Goal: Book appointment/travel/reservation

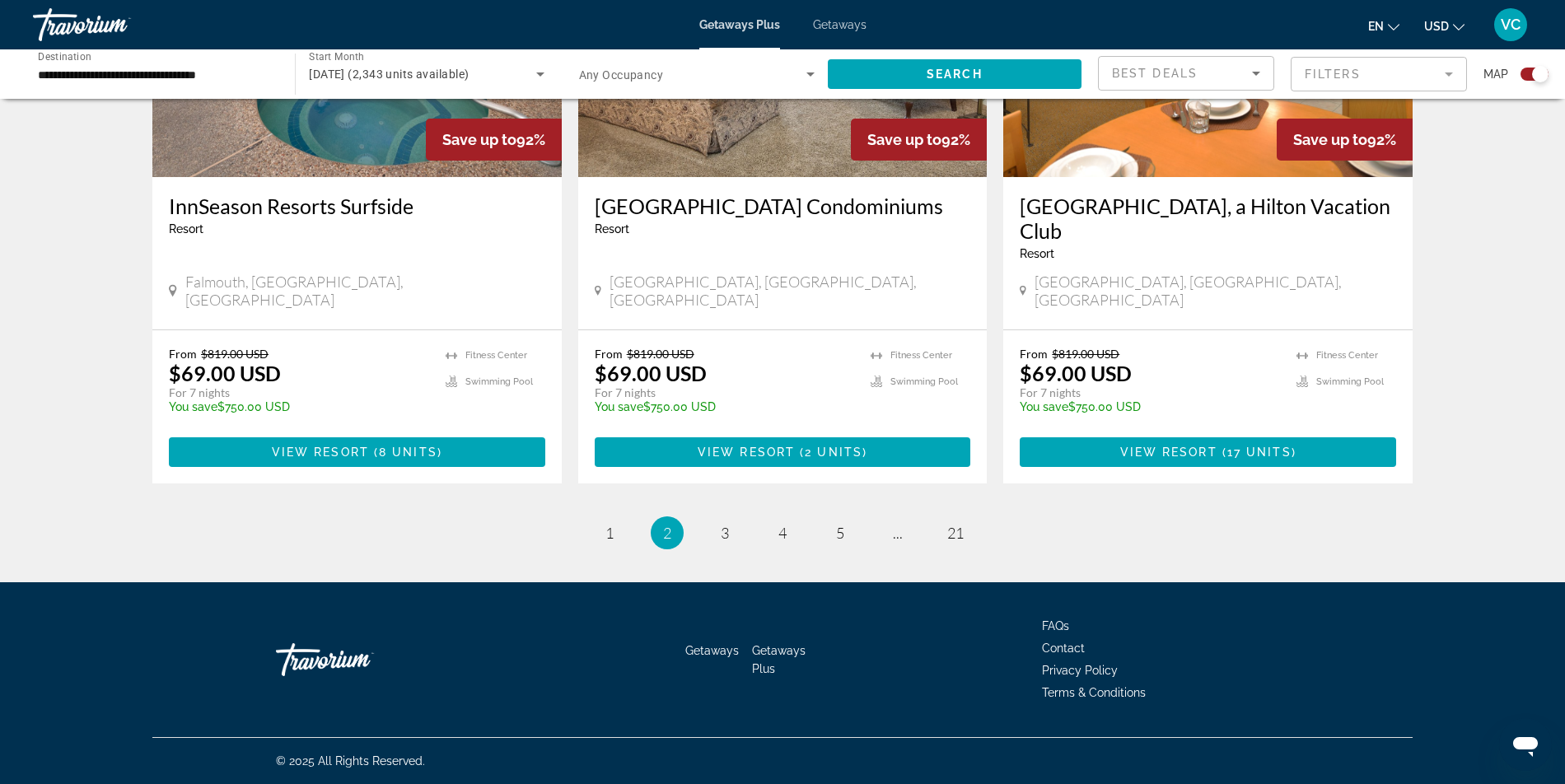
scroll to position [2751, 0]
click at [369, 459] on span "( 8 units )" at bounding box center [405, 452] width 73 height 13
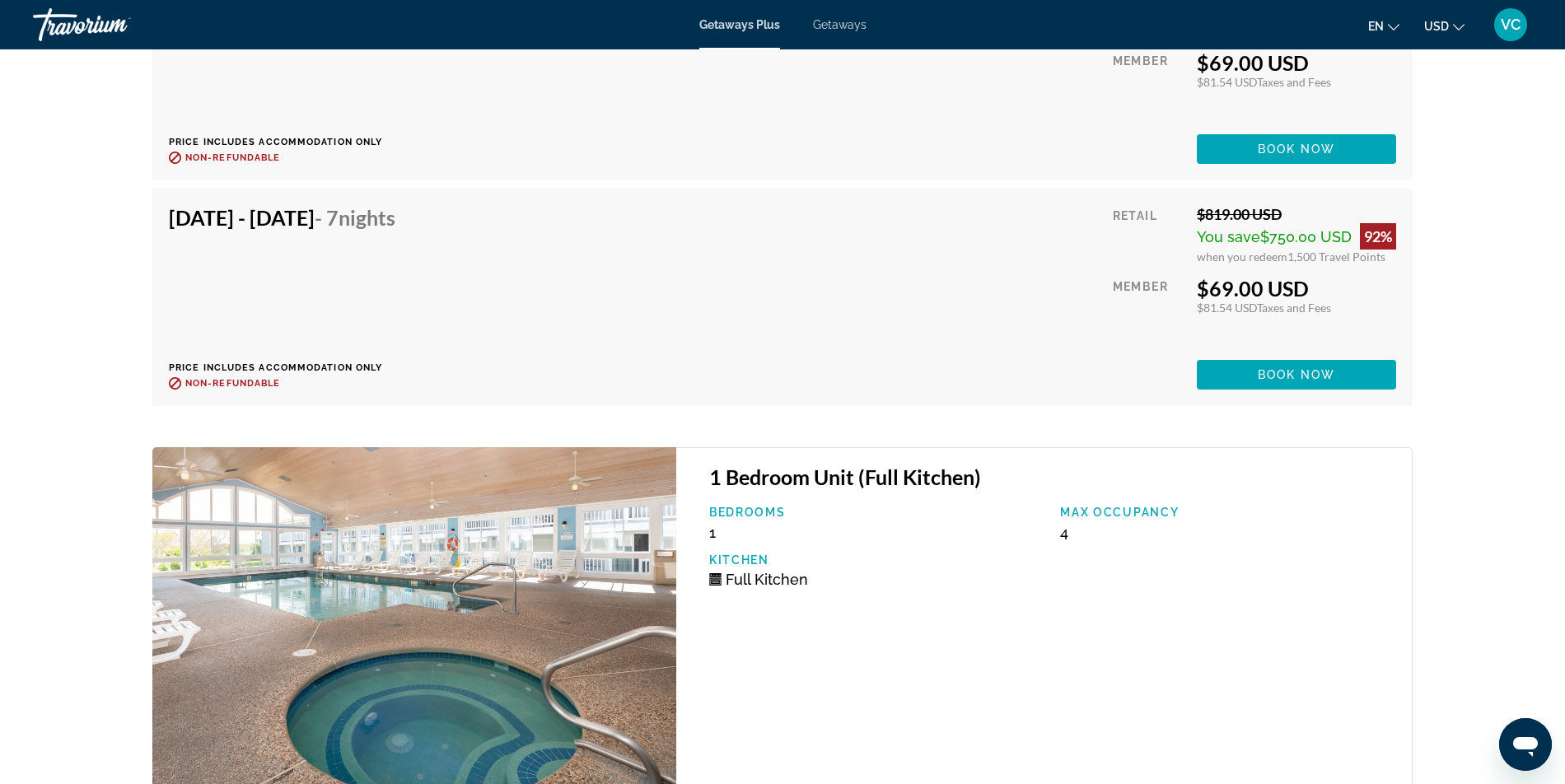
scroll to position [3713, 0]
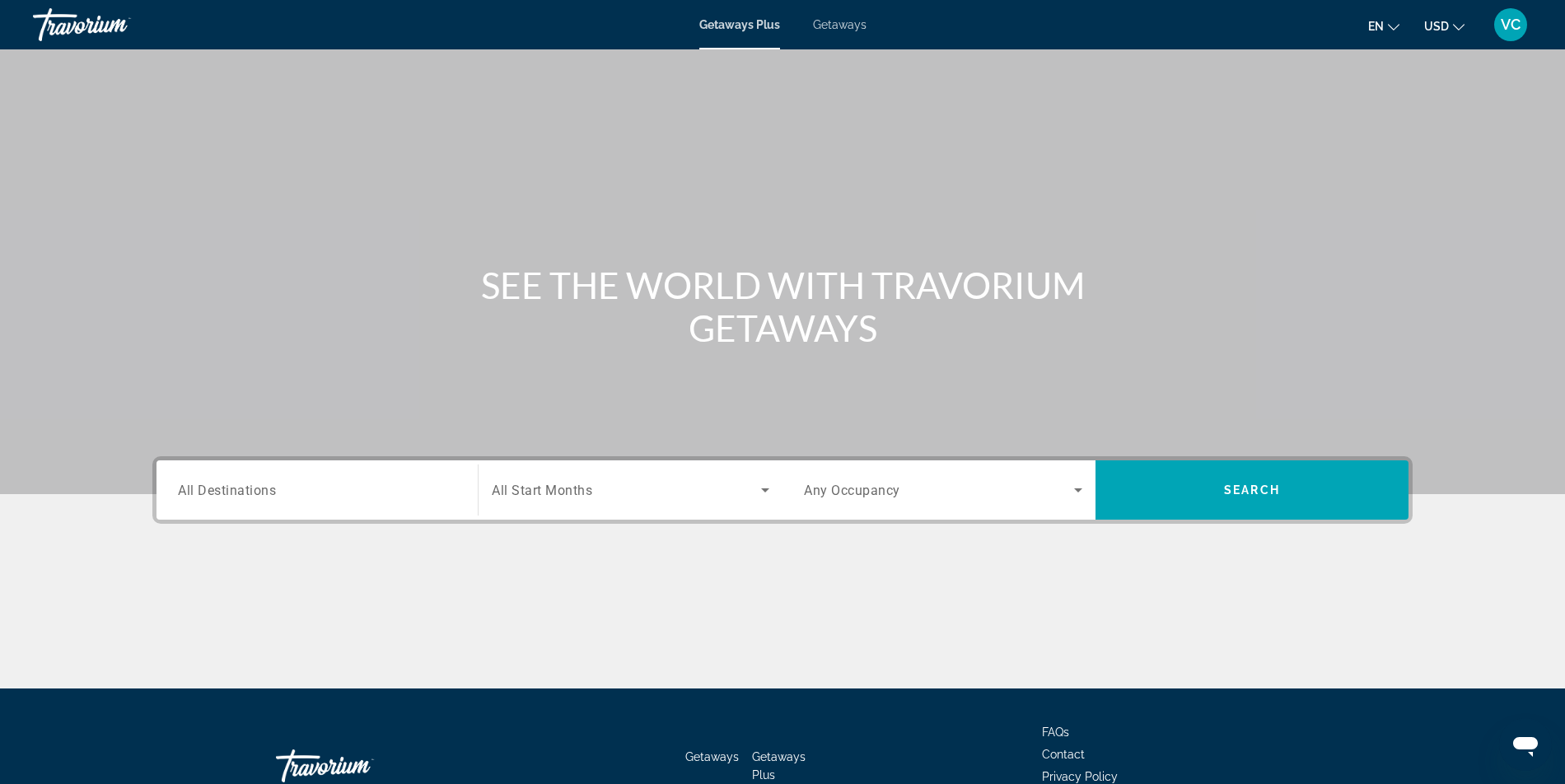
click at [842, 28] on span "Getaways" at bounding box center [840, 25] width 54 height 13
click at [178, 514] on div "Search widget" at bounding box center [316, 490] width 278 height 47
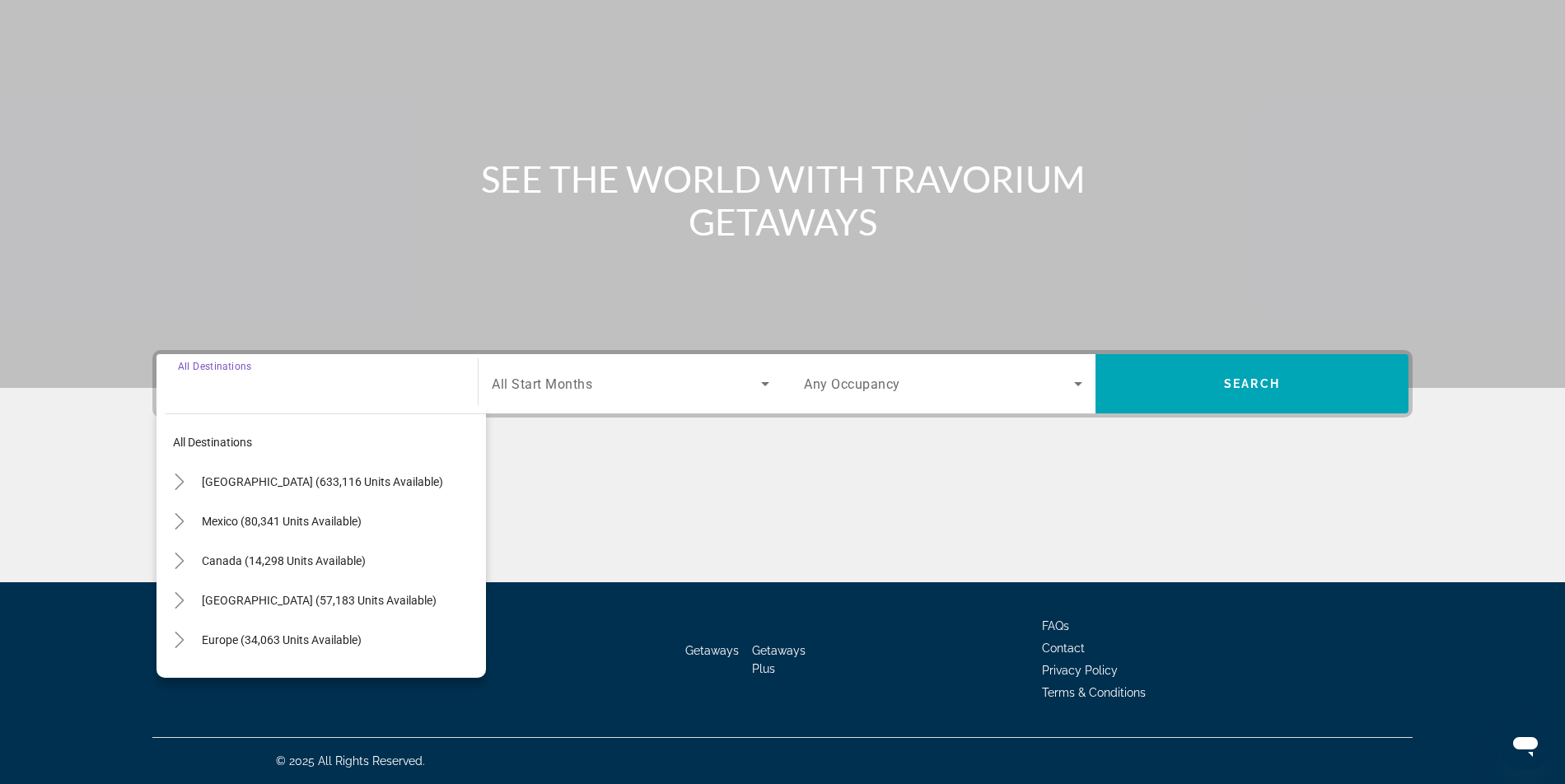
scroll to position [280, 0]
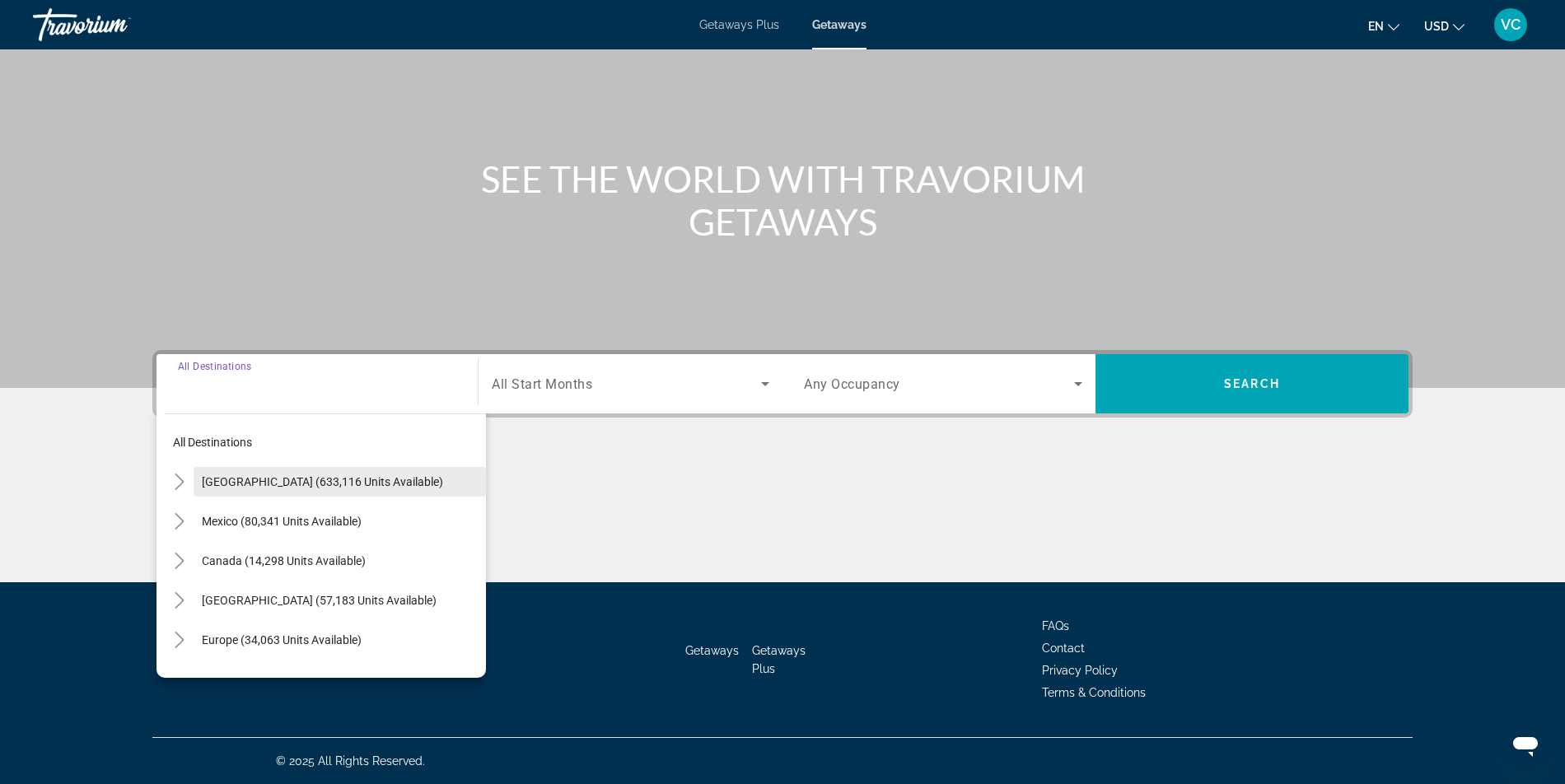
click at [252, 475] on span "[GEOGRAPHIC_DATA] (633,116 units available)" at bounding box center [322, 481] width 241 height 13
type input "**********"
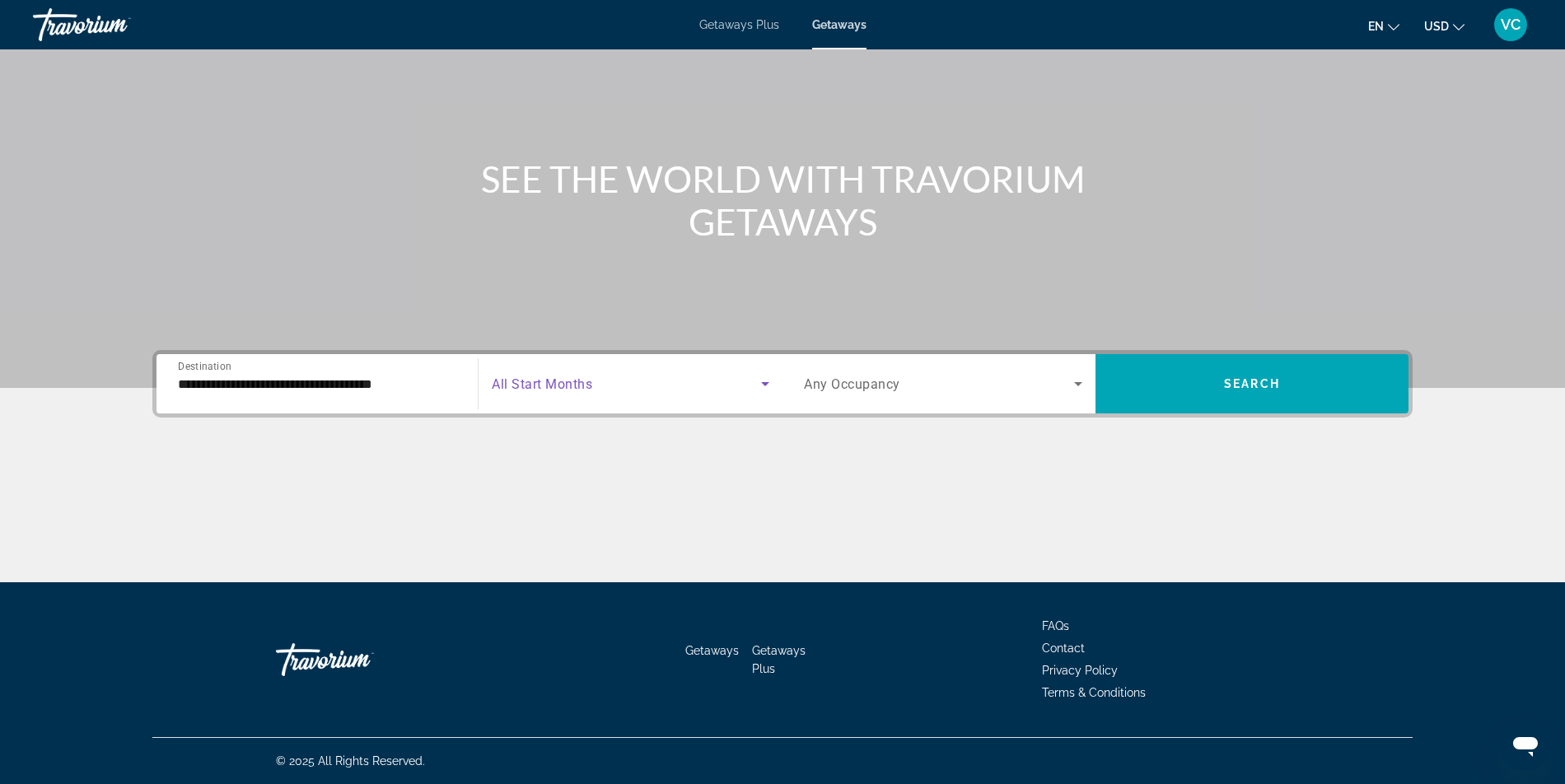
click at [756, 374] on icon "Search widget" at bounding box center [765, 384] width 19 height 19
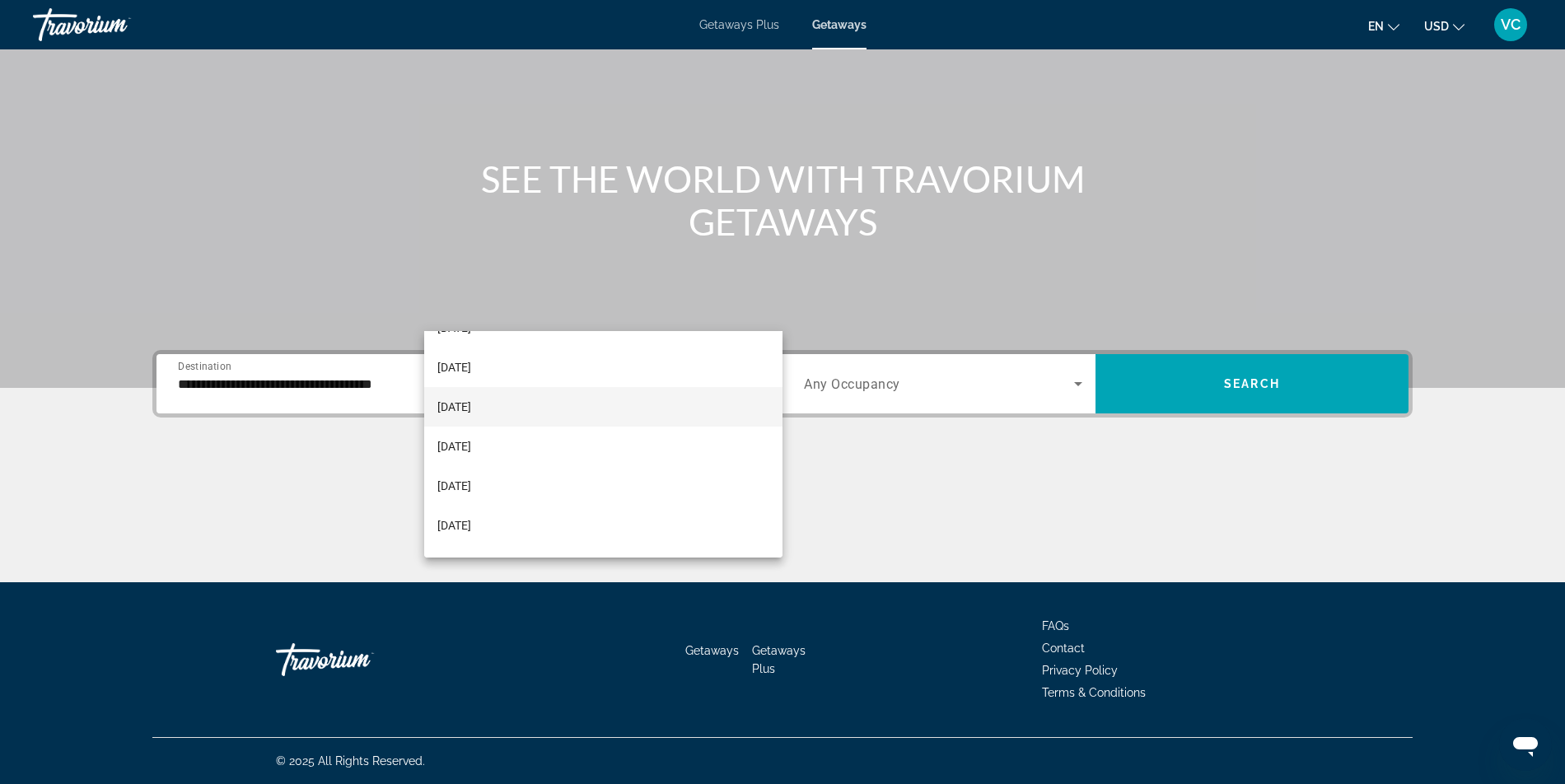
scroll to position [86, 0]
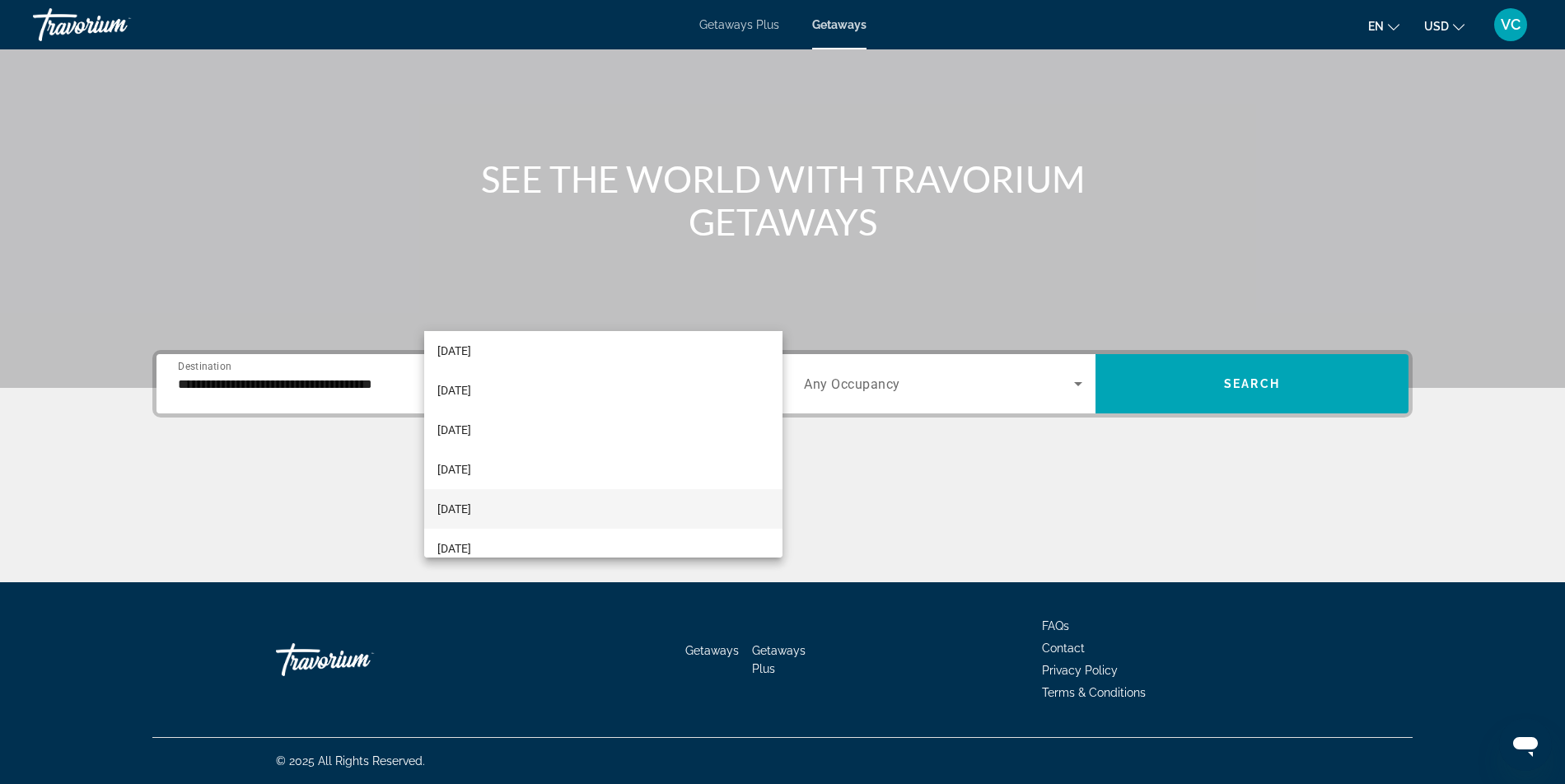
click at [587, 506] on mat-option "[DATE]" at bounding box center [603, 509] width 359 height 40
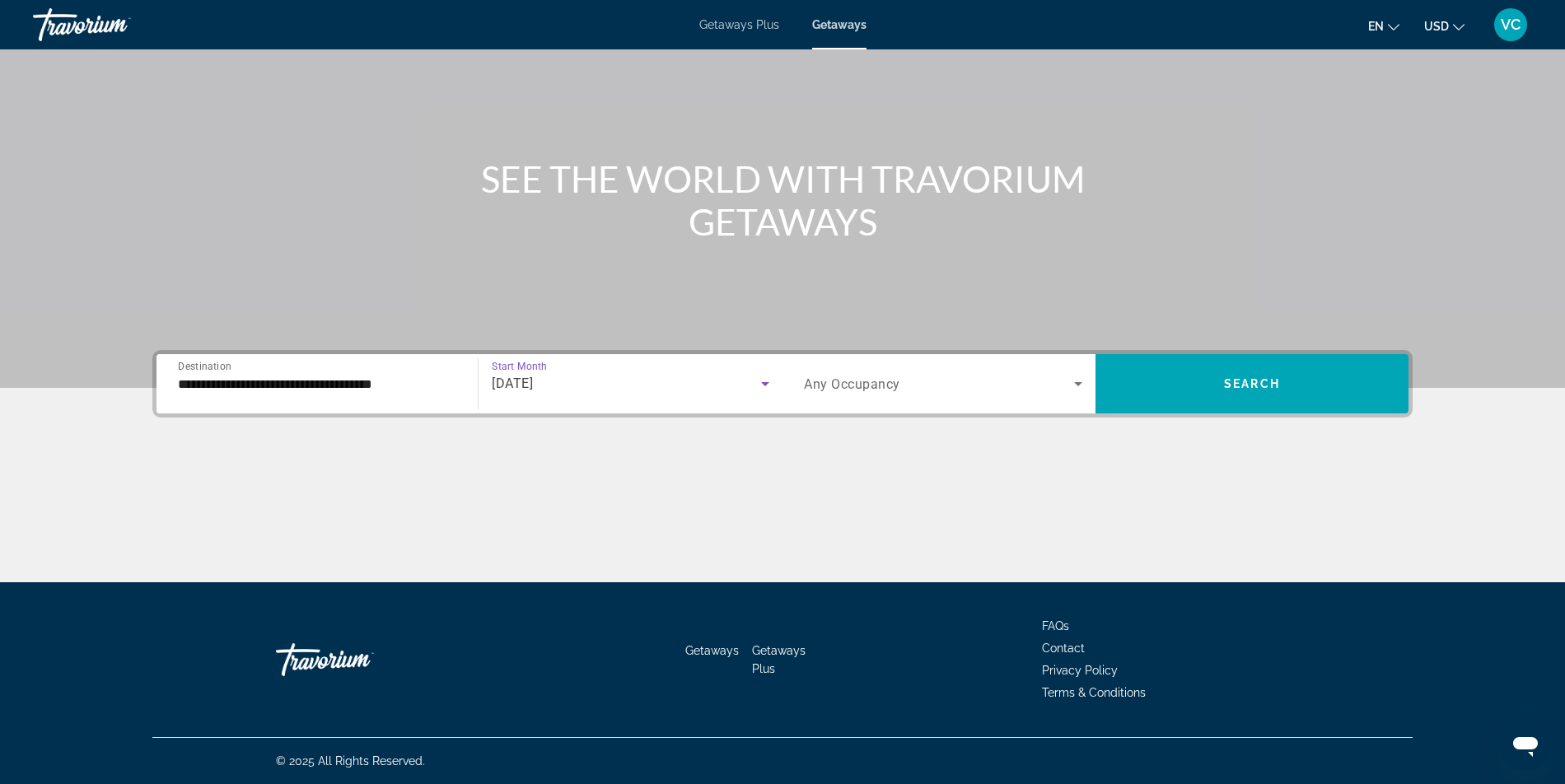
click at [1088, 374] on icon "Search widget" at bounding box center [1078, 384] width 19 height 19
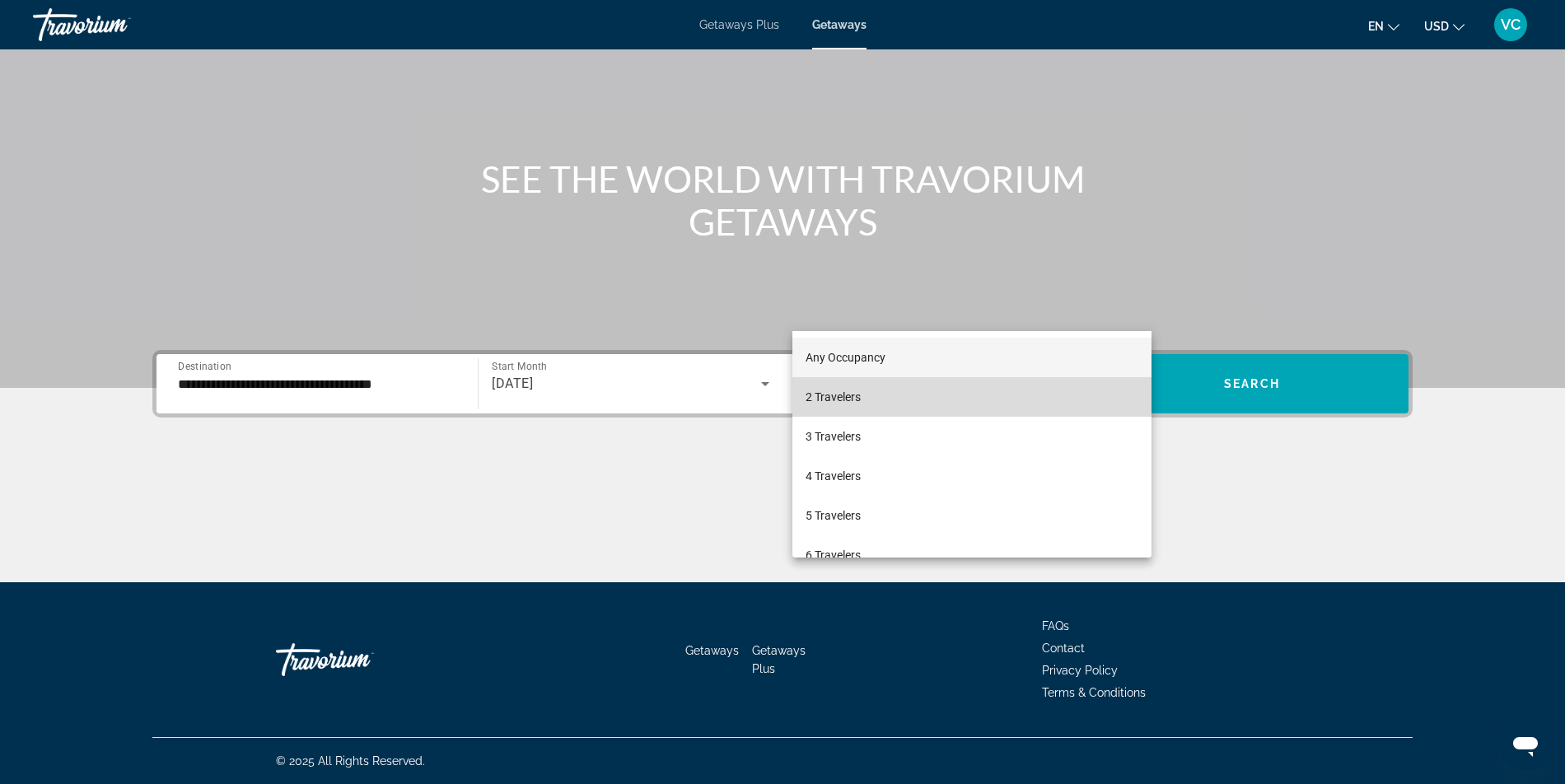
click at [1049, 384] on mat-option "2 Travelers" at bounding box center [972, 396] width 359 height 40
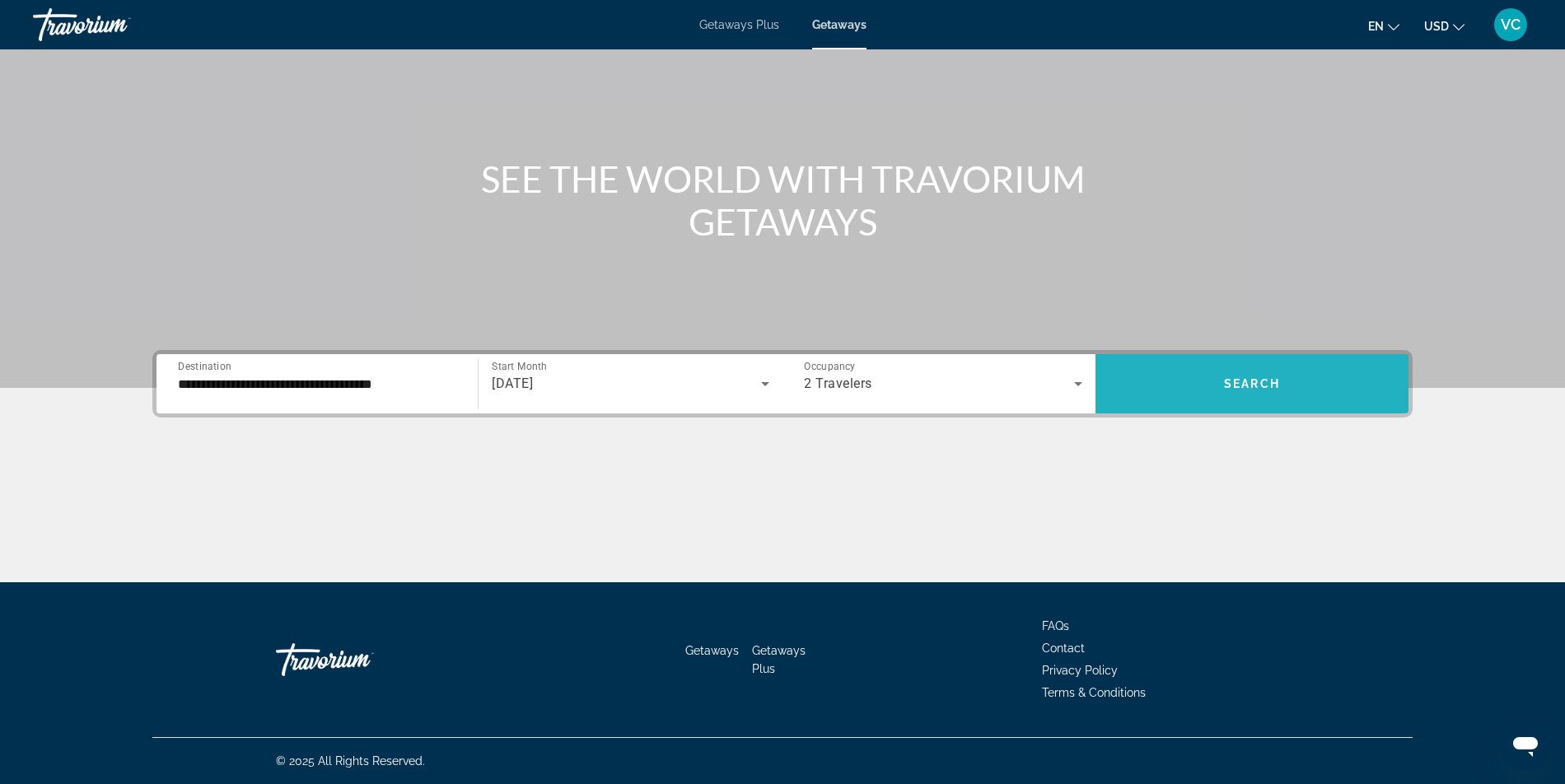
click at [1372, 354] on span "Search widget" at bounding box center [1252, 383] width 313 height 59
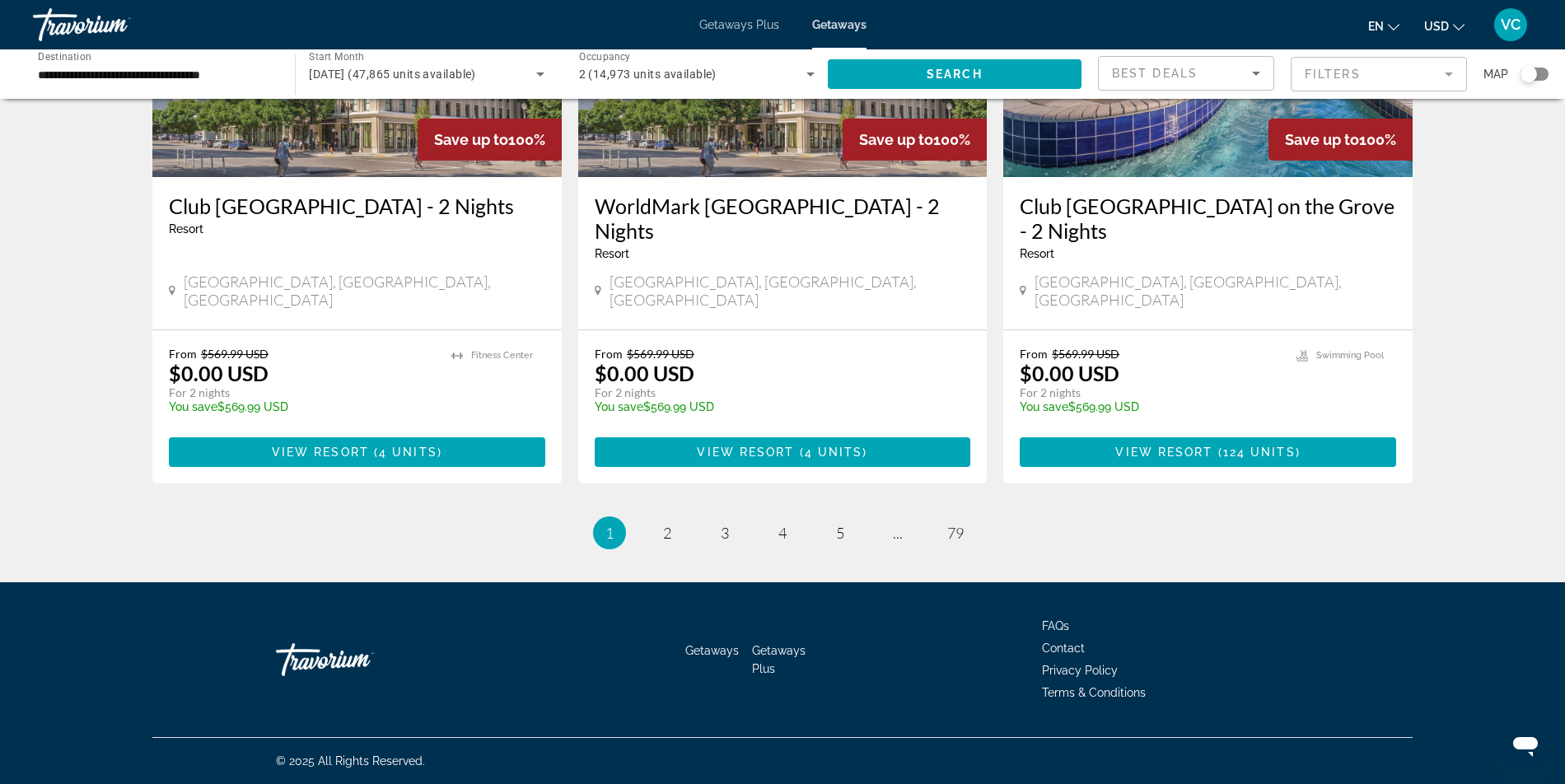
scroll to position [2406, 0]
click at [663, 524] on span "2" at bounding box center [667, 532] width 8 height 19
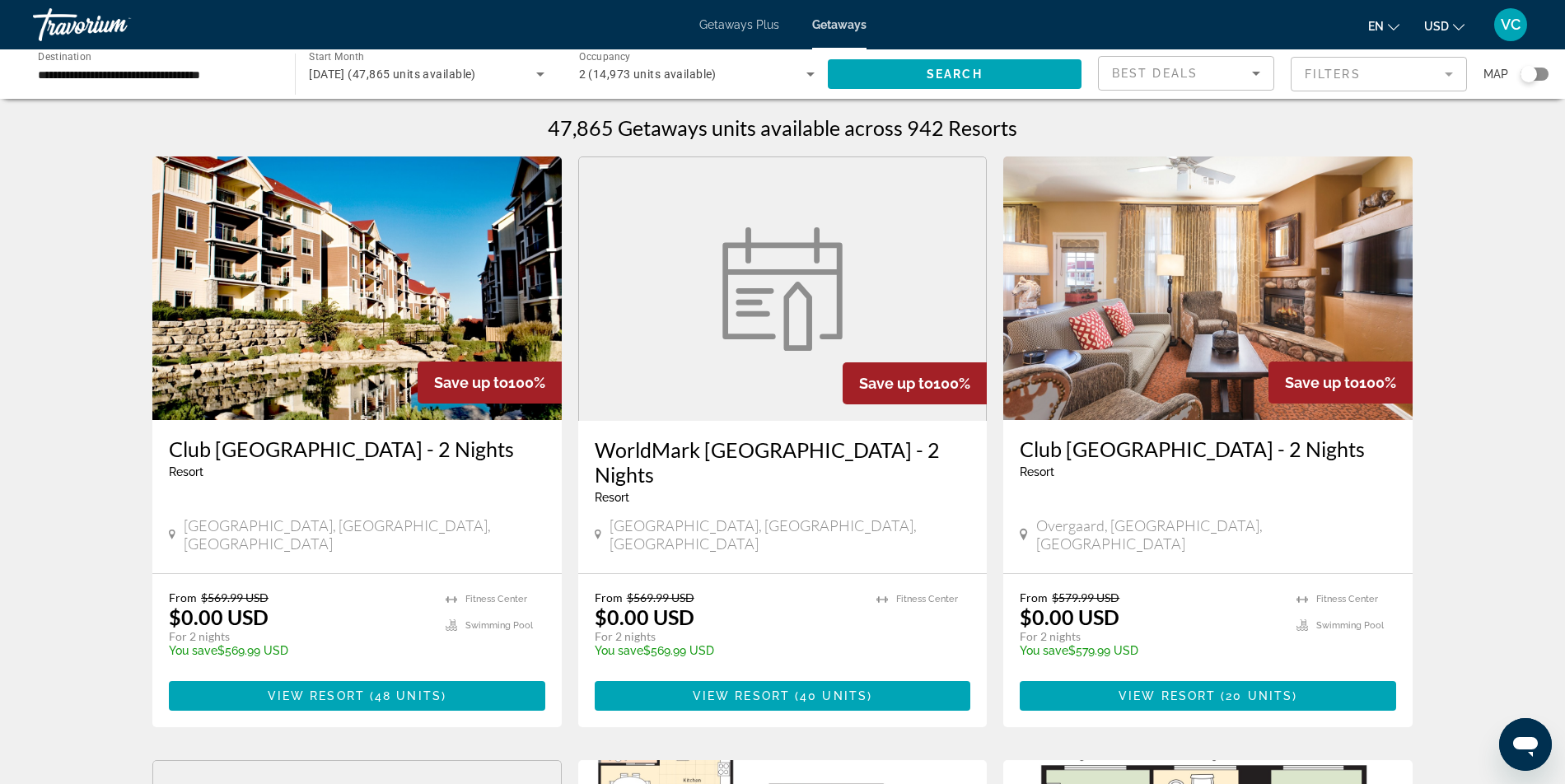
click at [1342, 91] on mat-form-field "Filters" at bounding box center [1380, 73] width 177 height 34
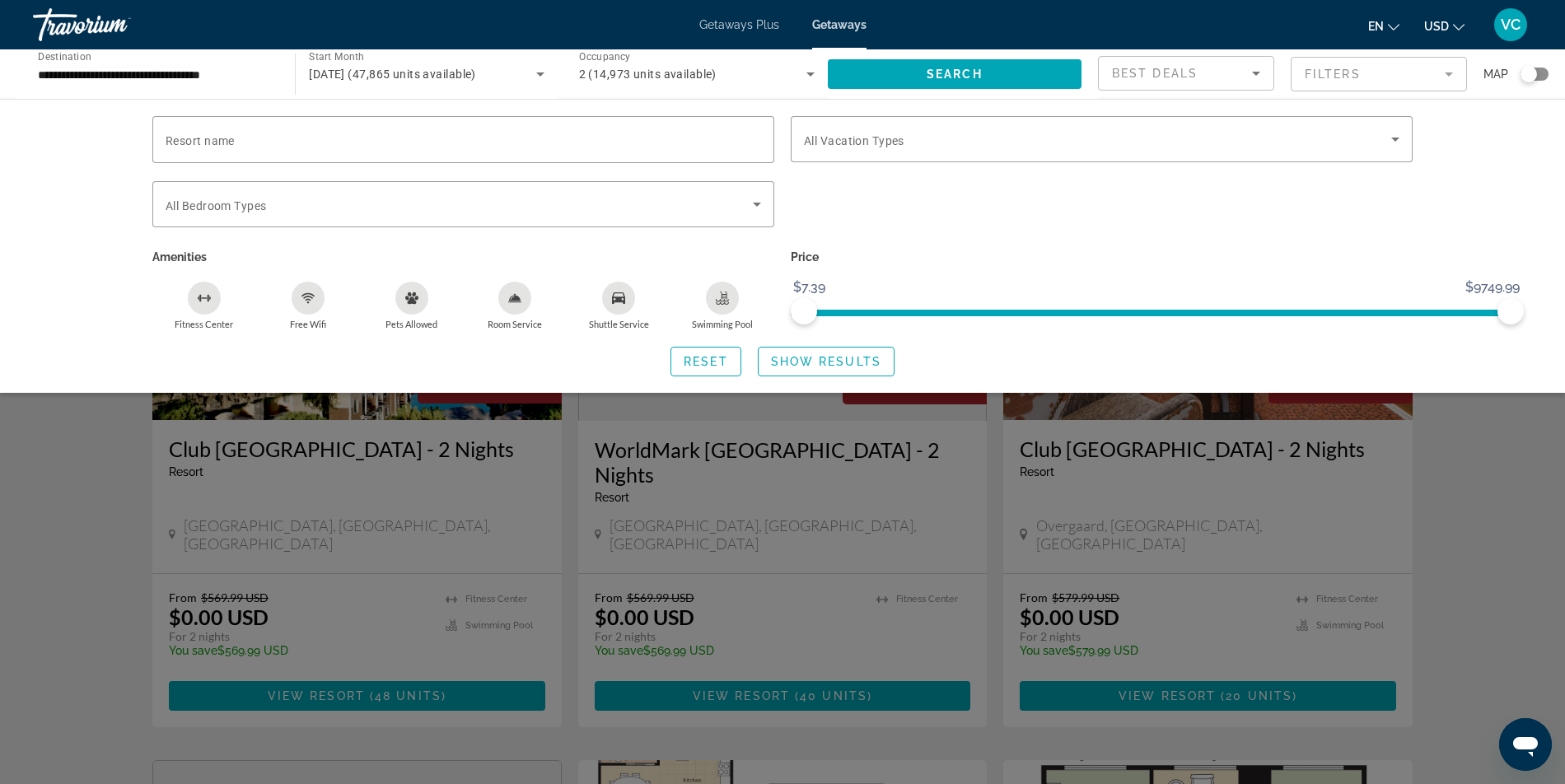
click at [1487, 86] on span "Map" at bounding box center [1496, 74] width 25 height 23
click at [1527, 82] on div "Search widget" at bounding box center [1529, 74] width 17 height 17
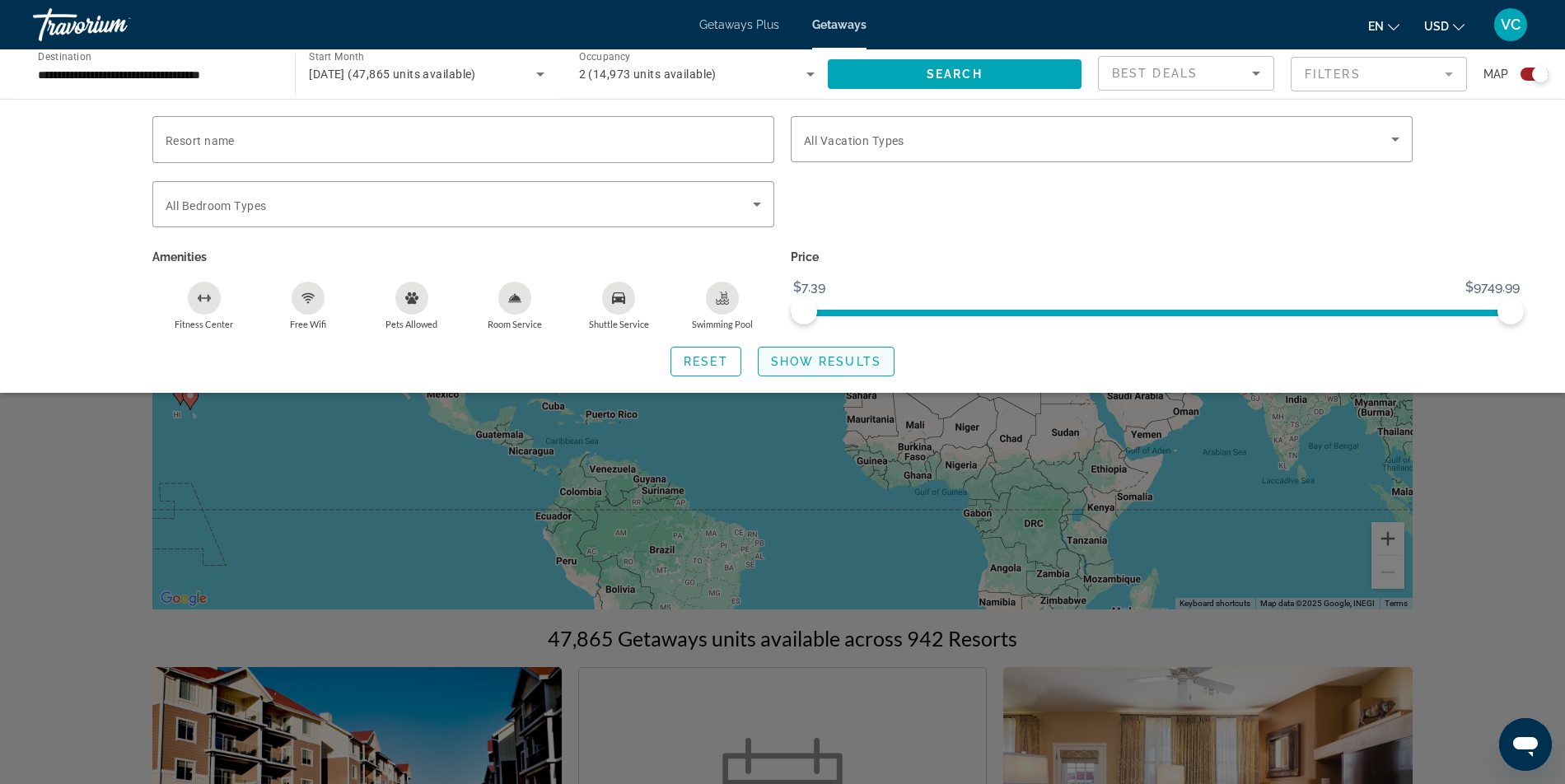
click at [858, 368] on span "Show Results" at bounding box center [826, 361] width 110 height 13
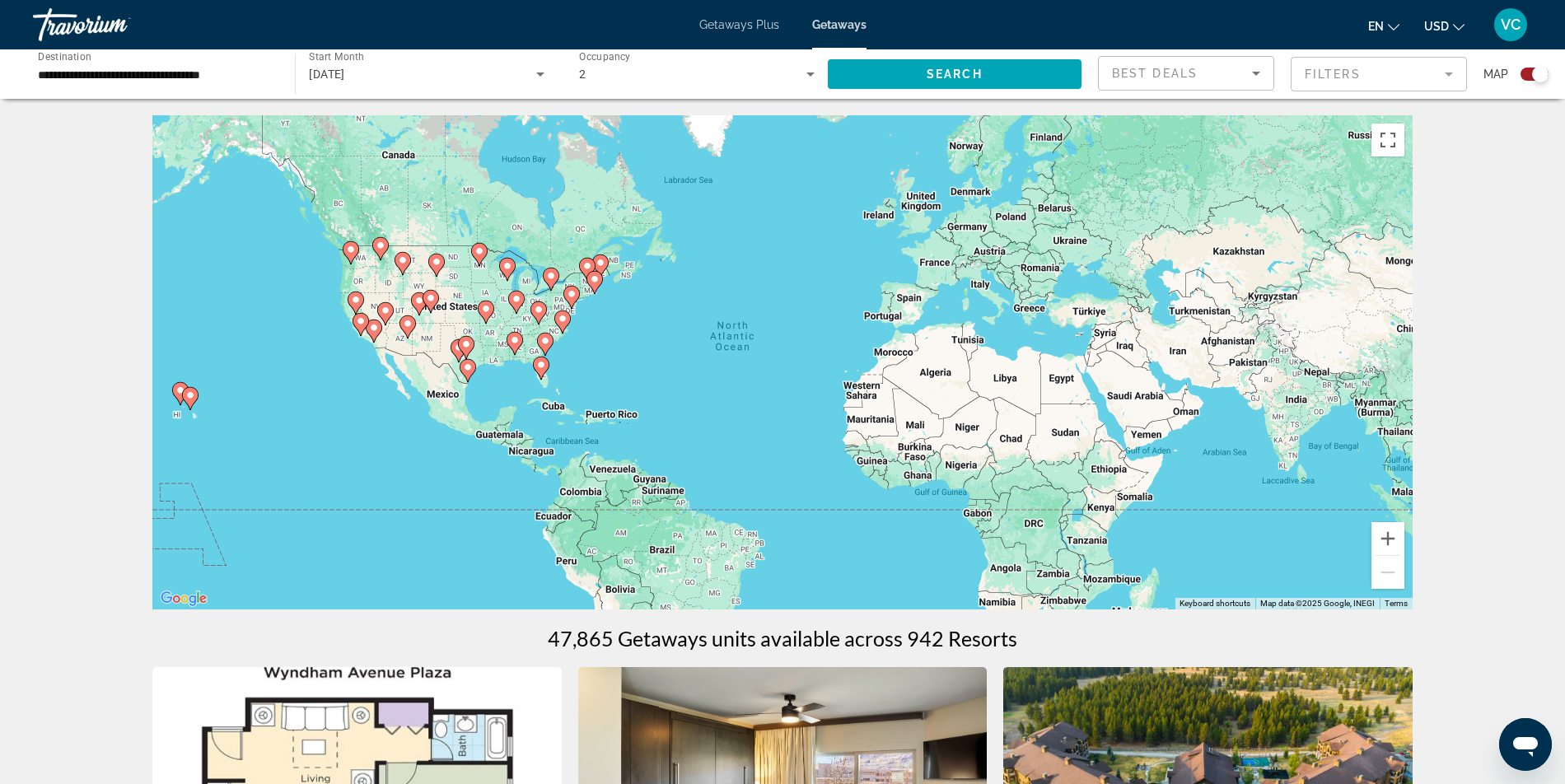
click at [538, 379] on icon "Main content" at bounding box center [541, 368] width 15 height 21
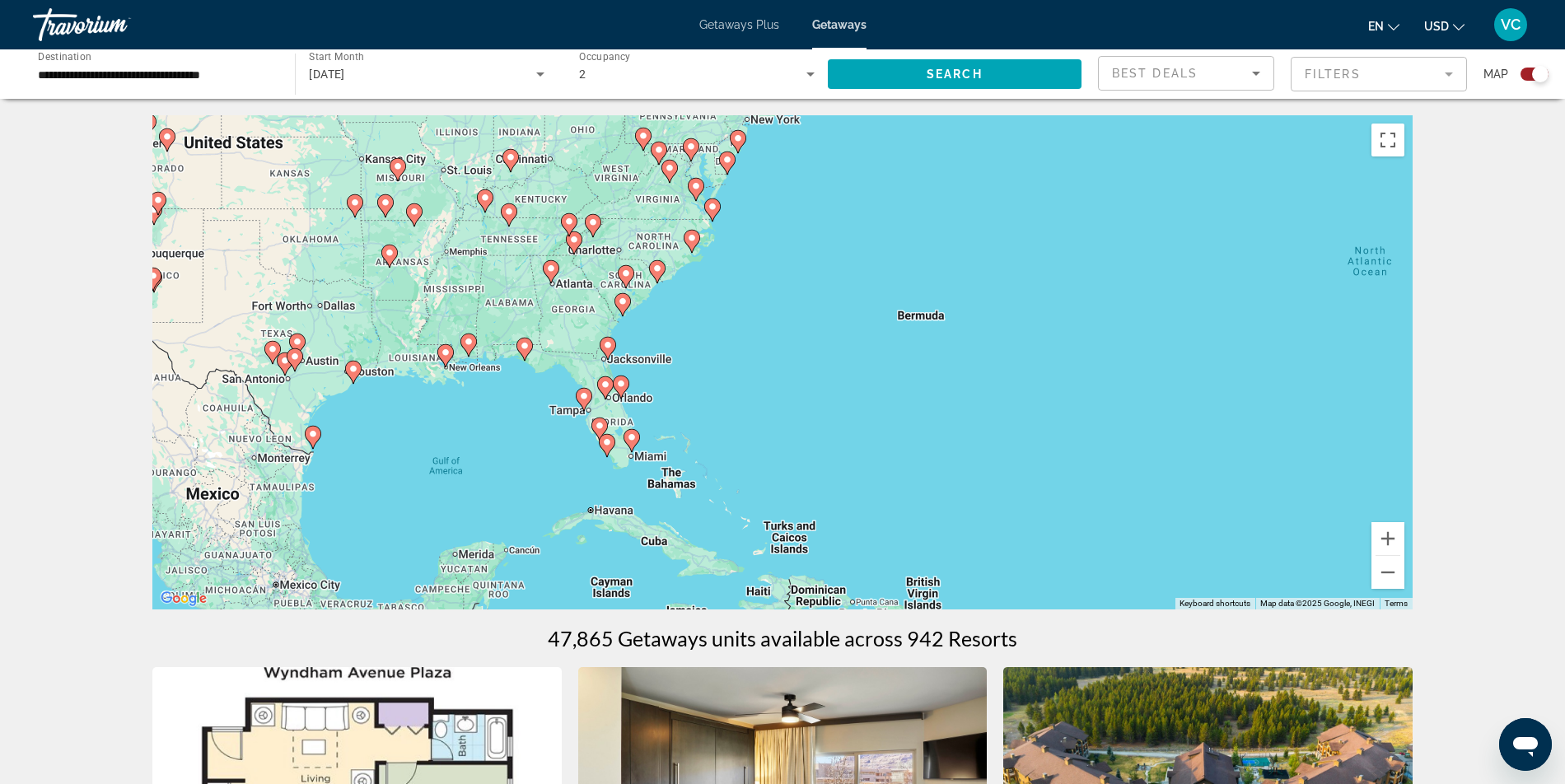
drag, startPoint x: 758, startPoint y: 328, endPoint x: 607, endPoint y: 419, distance: 176.3
click at [607, 400] on gmp-advanced-marker "Main content" at bounding box center [605, 388] width 17 height 25
click at [1404, 555] on button "Zoom in" at bounding box center [1387, 538] width 33 height 33
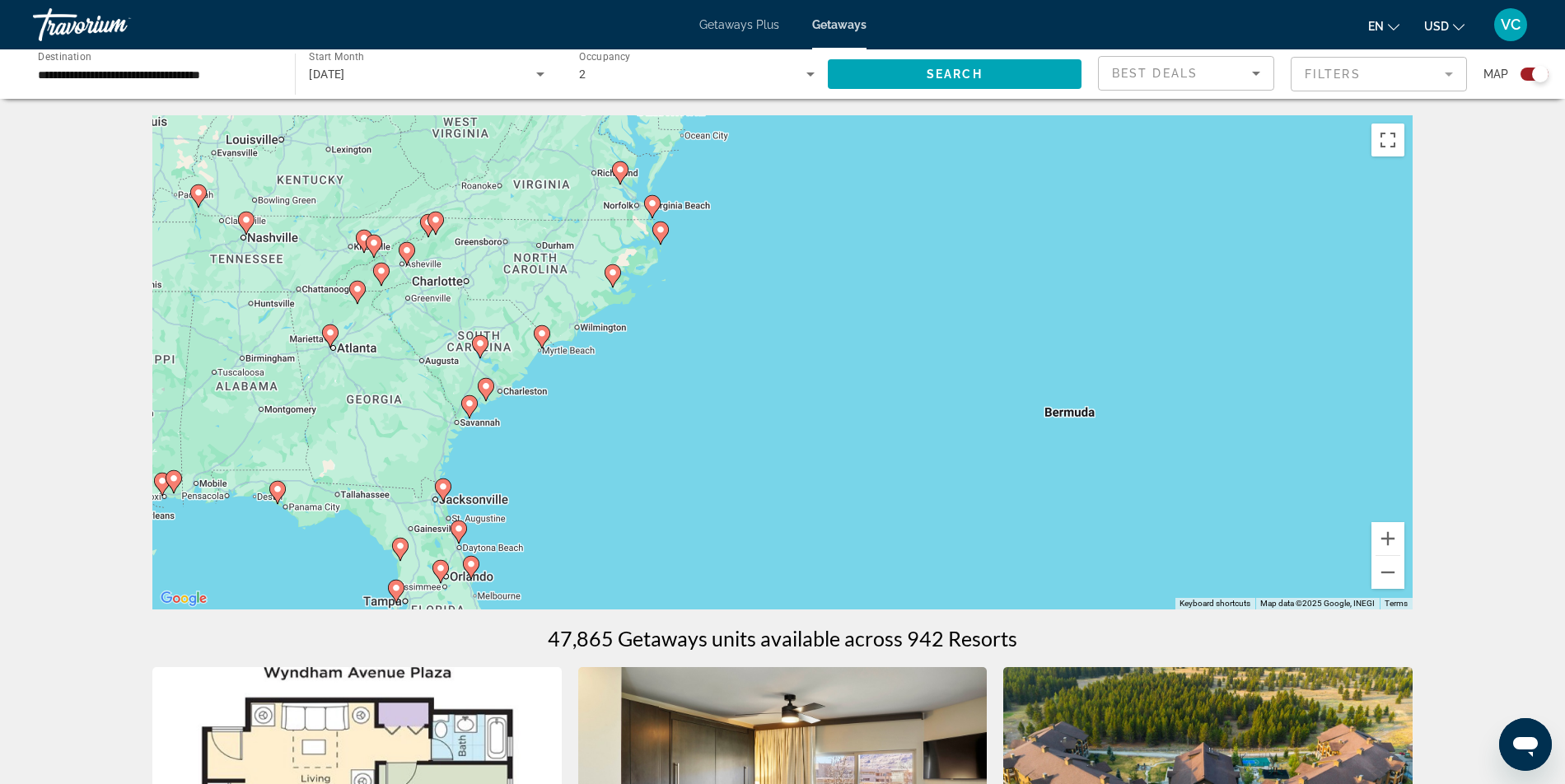
drag, startPoint x: 995, startPoint y: 275, endPoint x: 1006, endPoint y: 422, distance: 147.4
click at [1006, 422] on div "To activate drag with keyboard, press Alt + Enter. Once in keyboard drag state,…" at bounding box center [782, 363] width 1260 height 494
click at [1404, 555] on button "Zoom in" at bounding box center [1387, 538] width 33 height 33
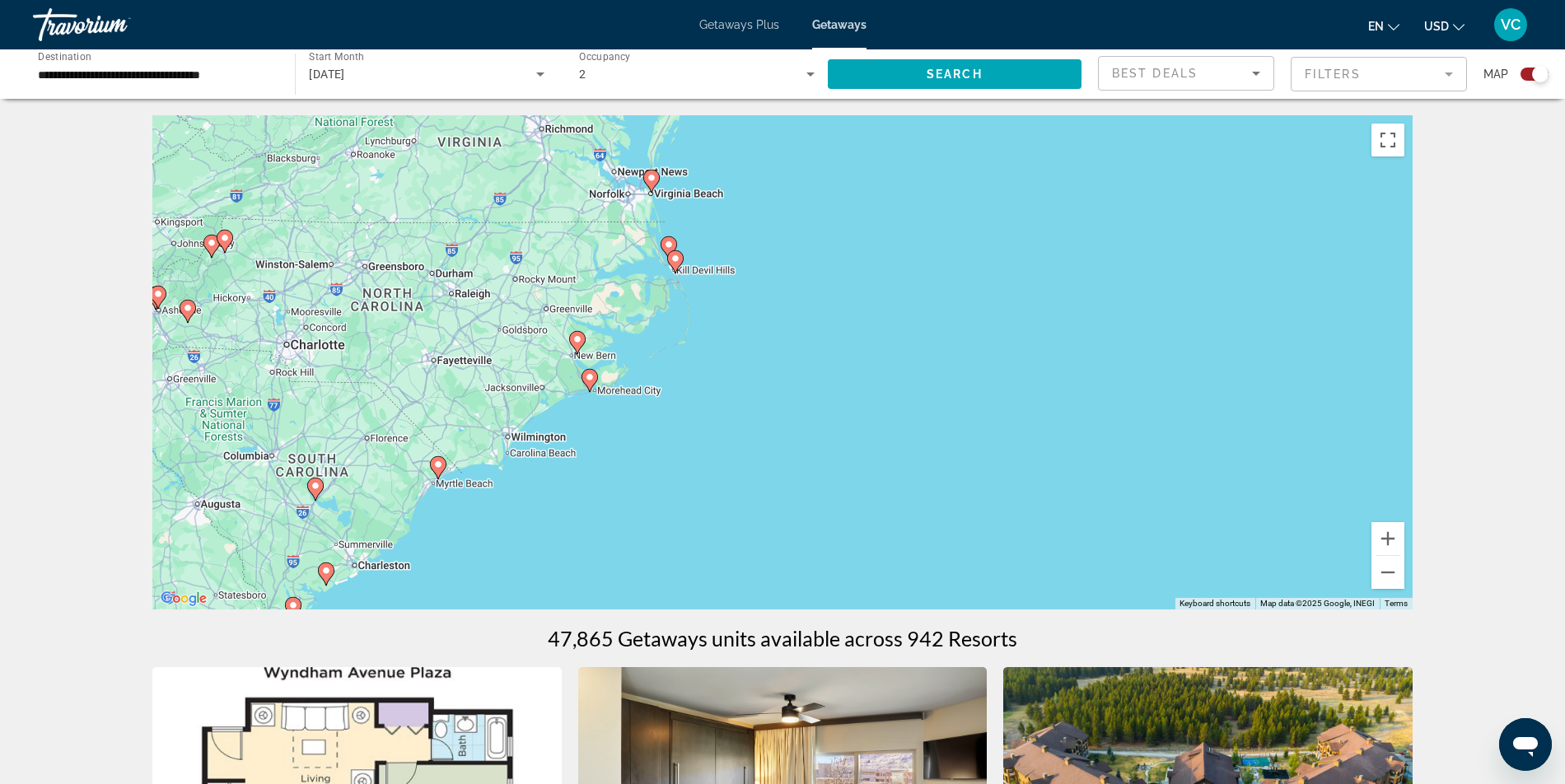
drag, startPoint x: 987, startPoint y: 264, endPoint x: 1125, endPoint y: 410, distance: 200.9
click at [1125, 410] on div "To activate drag with keyboard, press Alt + Enter. Once in keyboard drag state,…" at bounding box center [782, 363] width 1260 height 494
click at [1404, 555] on button "Zoom in" at bounding box center [1387, 538] width 33 height 33
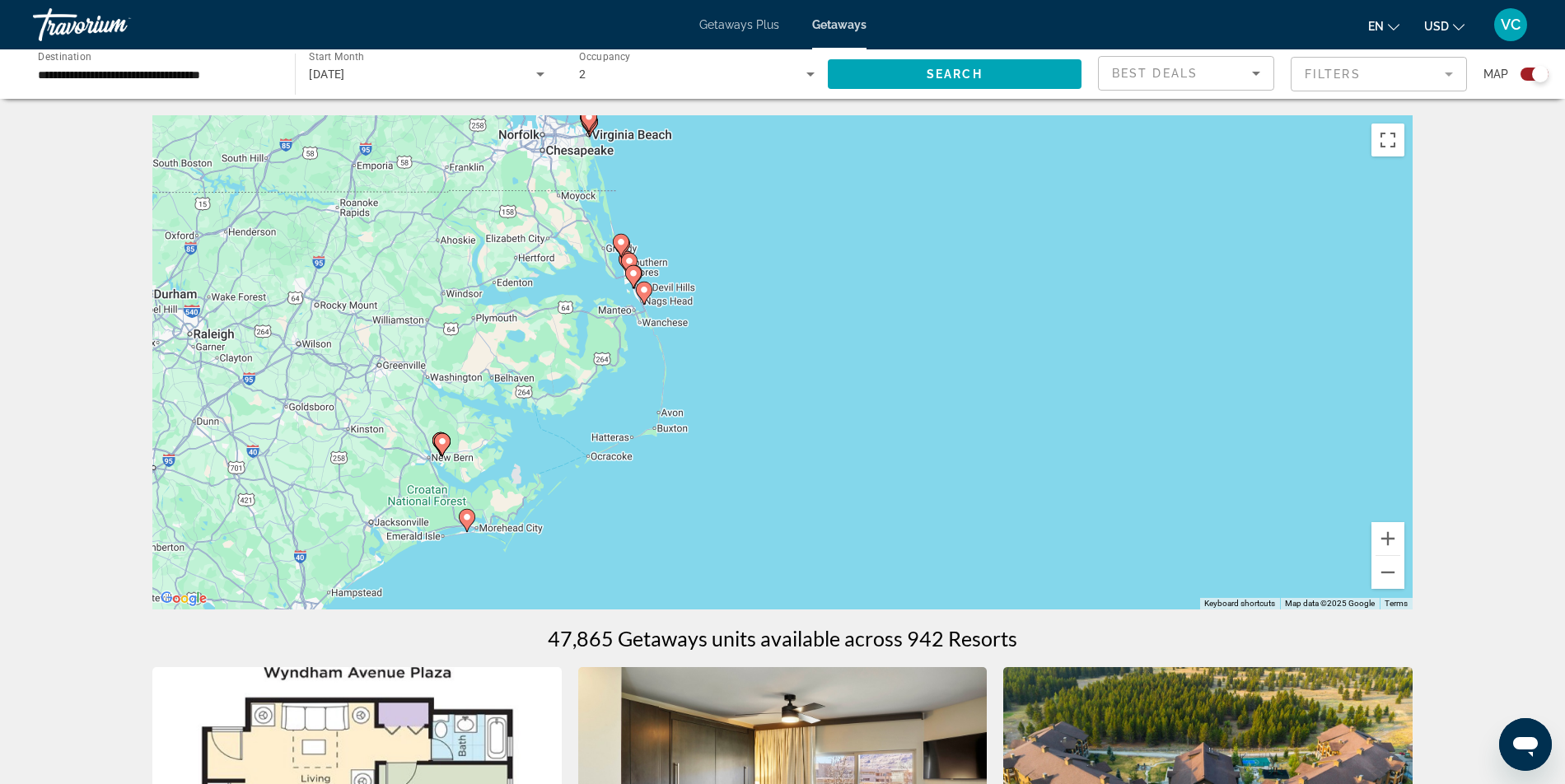
drag, startPoint x: 1092, startPoint y: 400, endPoint x: 1168, endPoint y: 515, distance: 137.8
click at [1168, 515] on div "To activate drag with keyboard, press Alt + Enter. Once in keyboard drag state,…" at bounding box center [782, 363] width 1260 height 494
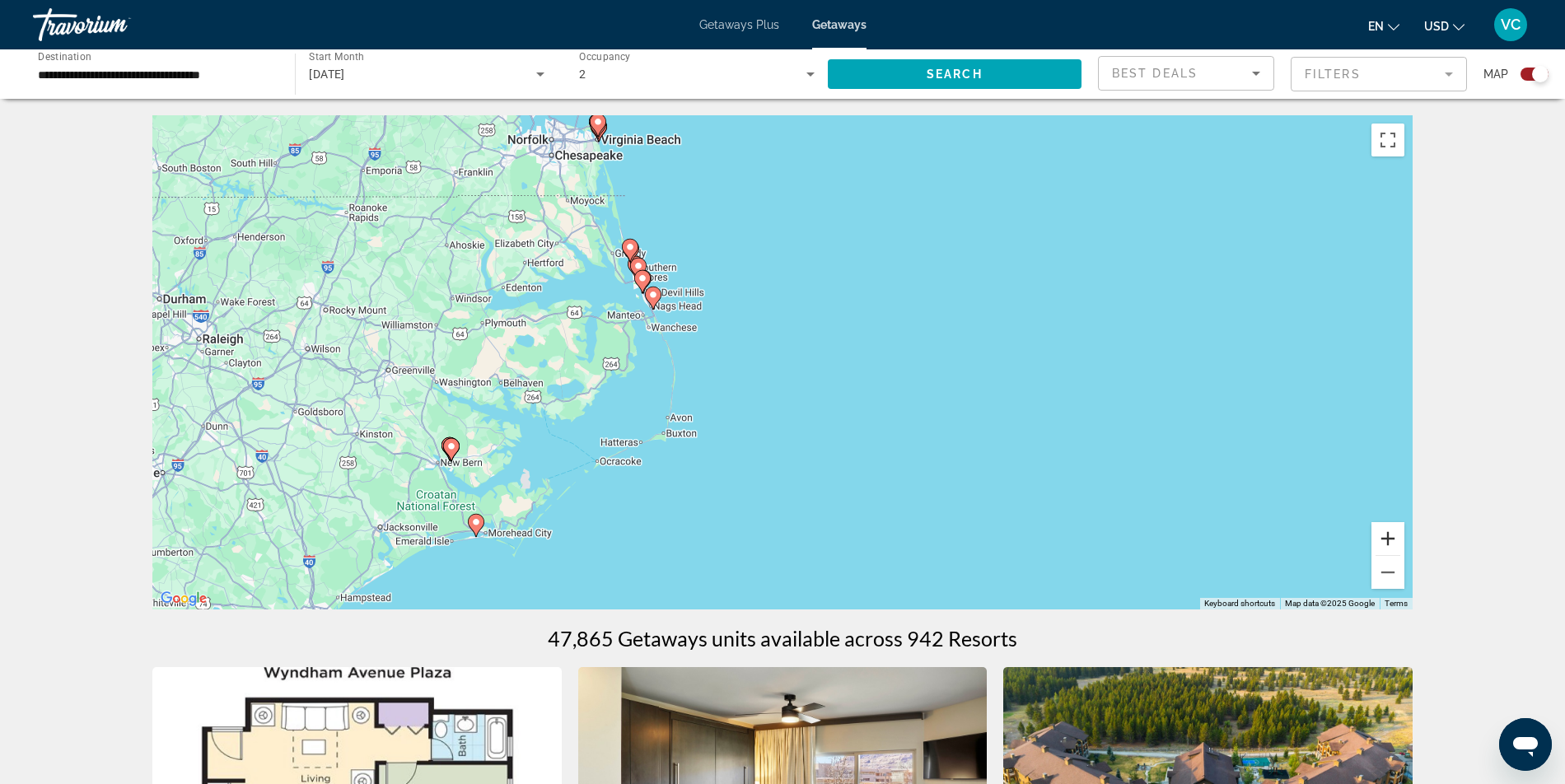
click at [1404, 555] on button "Zoom in" at bounding box center [1387, 538] width 33 height 33
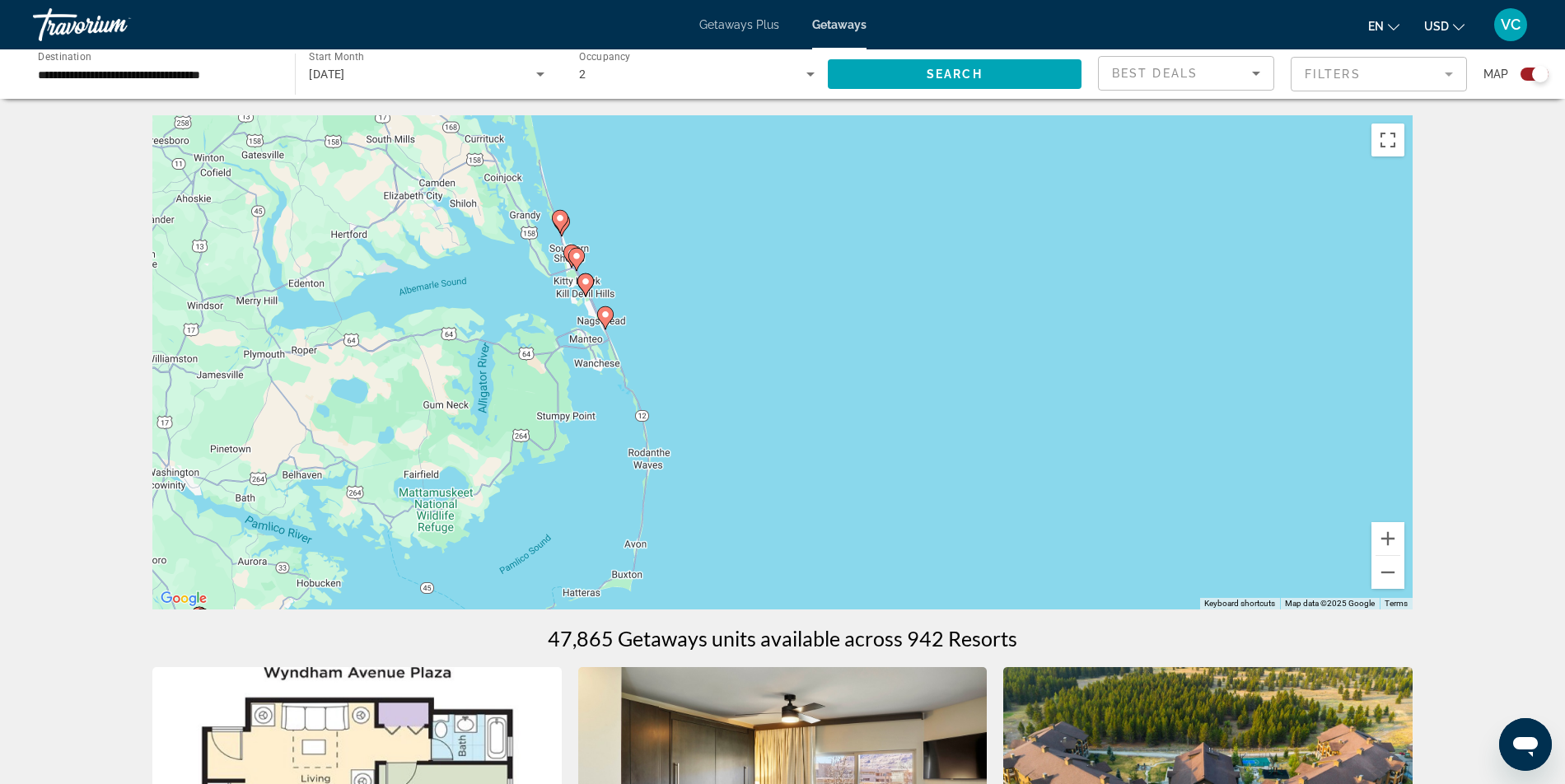
drag, startPoint x: 1030, startPoint y: 402, endPoint x: 1128, endPoint y: 482, distance: 126.5
click at [1128, 482] on div "To activate drag with keyboard, press Alt + Enter. Once in keyboard drag state,…" at bounding box center [782, 363] width 1260 height 494
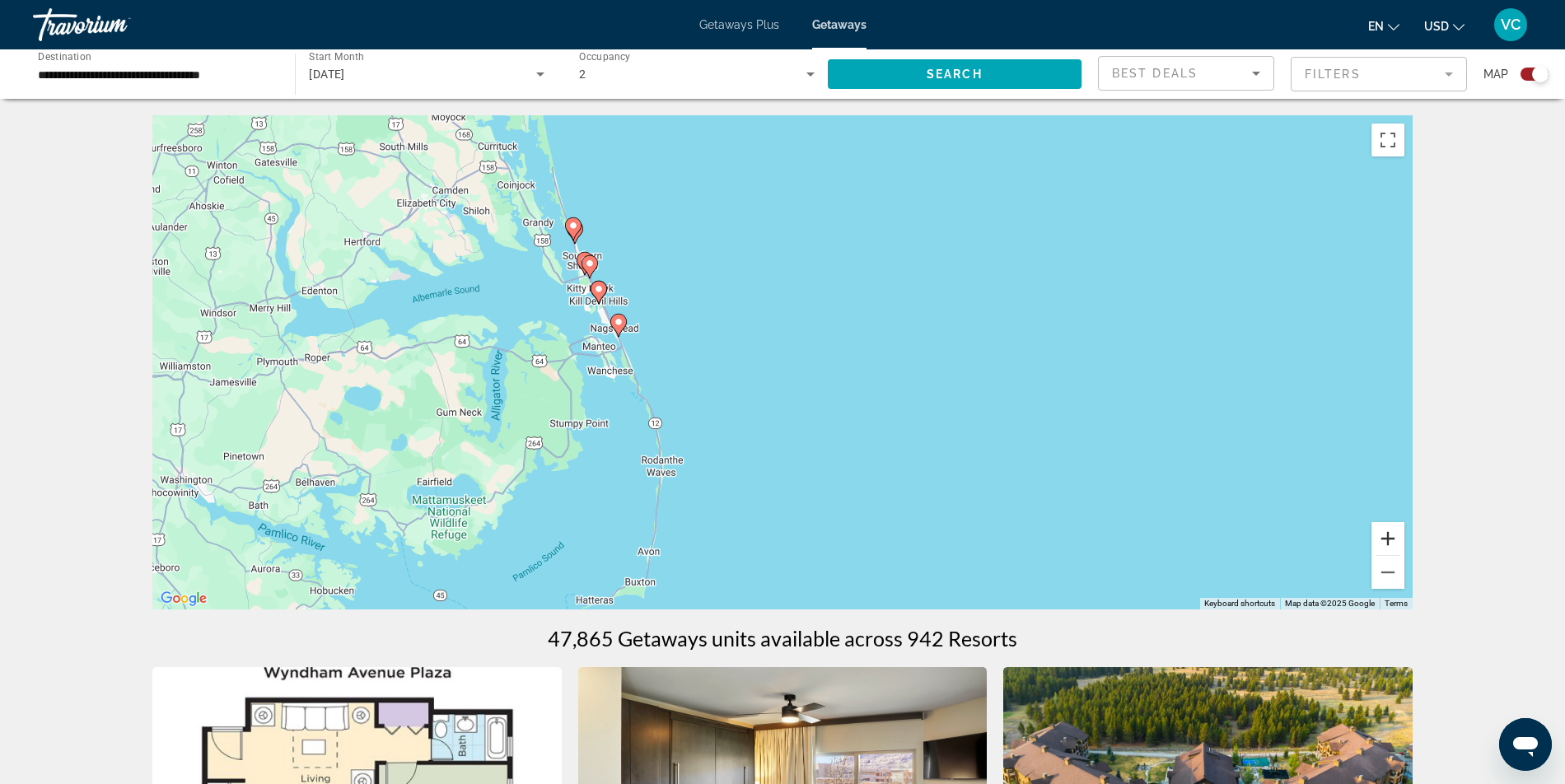
click at [1404, 554] on button "Zoom in" at bounding box center [1387, 538] width 33 height 33
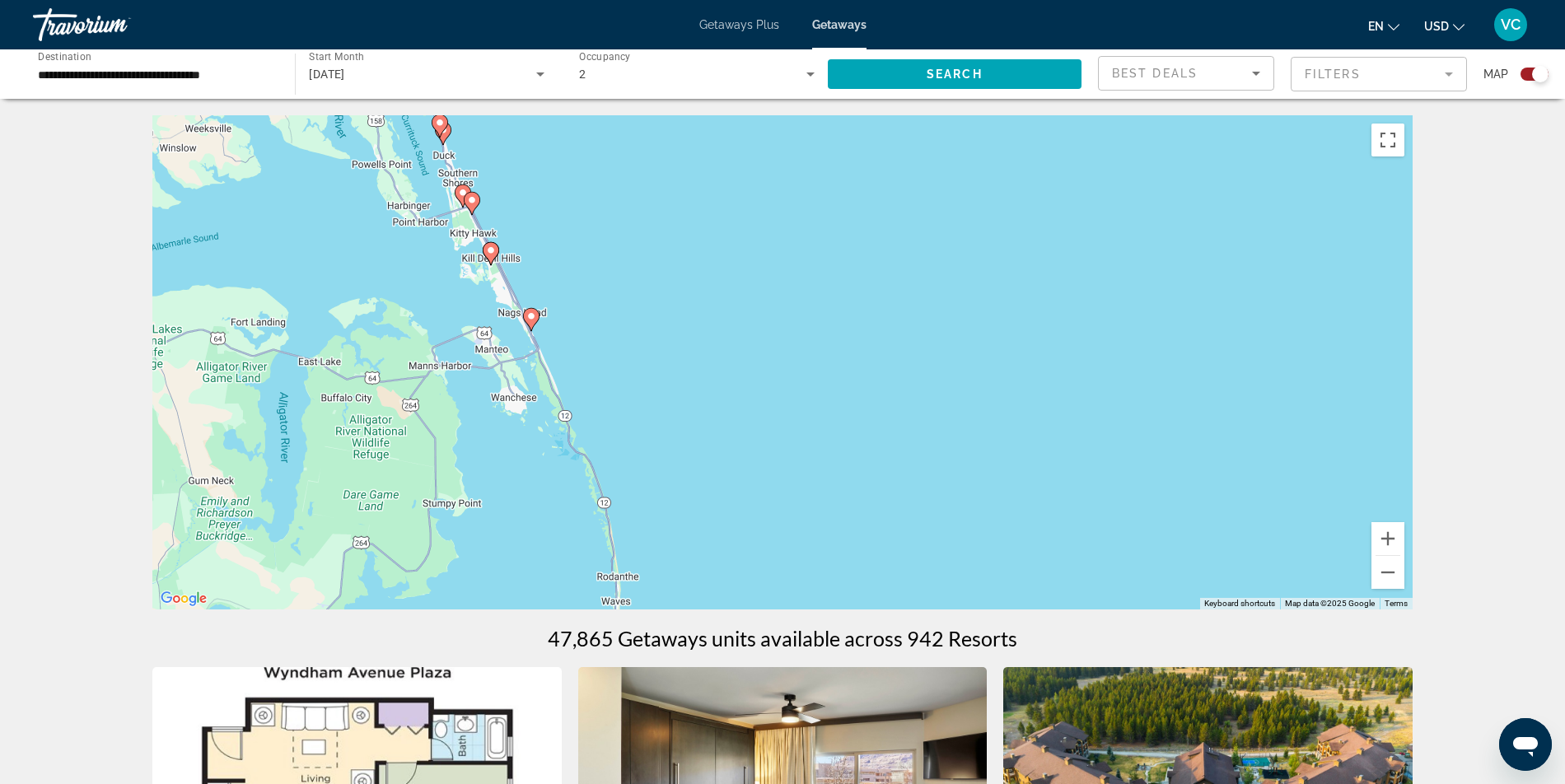
drag, startPoint x: 754, startPoint y: 416, endPoint x: 831, endPoint y: 435, distance: 79.3
click at [831, 435] on div "To activate drag with keyboard, press Alt + Enter. Once in keyboard drag state,…" at bounding box center [782, 363] width 1260 height 494
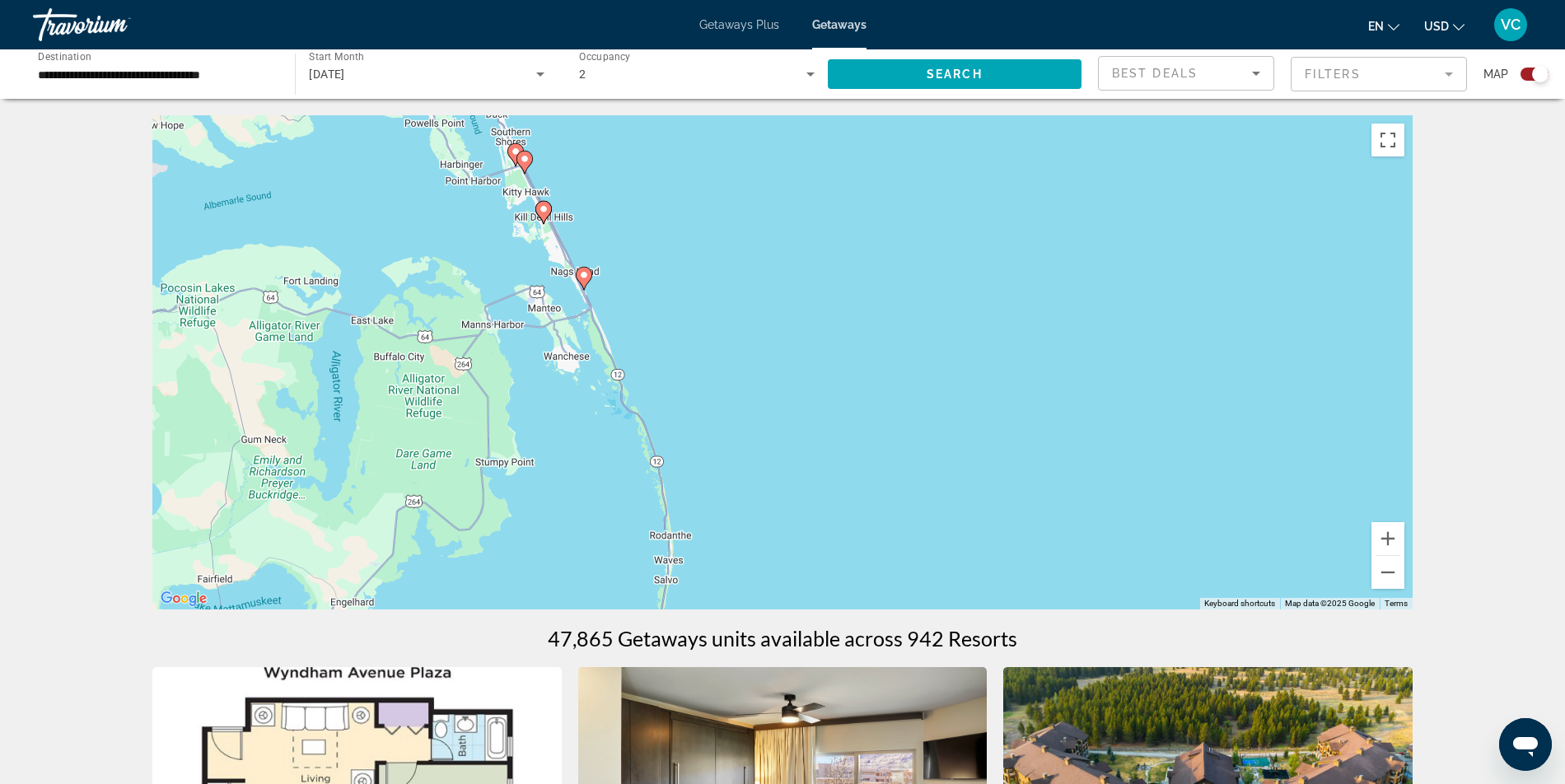
drag, startPoint x: 571, startPoint y: 426, endPoint x: 626, endPoint y: 380, distance: 71.7
click at [626, 380] on div "To activate drag with keyboard, press Alt + Enter. Once in keyboard drag state,…" at bounding box center [782, 363] width 1260 height 494
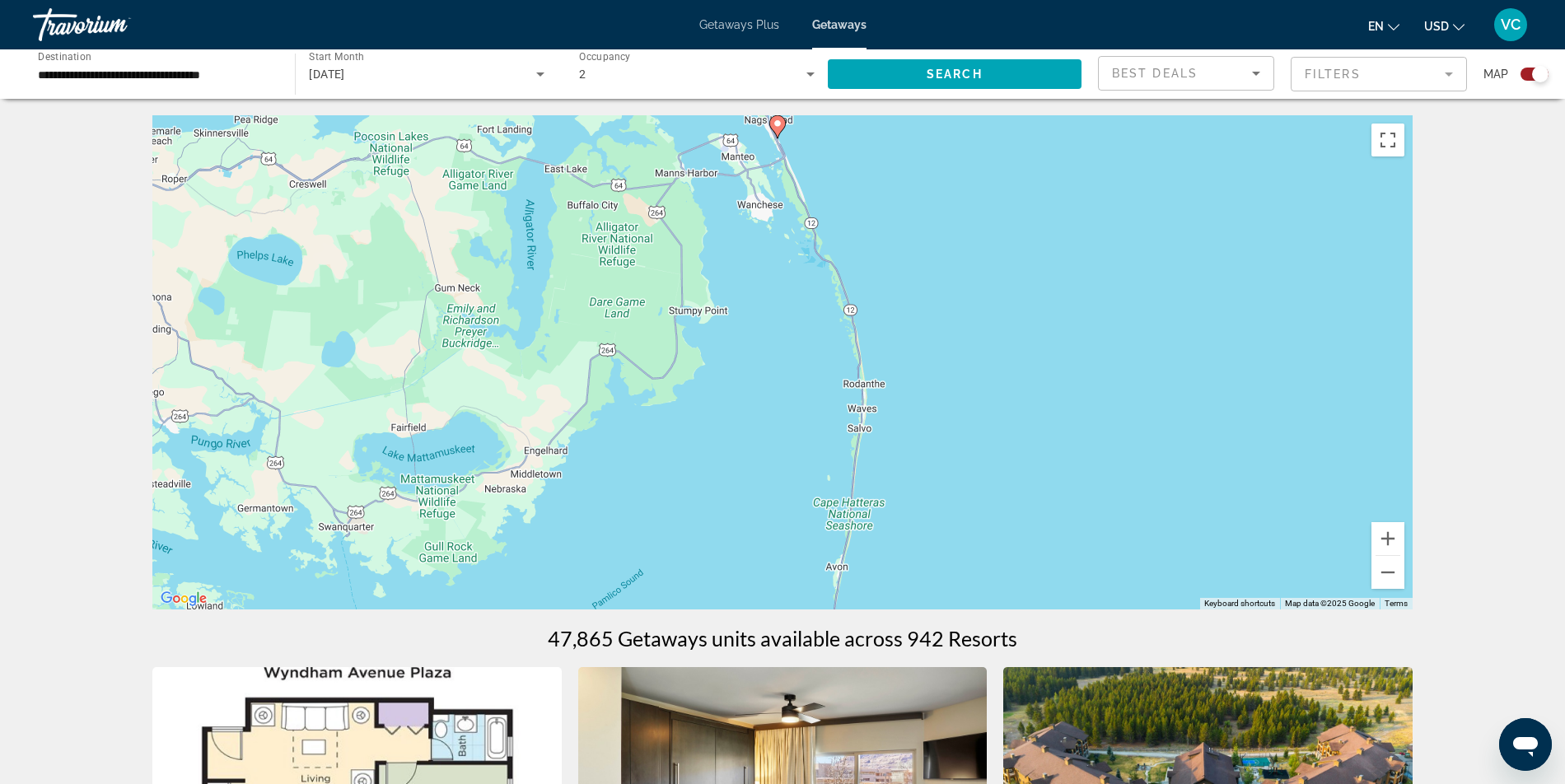
drag, startPoint x: 564, startPoint y: 335, endPoint x: 765, endPoint y: 182, distance: 252.6
click at [765, 182] on div "To activate drag with keyboard, press Alt + Enter. Once in keyboard drag state,…" at bounding box center [782, 363] width 1260 height 494
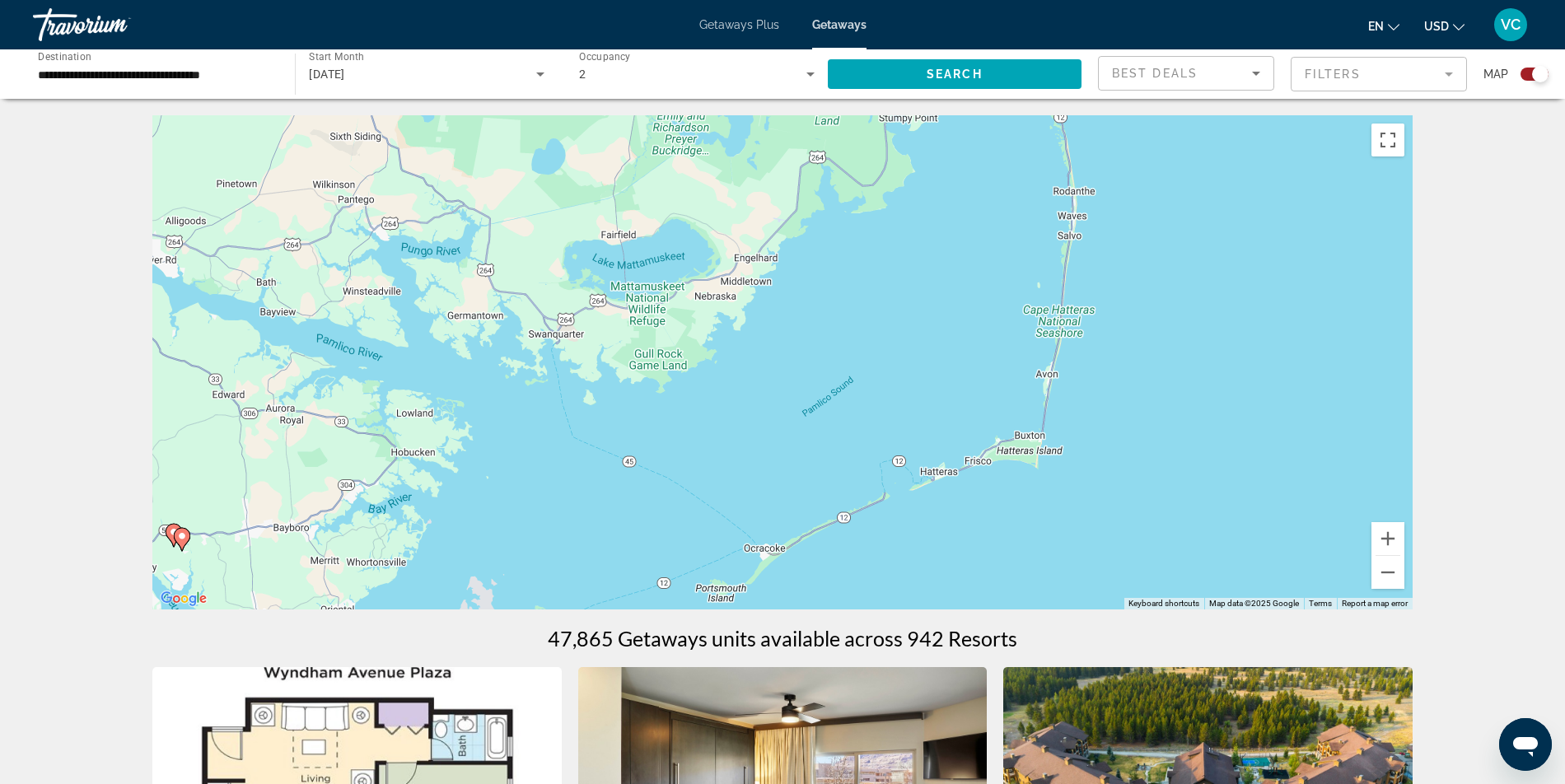
drag, startPoint x: 775, startPoint y: 380, endPoint x: 987, endPoint y: 186, distance: 287.4
click at [987, 186] on div "To activate drag with keyboard, press Alt + Enter. Once in keyboard drag state,…" at bounding box center [782, 363] width 1260 height 494
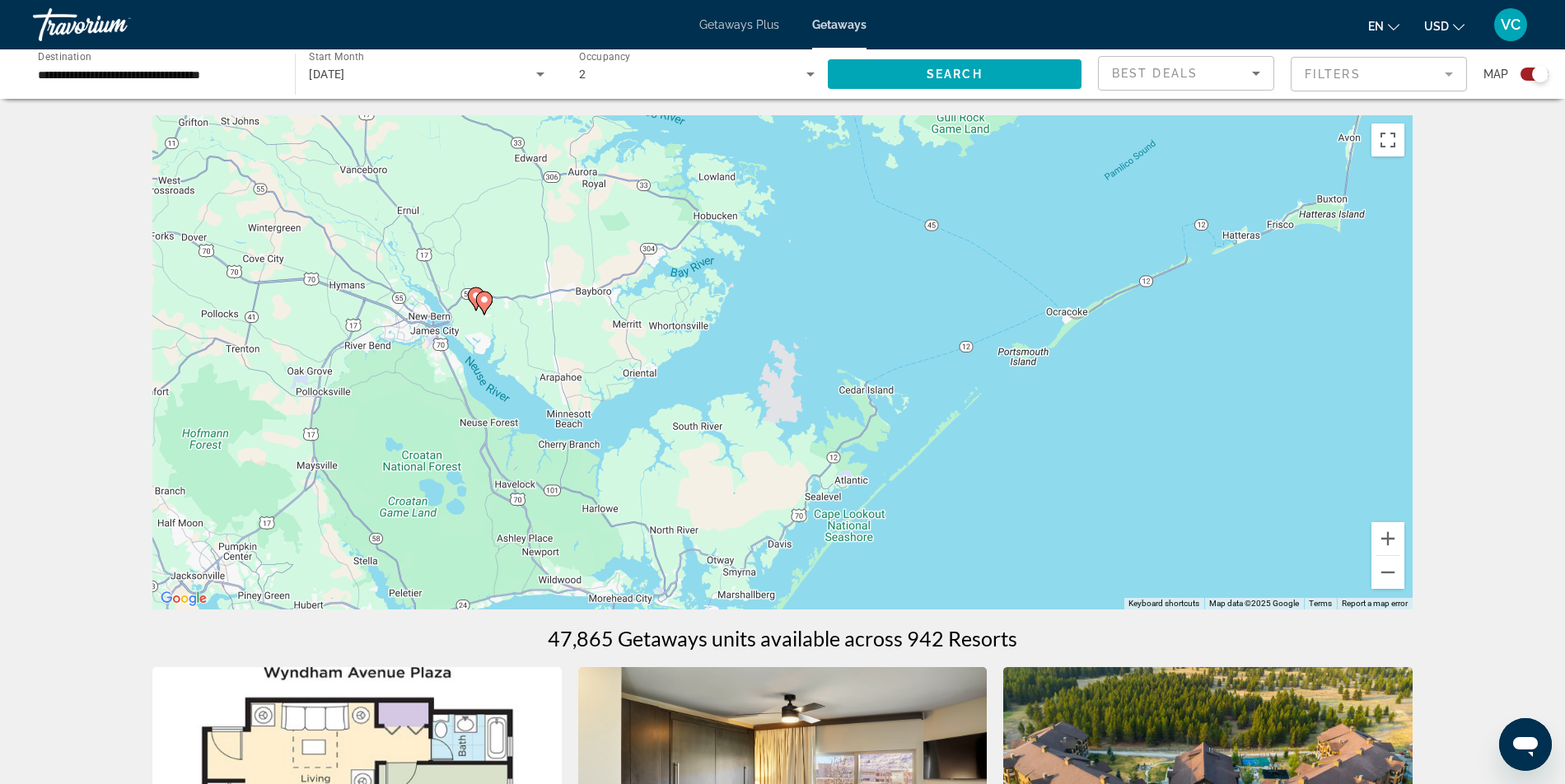
drag, startPoint x: 861, startPoint y: 452, endPoint x: 1164, endPoint y: 215, distance: 384.7
click at [1164, 215] on div "To activate drag with keyboard, press Alt + Enter. Once in keyboard drag state,…" at bounding box center [782, 363] width 1260 height 494
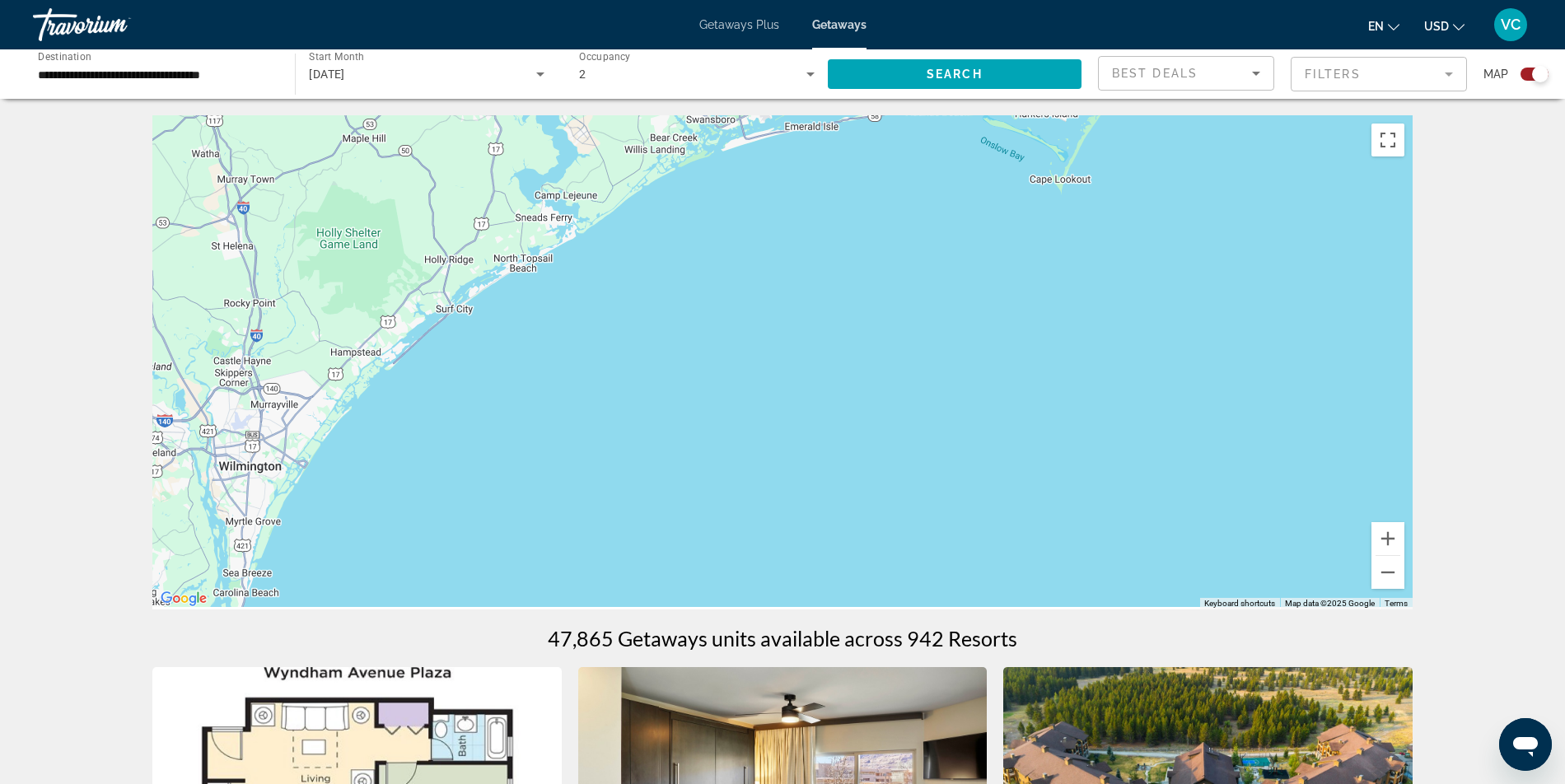
drag, startPoint x: 1007, startPoint y: 425, endPoint x: 1319, endPoint y: -67, distance: 582.6
click at [1319, 0] on html "**********" at bounding box center [782, 392] width 1565 height 784
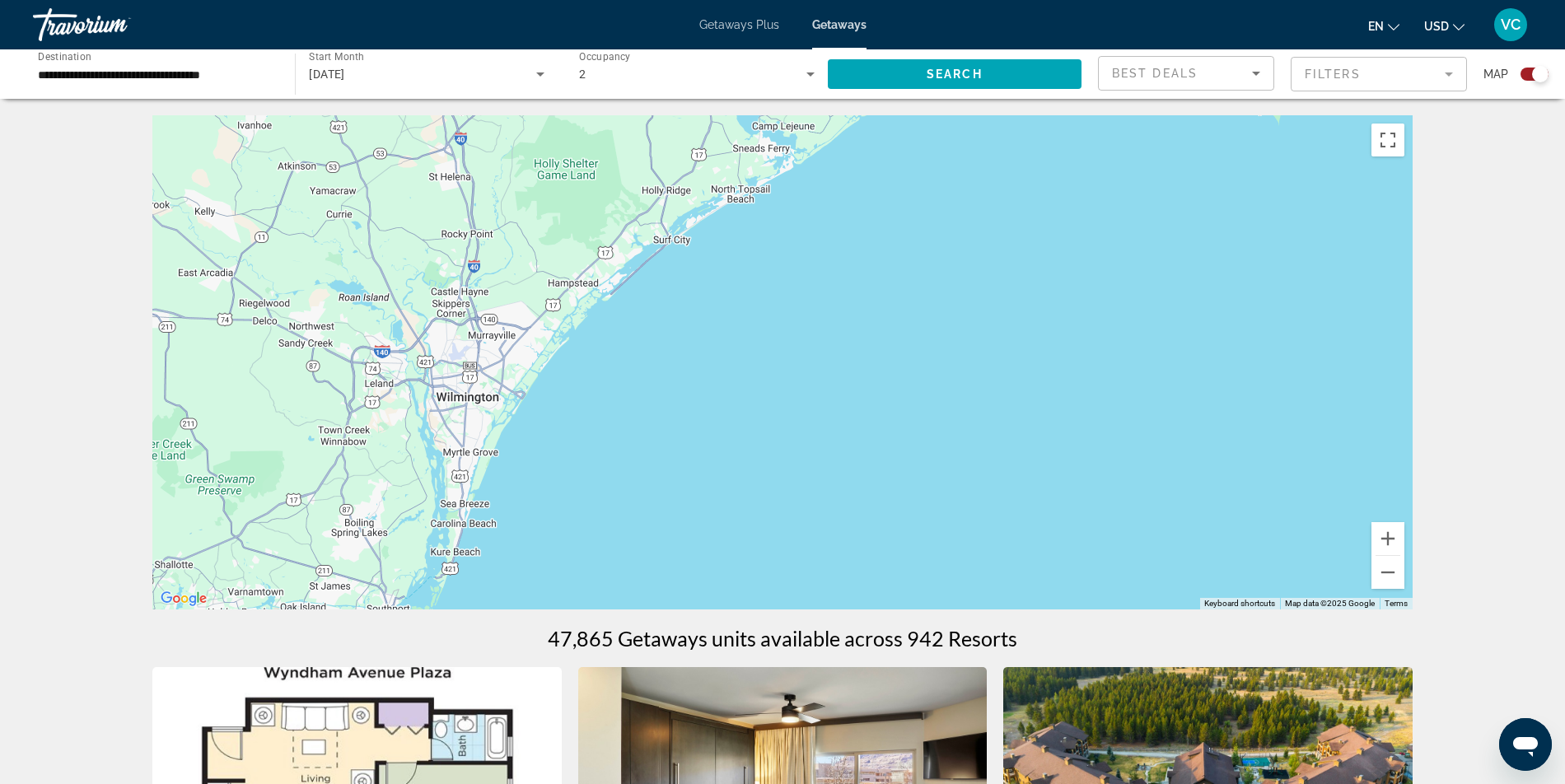
drag, startPoint x: 948, startPoint y: 323, endPoint x: 1182, endPoint y: 226, distance: 253.3
click at [1182, 226] on div "To activate drag with keyboard, press Alt + Enter. Once in keyboard drag state,…" at bounding box center [782, 363] width 1260 height 494
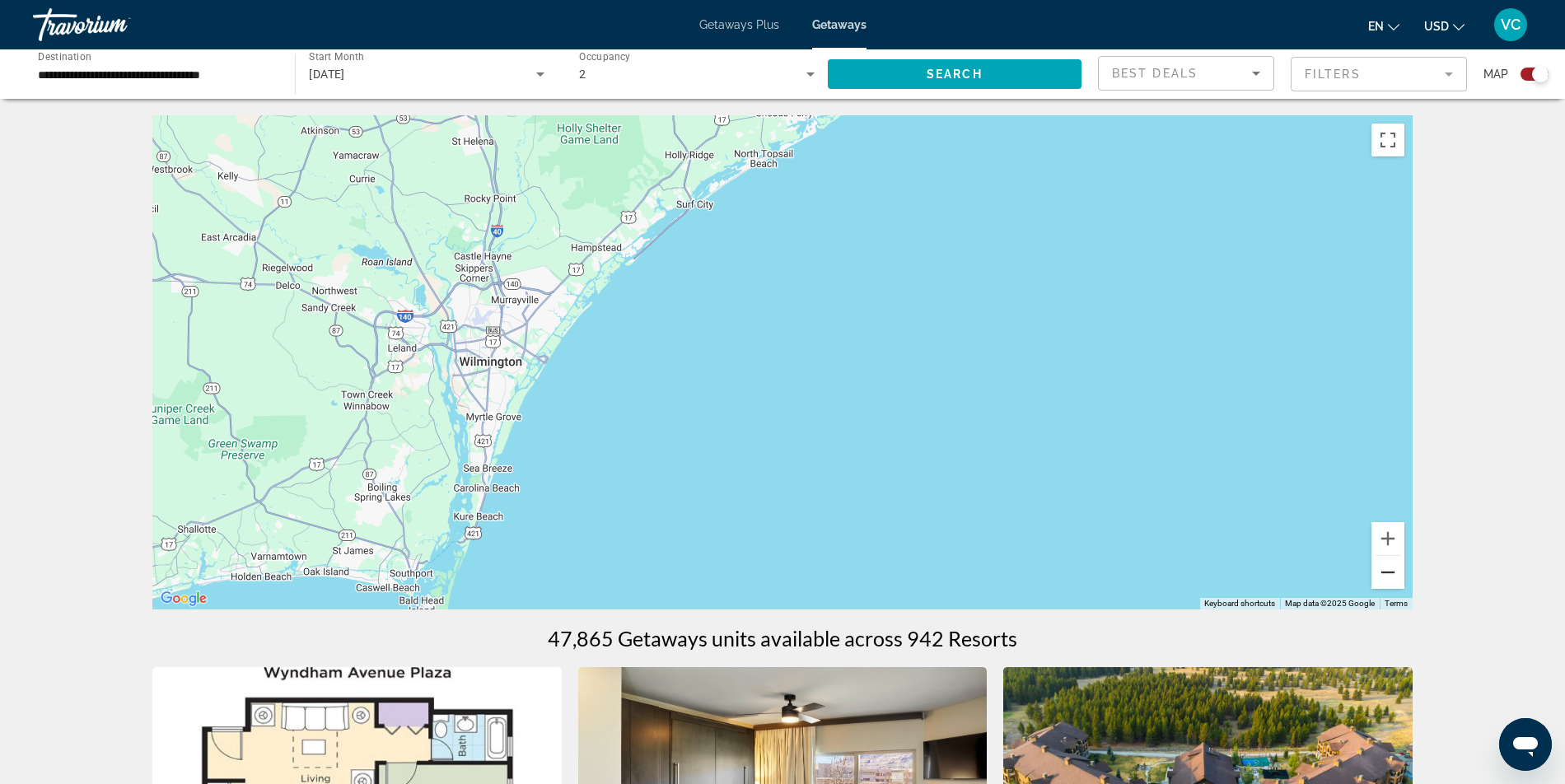
click at [1404, 589] on button "Zoom out" at bounding box center [1387, 572] width 33 height 33
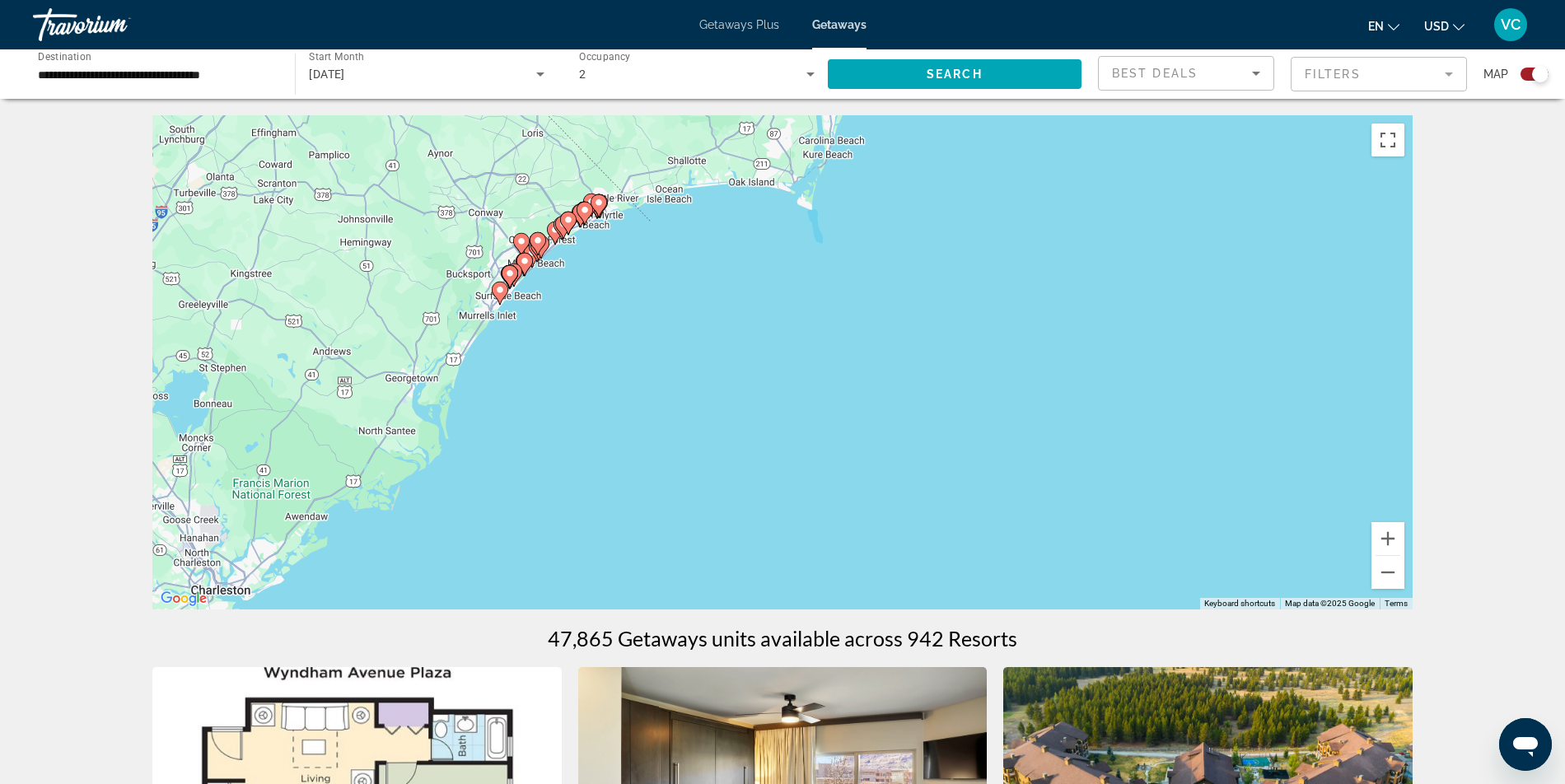
drag, startPoint x: 1124, startPoint y: 502, endPoint x: 1325, endPoint y: 215, distance: 350.4
click at [1325, 215] on div "To activate drag with keyboard, press Alt + Enter. Once in keyboard drag state,…" at bounding box center [782, 363] width 1260 height 494
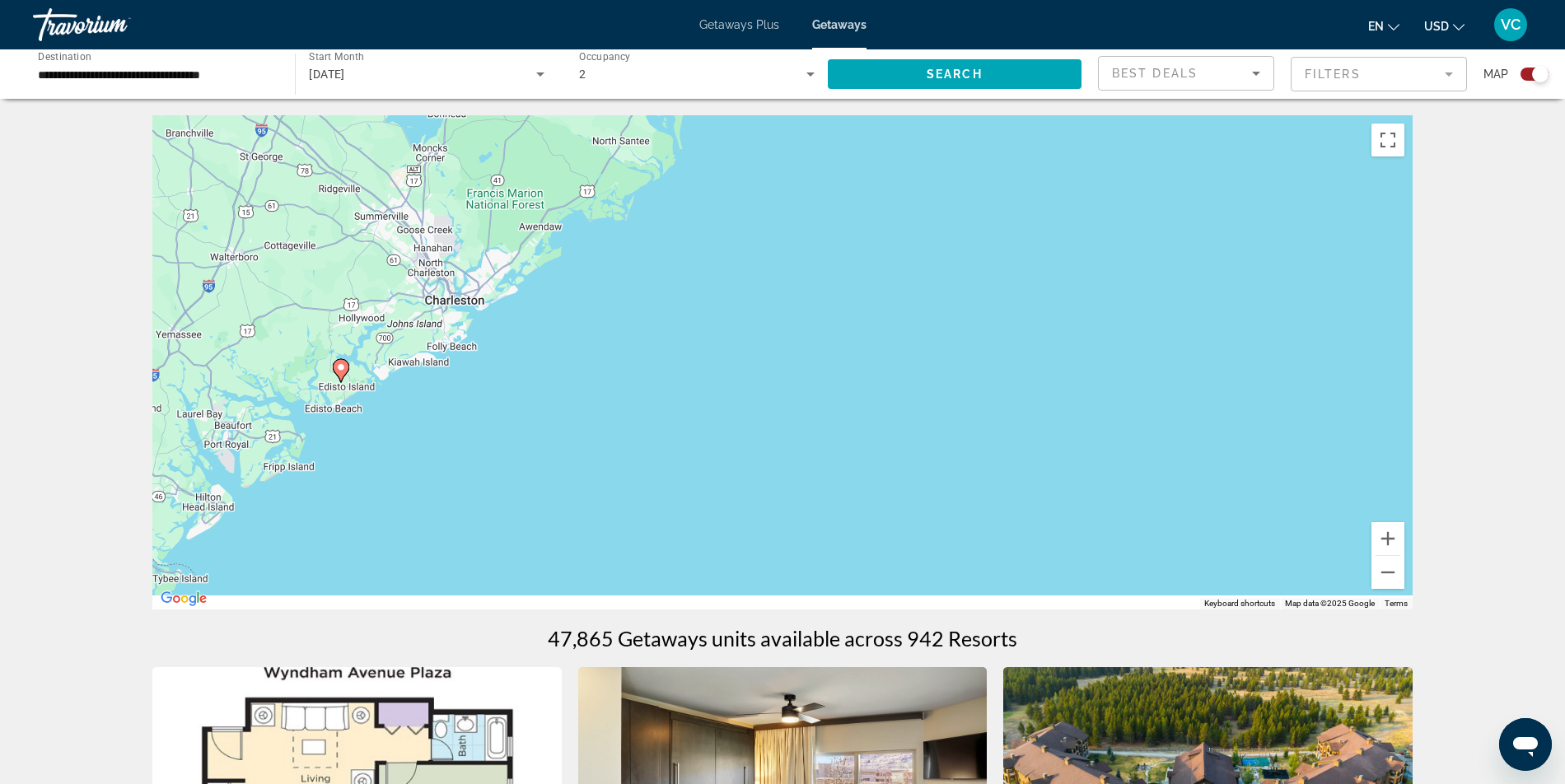
drag, startPoint x: 1085, startPoint y: 326, endPoint x: 1313, endPoint y: 27, distance: 376.0
click at [1313, 27] on div "**********" at bounding box center [782, 392] width 1565 height 784
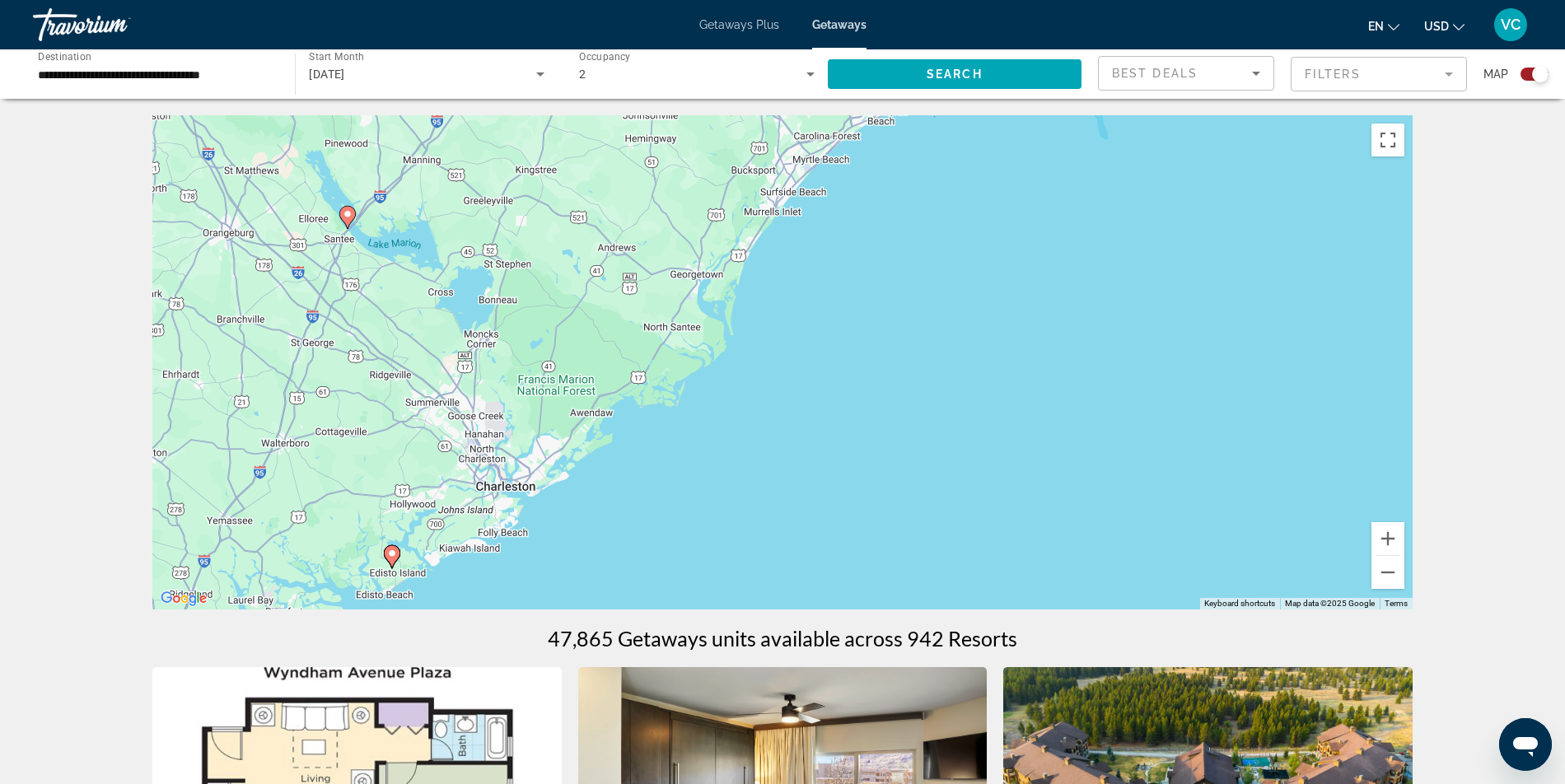
drag, startPoint x: 948, startPoint y: 344, endPoint x: 997, endPoint y: 532, distance: 194.3
click at [997, 532] on div "To activate drag with keyboard, press Alt + Enter. Once in keyboard drag state,…" at bounding box center [782, 363] width 1260 height 494
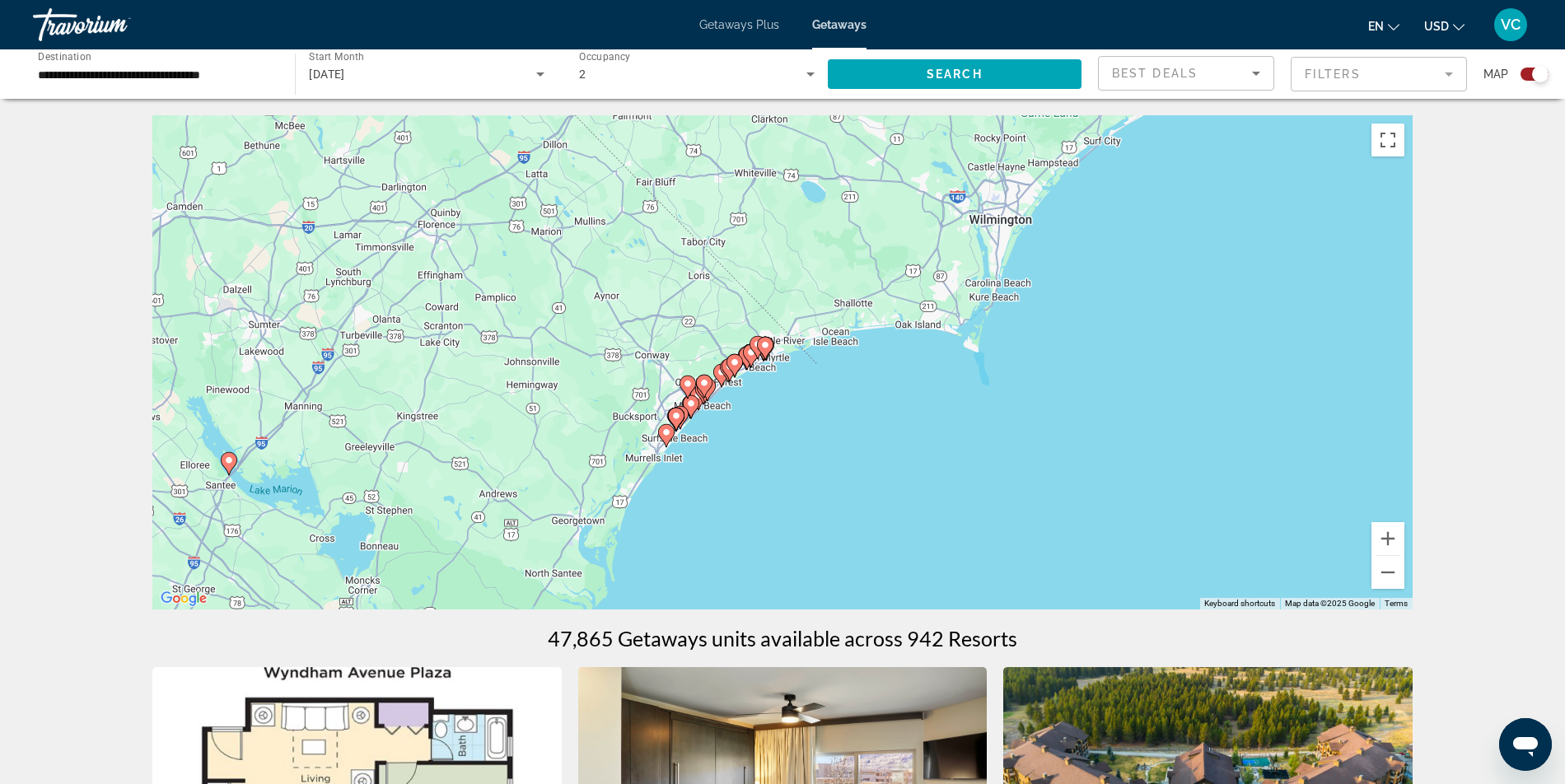
drag, startPoint x: 1072, startPoint y: 389, endPoint x: 939, endPoint y: 667, distance: 308.2
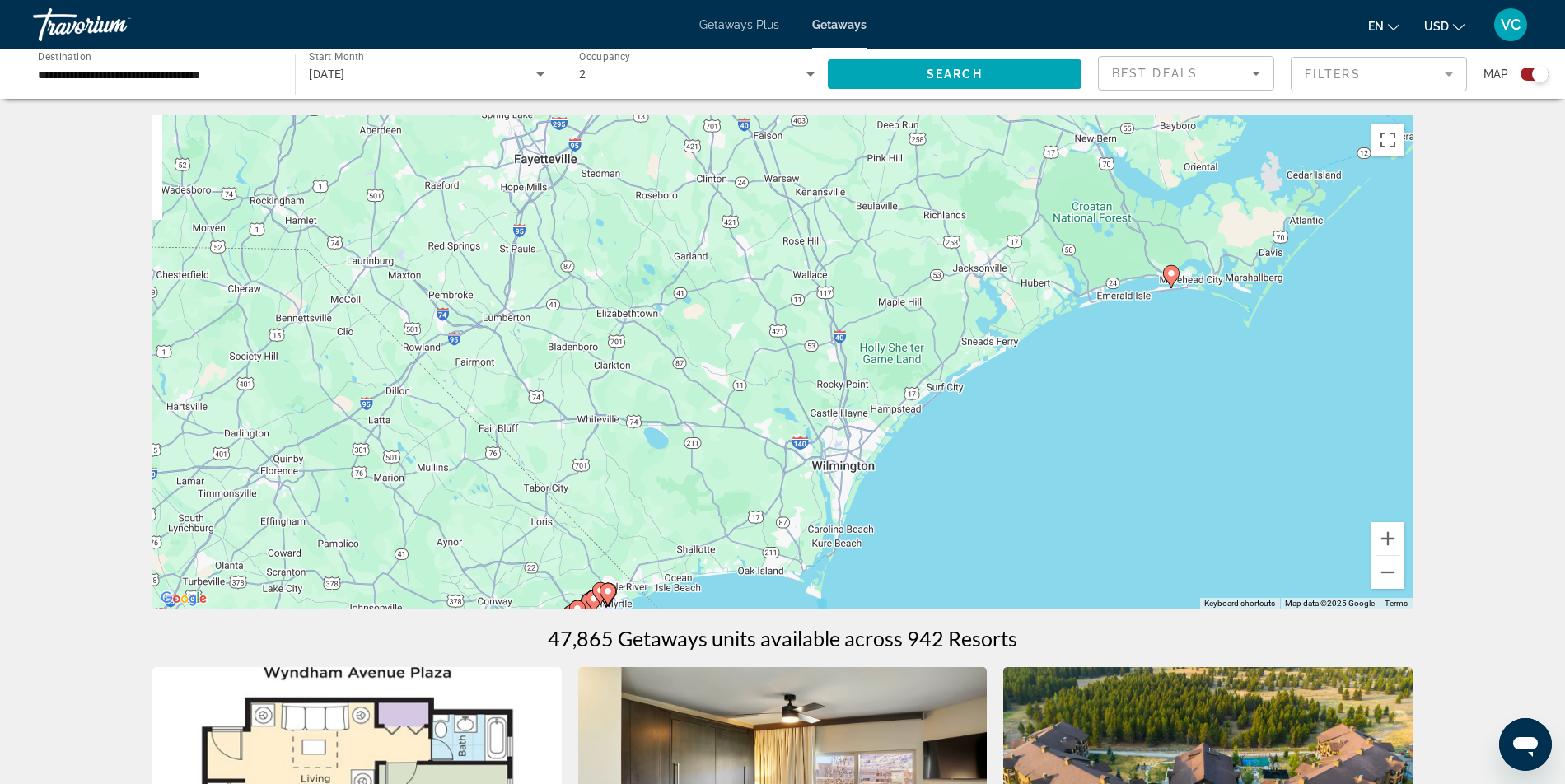
drag, startPoint x: 1153, startPoint y: 400, endPoint x: 989, endPoint y: 650, distance: 299.0
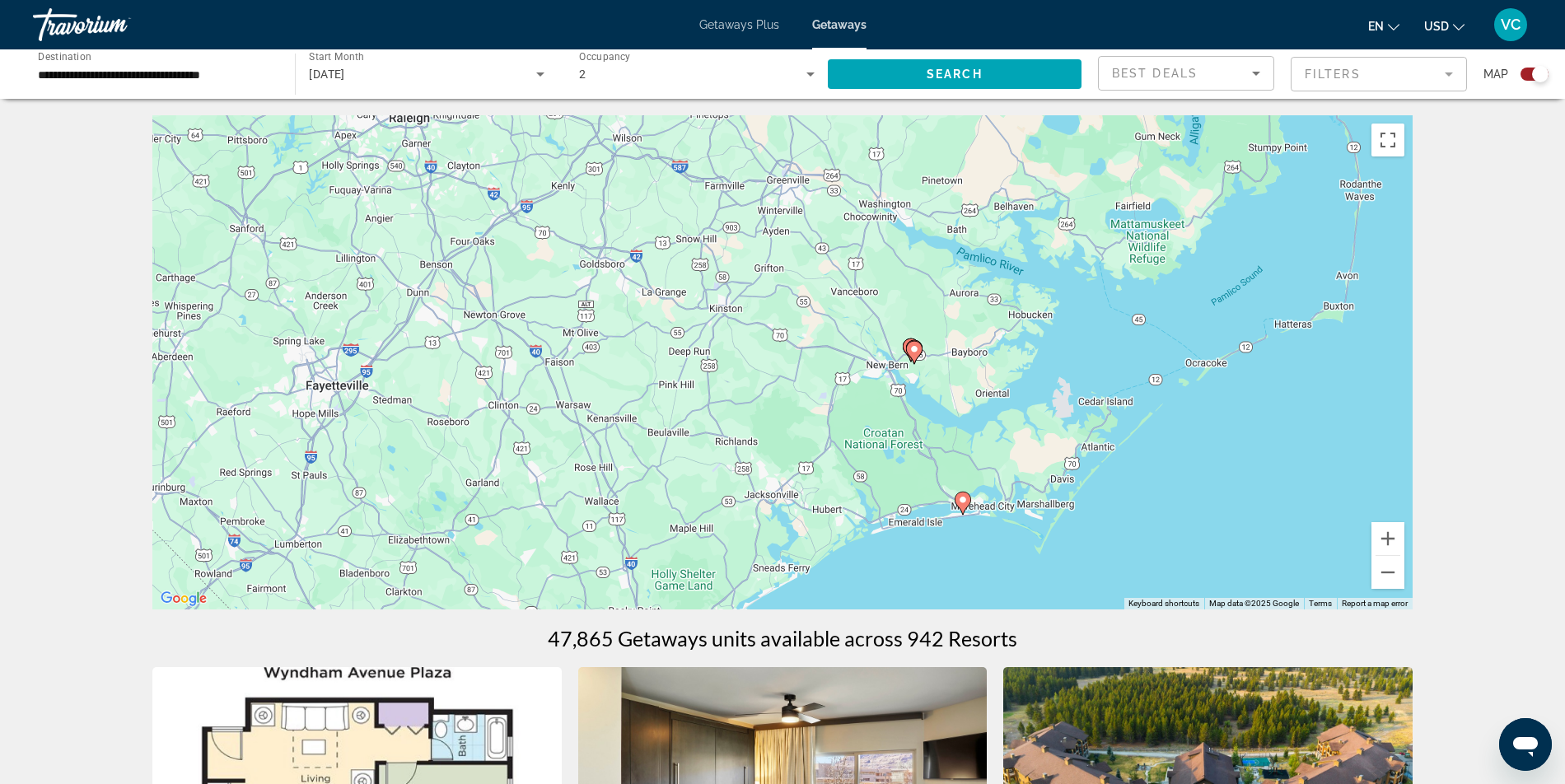
drag, startPoint x: 1296, startPoint y: 407, endPoint x: 1099, endPoint y: 605, distance: 279.3
click at [1099, 605] on div "To activate drag with keyboard, press Alt + Enter. Once in keyboard drag state,…" at bounding box center [782, 363] width 1260 height 494
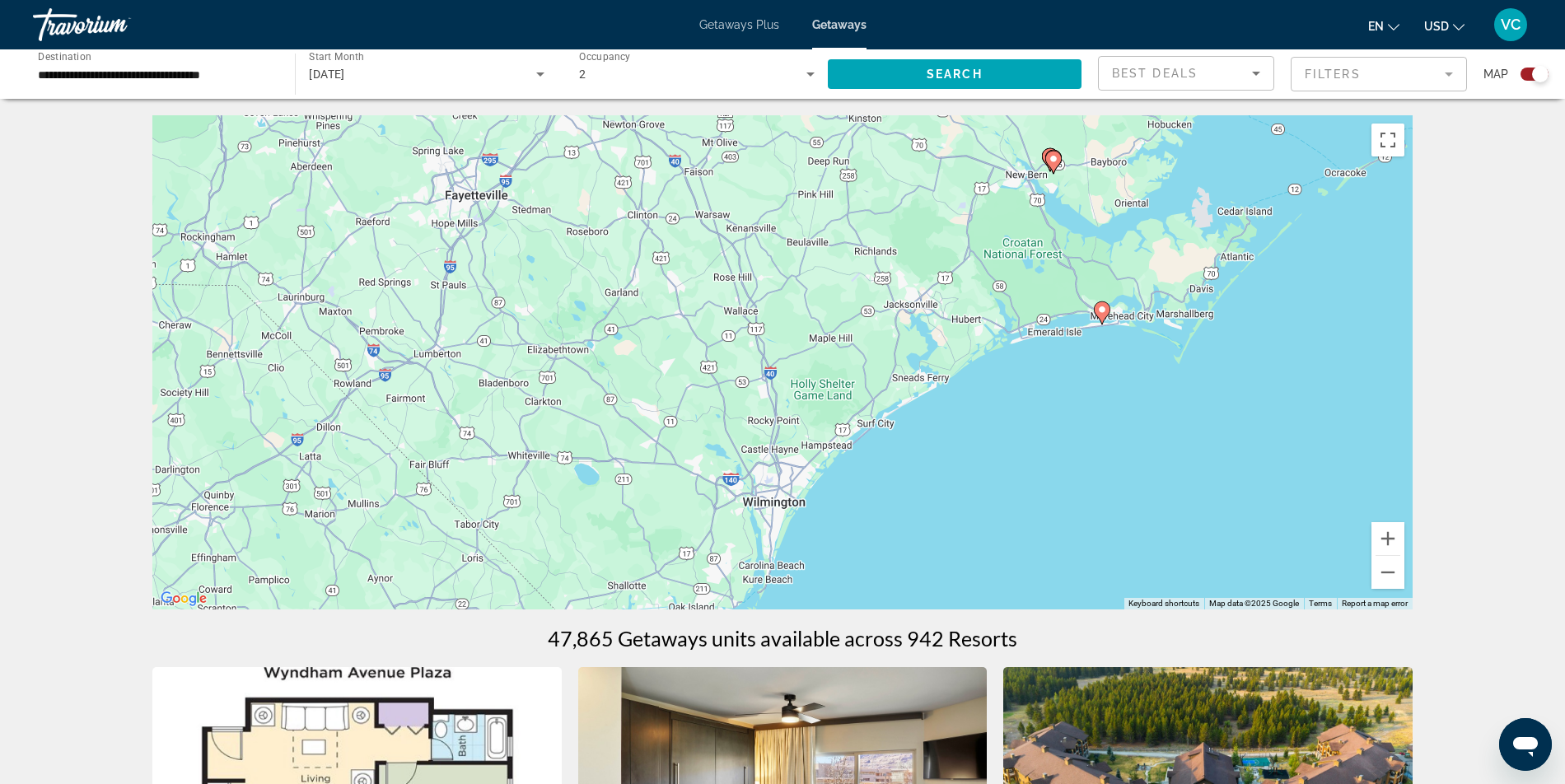
drag, startPoint x: 1178, startPoint y: 430, endPoint x: 1319, endPoint y: 238, distance: 238.2
click at [1319, 238] on div "To activate drag with keyboard, press Alt + Enter. Once in keyboard drag state,…" at bounding box center [782, 363] width 1260 height 494
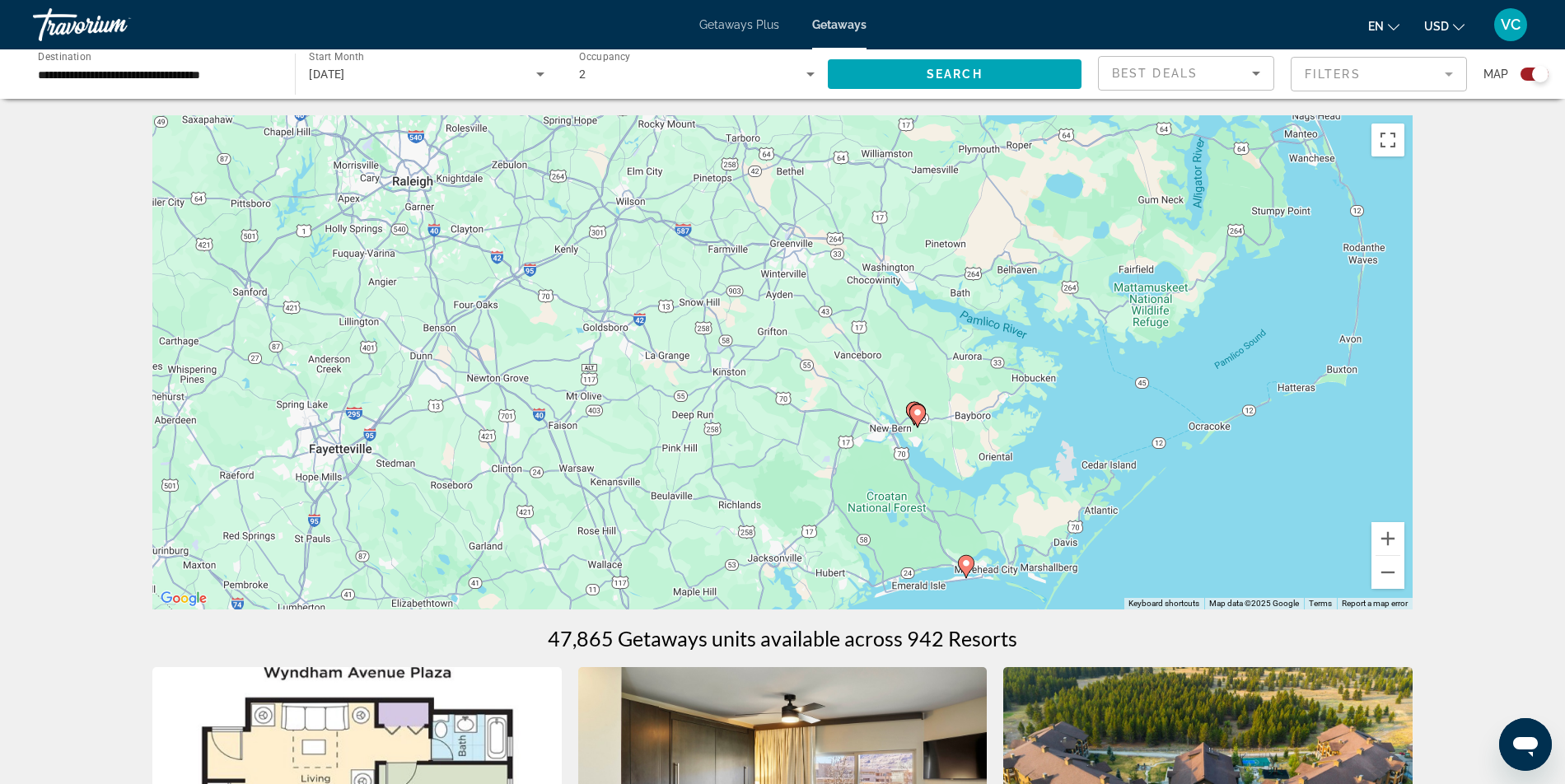
drag, startPoint x: 1342, startPoint y: 280, endPoint x: 1201, endPoint y: 538, distance: 294.0
click at [1201, 538] on div "To activate drag with keyboard, press Alt + Enter. Once in keyboard drag state,…" at bounding box center [782, 363] width 1260 height 494
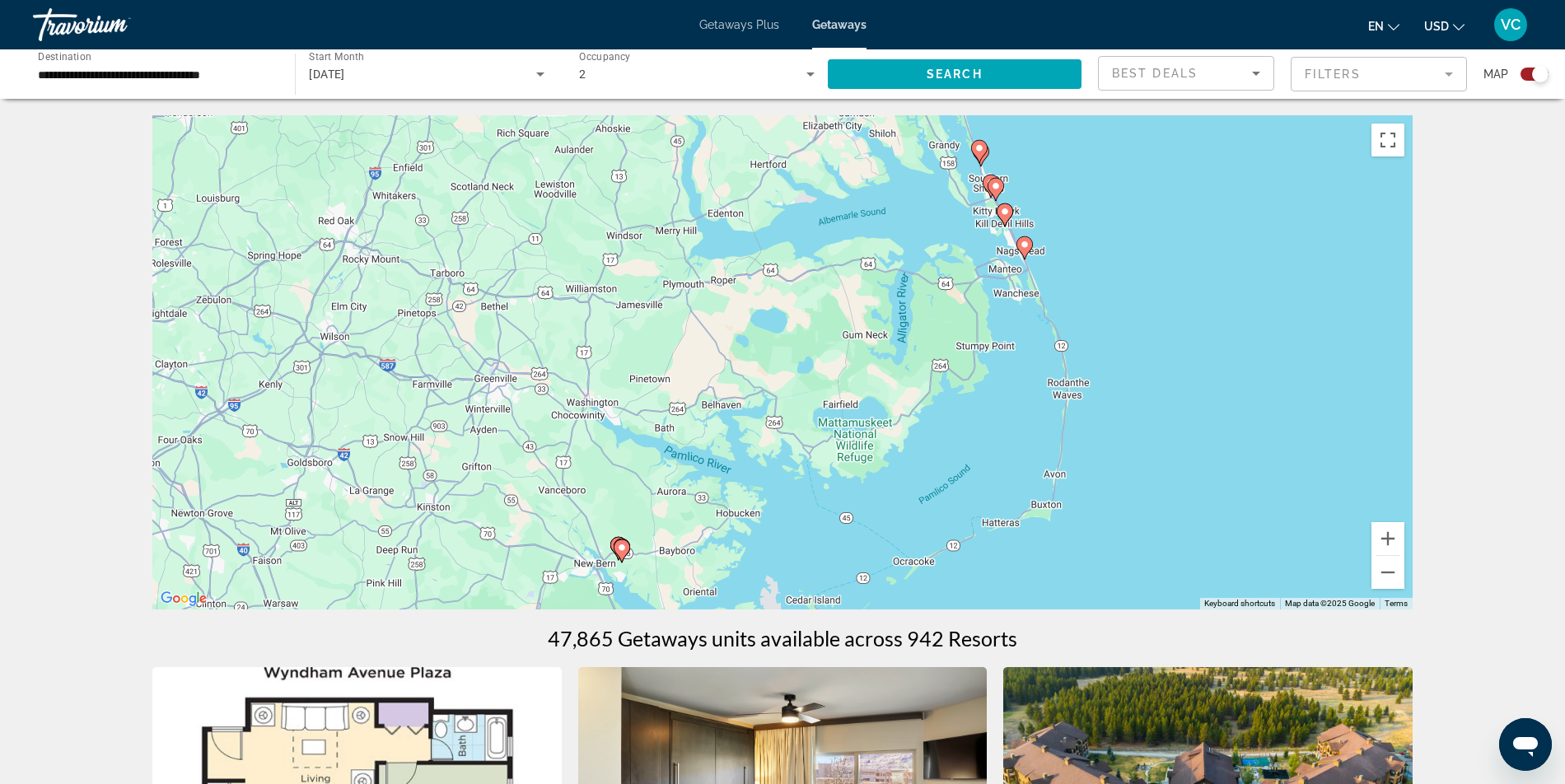
drag, startPoint x: 1359, startPoint y: 354, endPoint x: 1046, endPoint y: 491, distance: 341.7
click at [1046, 491] on div "To activate drag with keyboard, press Alt + Enter. Once in keyboard drag state,…" at bounding box center [782, 363] width 1260 height 494
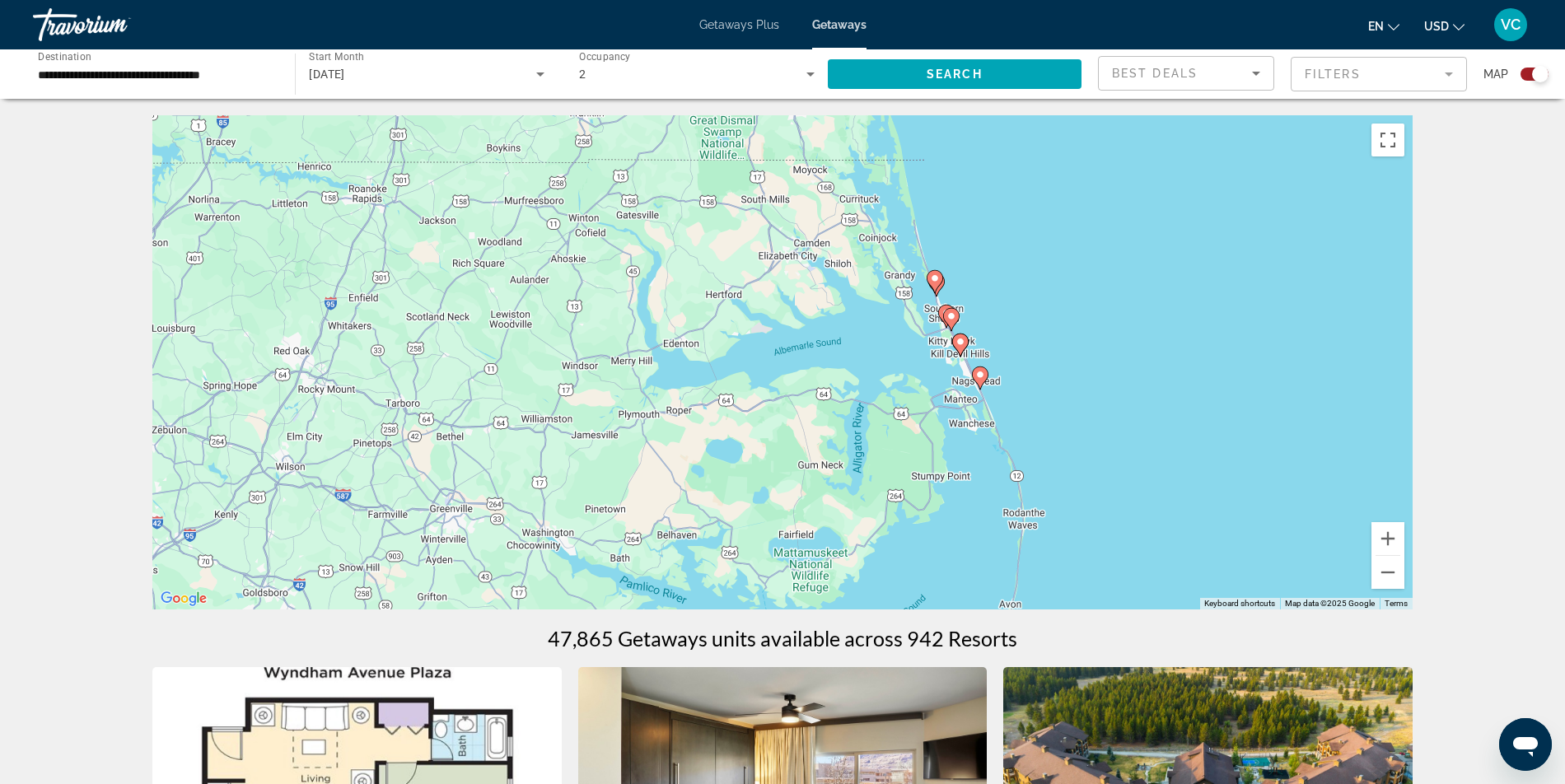
drag, startPoint x: 1236, startPoint y: 367, endPoint x: 1211, endPoint y: 494, distance: 129.4
click at [1211, 494] on div "To activate drag with keyboard, press Alt + Enter. Once in keyboard drag state,…" at bounding box center [782, 363] width 1260 height 494
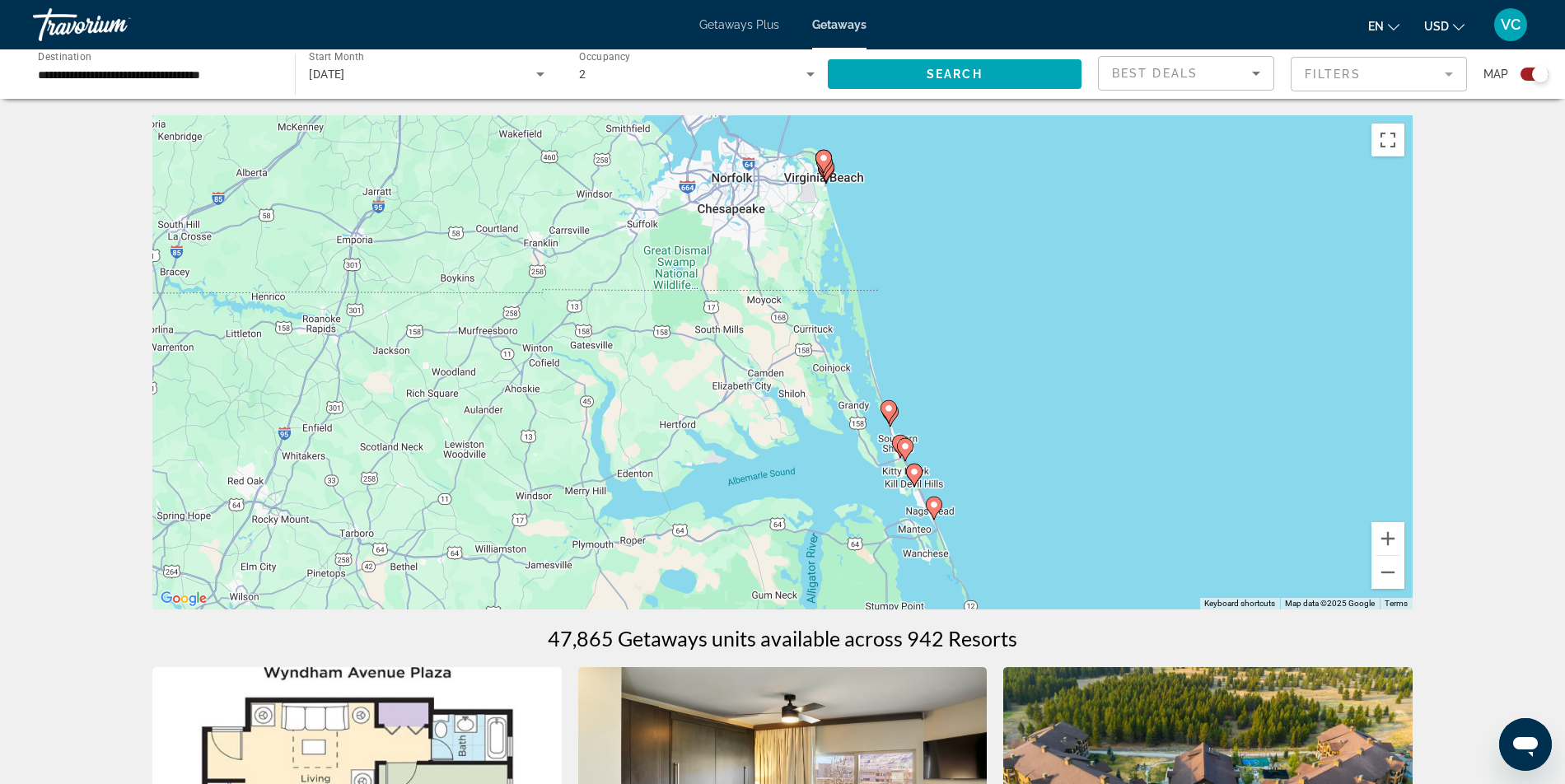
drag, startPoint x: 1233, startPoint y: 476, endPoint x: 1175, endPoint y: 662, distance: 194.8
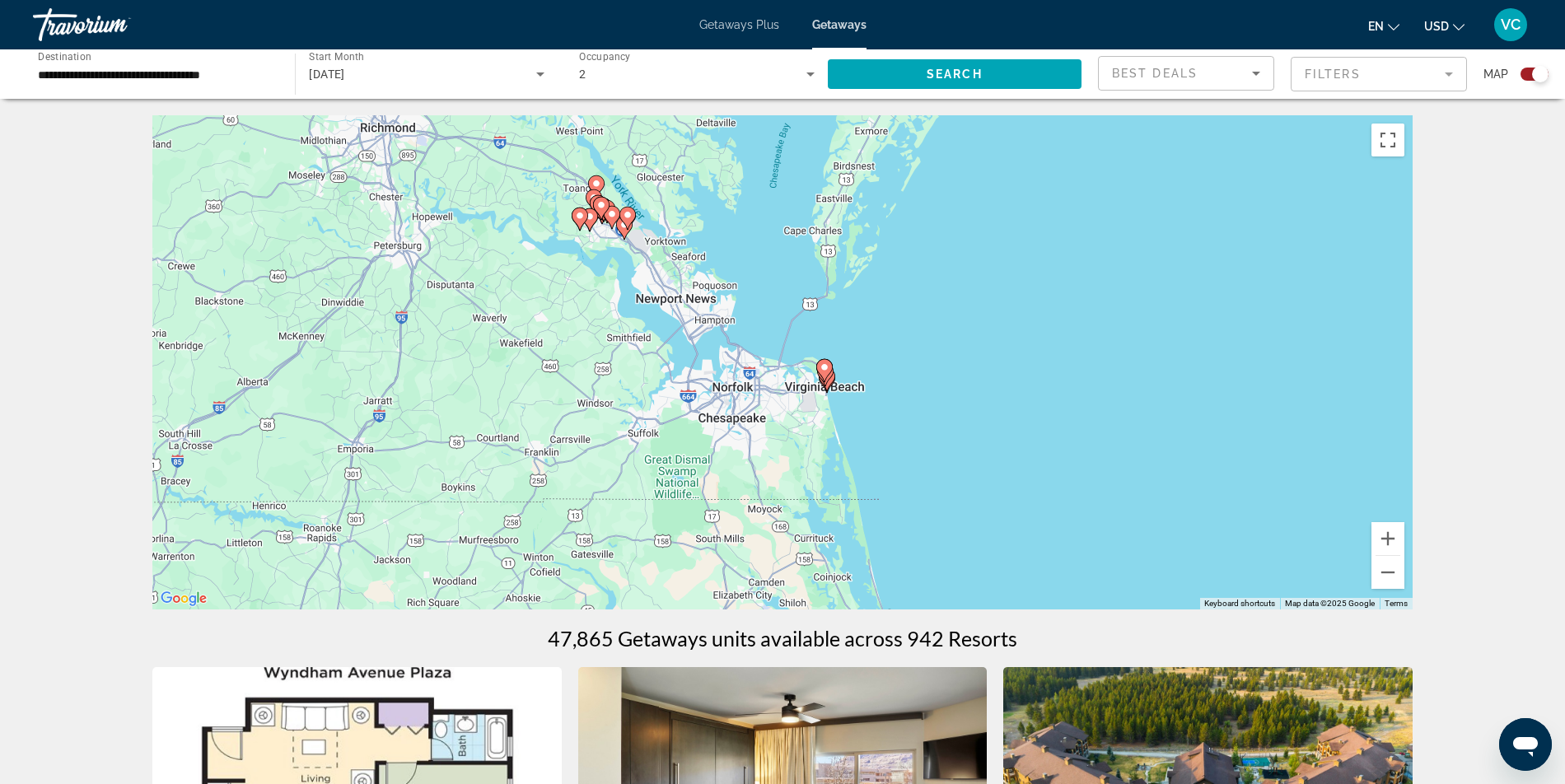
drag, startPoint x: 1254, startPoint y: 483, endPoint x: 1267, endPoint y: 636, distance: 153.6
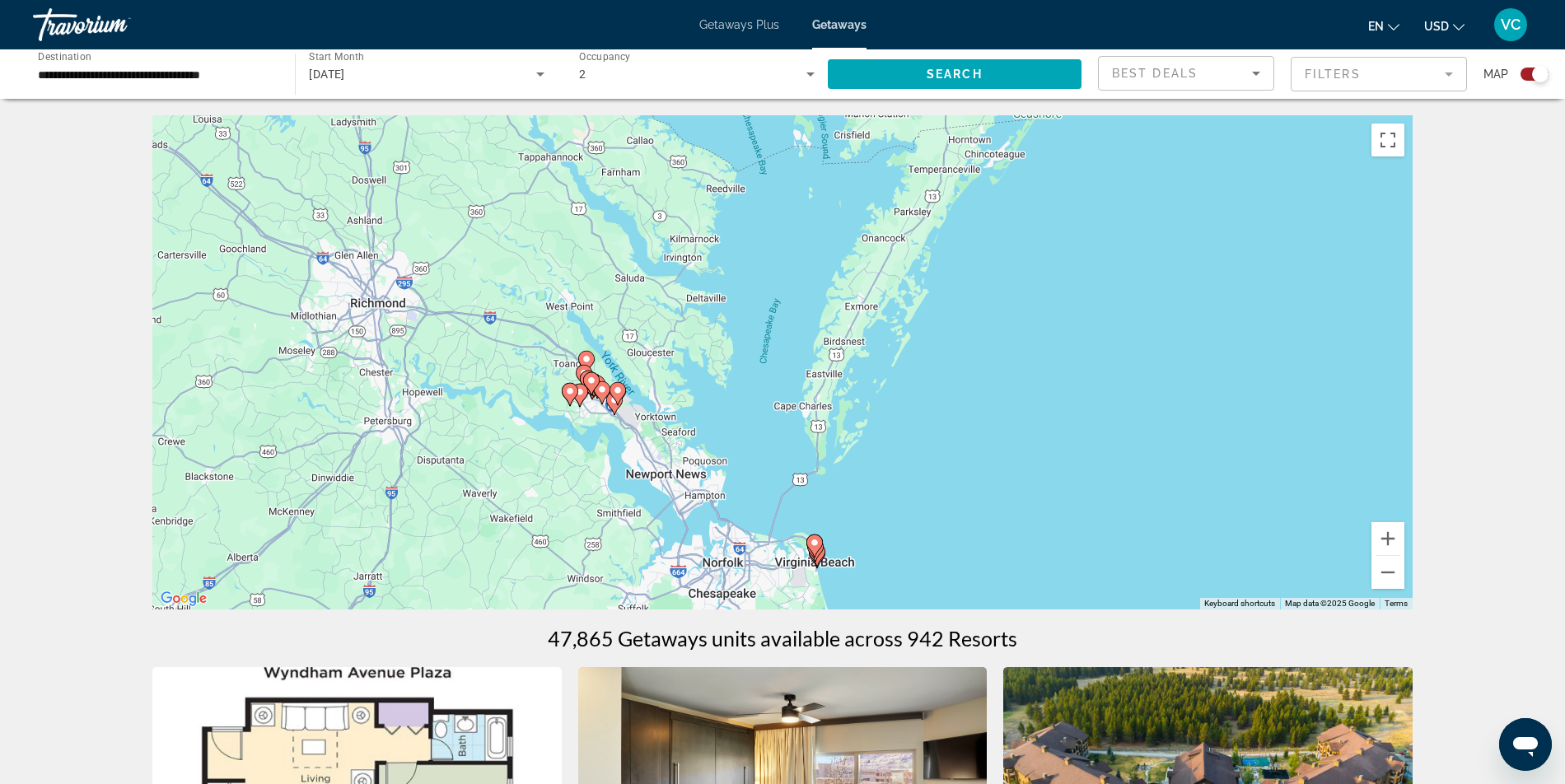
drag, startPoint x: 1289, startPoint y: 397, endPoint x: 1276, endPoint y: 577, distance: 180.5
click at [1276, 577] on div "To activate drag with keyboard, press Alt + Enter. Once in keyboard drag state,…" at bounding box center [782, 363] width 1260 height 494
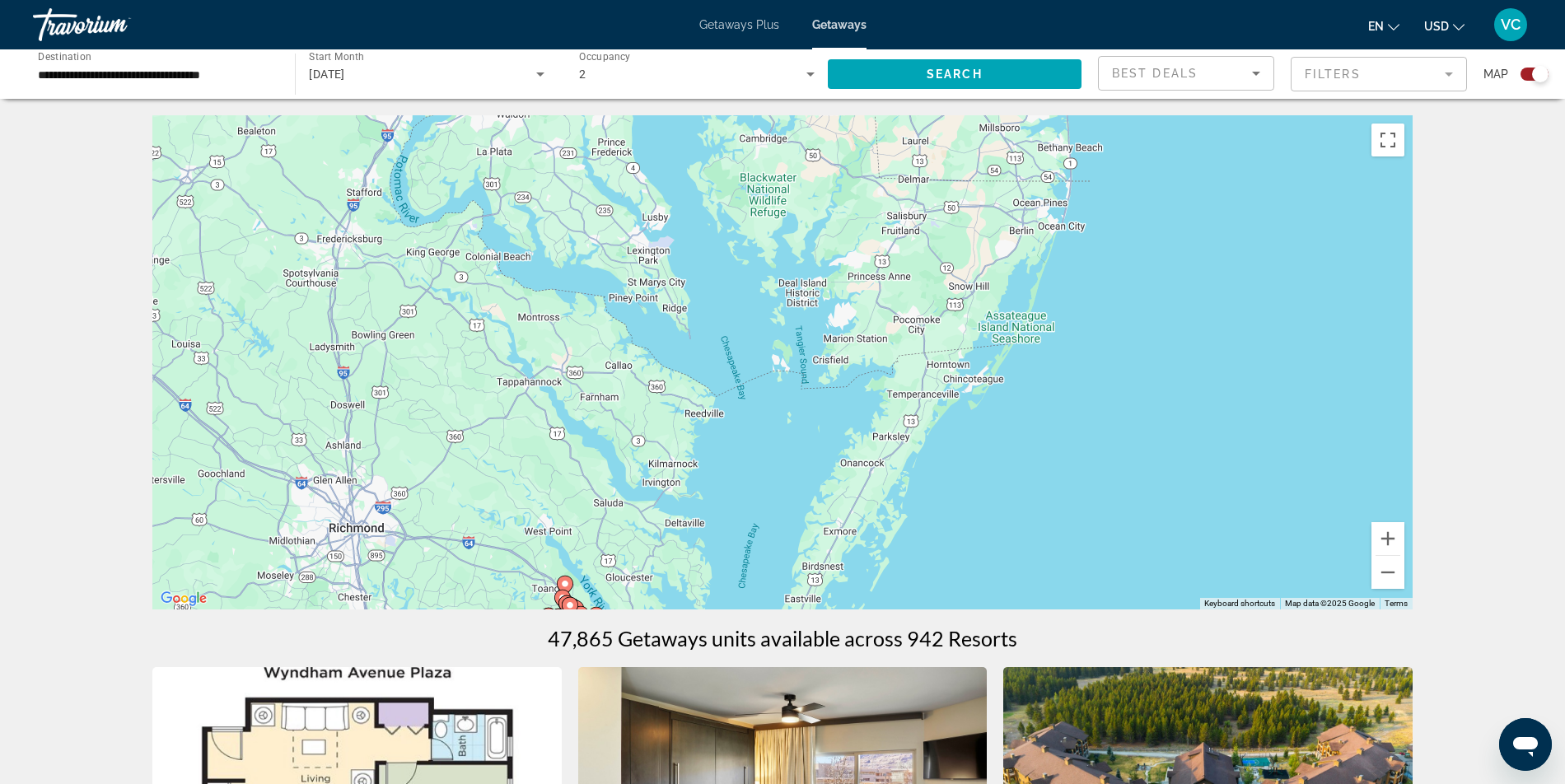
drag, startPoint x: 1319, startPoint y: 380, endPoint x: 1298, endPoint y: 604, distance: 225.0
click at [1298, 604] on div "To activate drag with keyboard, press Alt + Enter. Once in keyboard drag state,…" at bounding box center [782, 363] width 1260 height 494
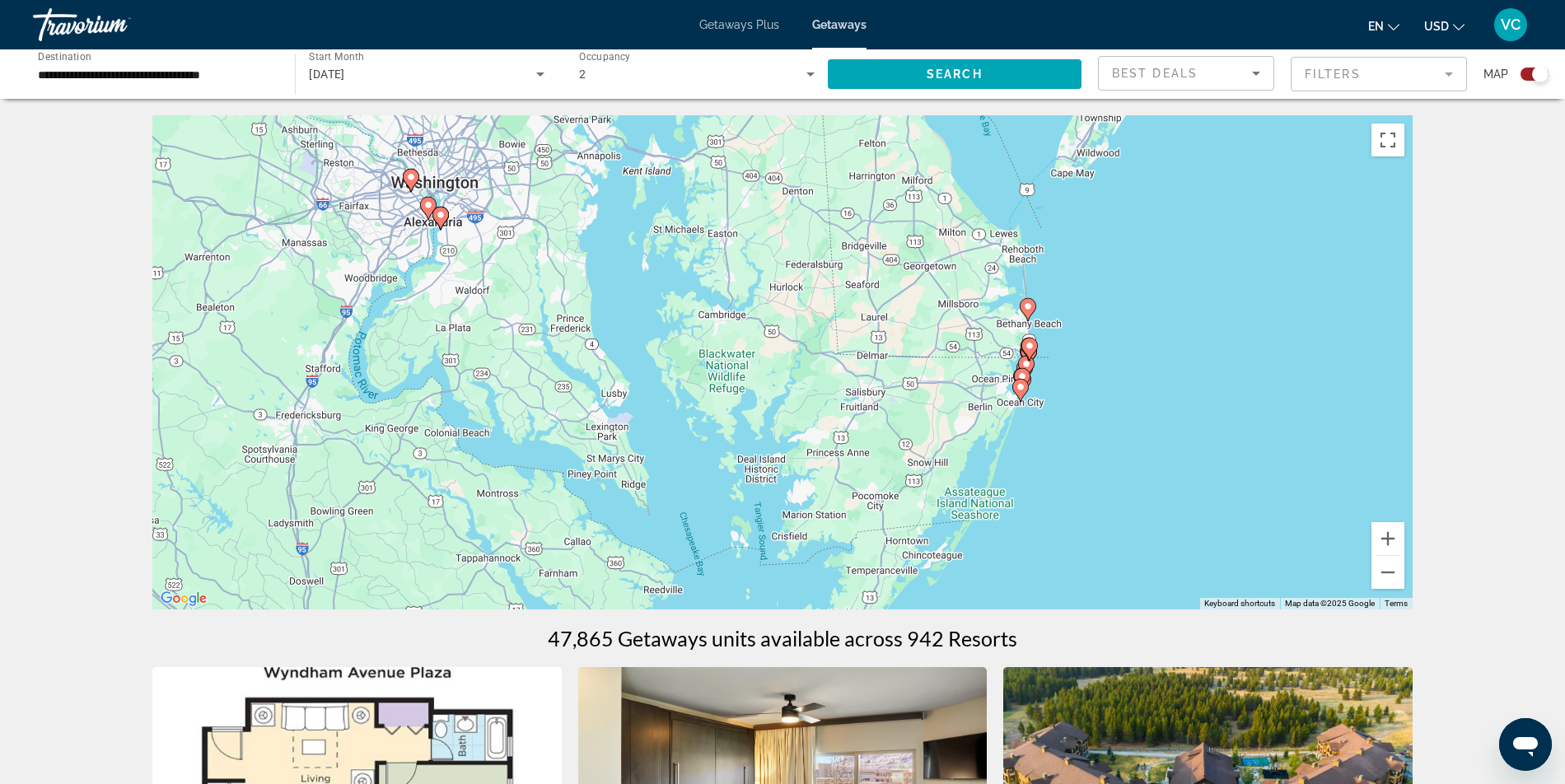
drag, startPoint x: 1290, startPoint y: 380, endPoint x: 1247, endPoint y: 561, distance: 186.0
click at [1247, 561] on div "To activate drag with keyboard, press Alt + Enter. Once in keyboard drag state,…" at bounding box center [782, 363] width 1260 height 494
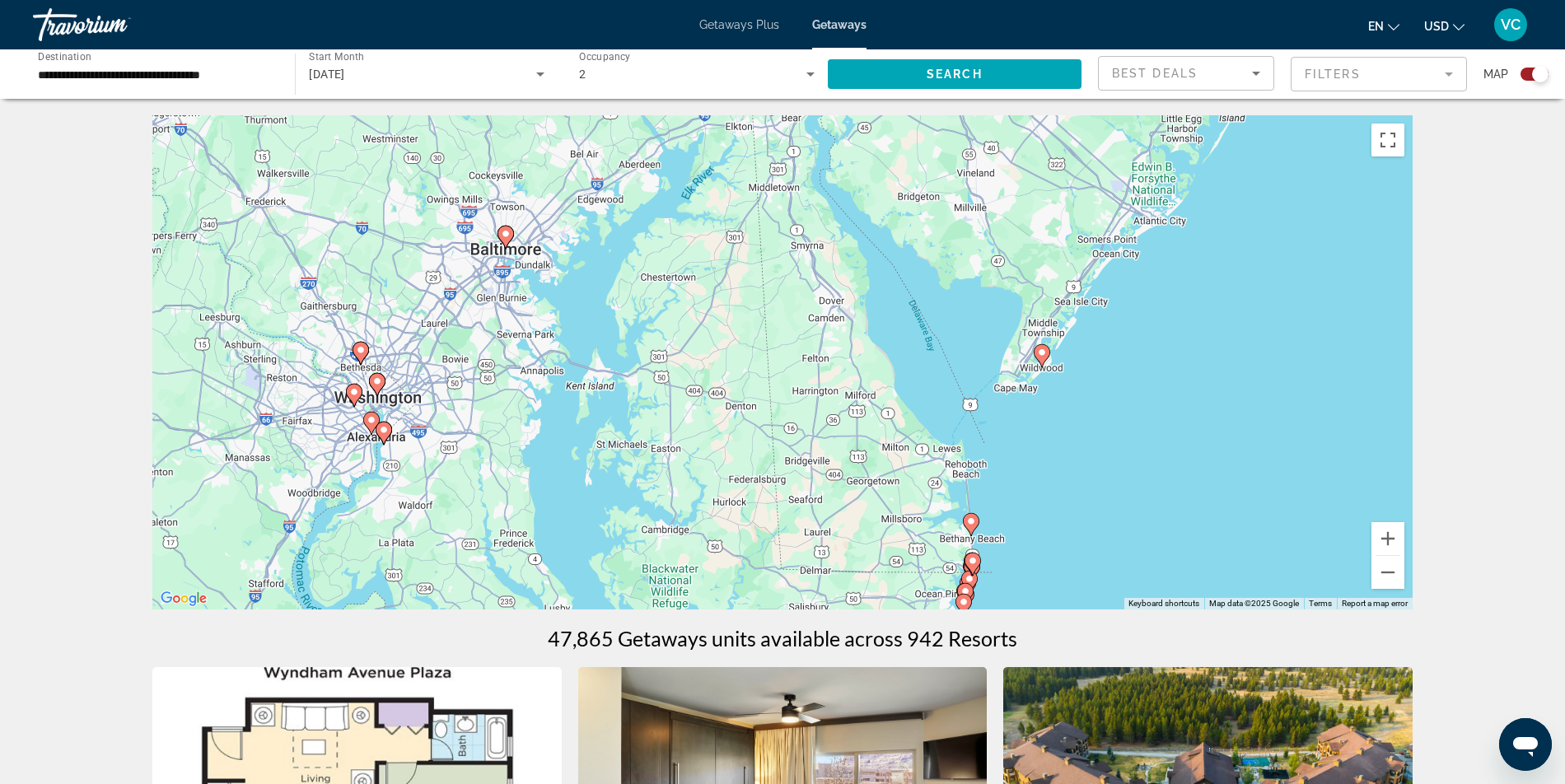
drag, startPoint x: 1305, startPoint y: 384, endPoint x: 1246, endPoint y: 598, distance: 222.0
click at [1246, 598] on div "To activate drag with keyboard, press Alt + Enter. Once in keyboard drag state,…" at bounding box center [782, 363] width 1260 height 494
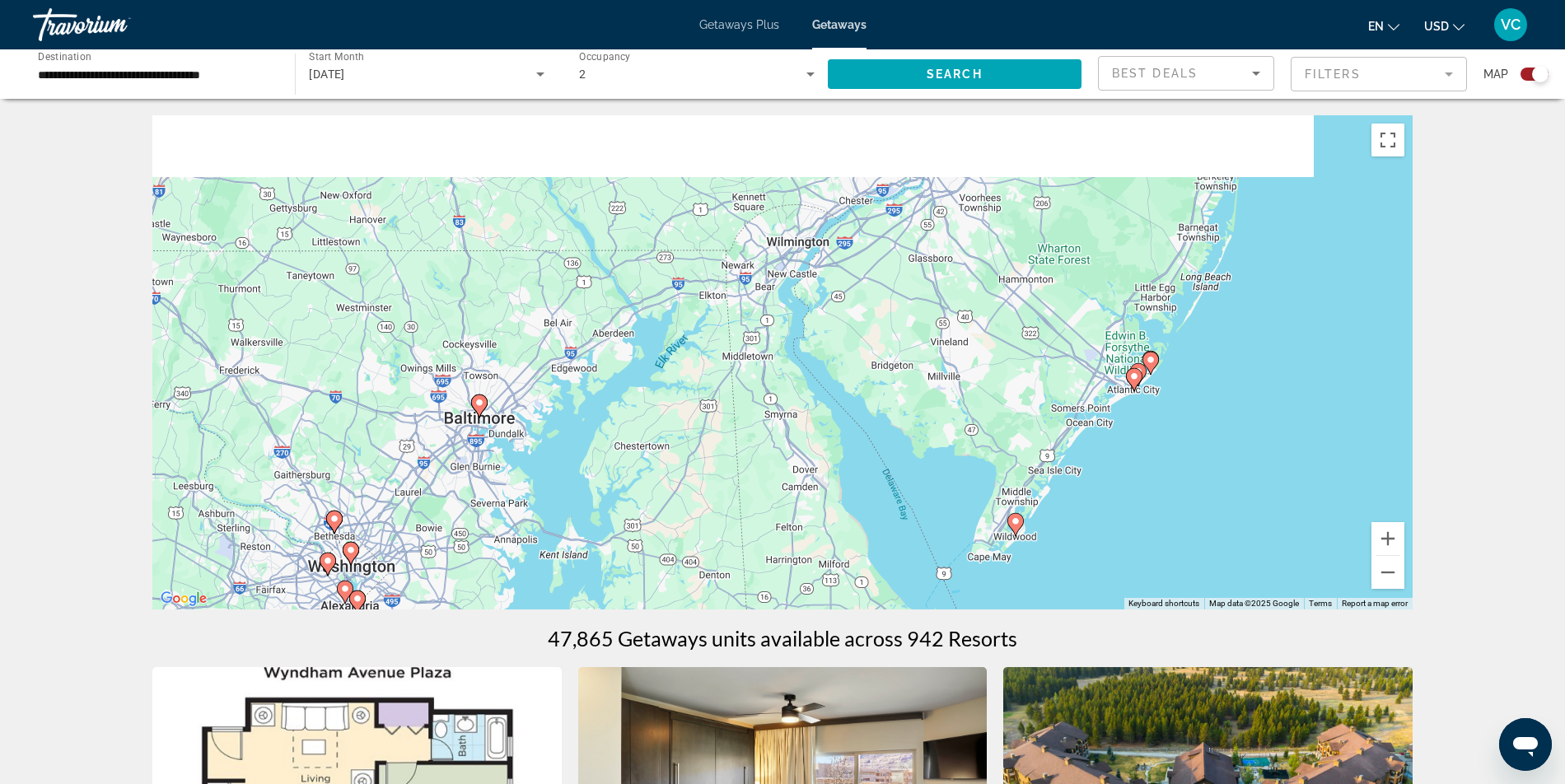
drag, startPoint x: 1306, startPoint y: 470, endPoint x: 1280, endPoint y: 646, distance: 177.9
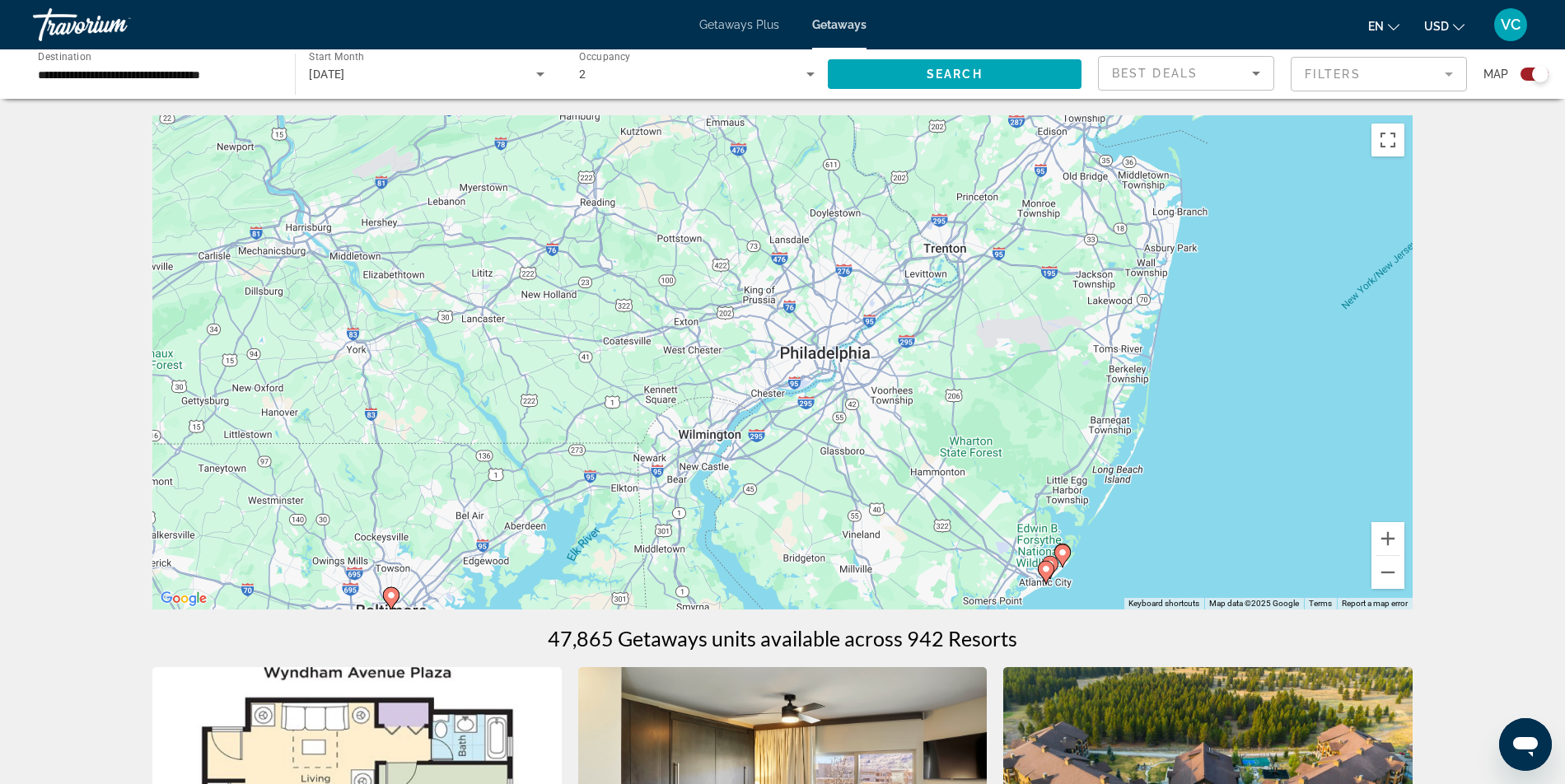
drag, startPoint x: 1368, startPoint y: 463, endPoint x: 1275, endPoint y: 650, distance: 208.8
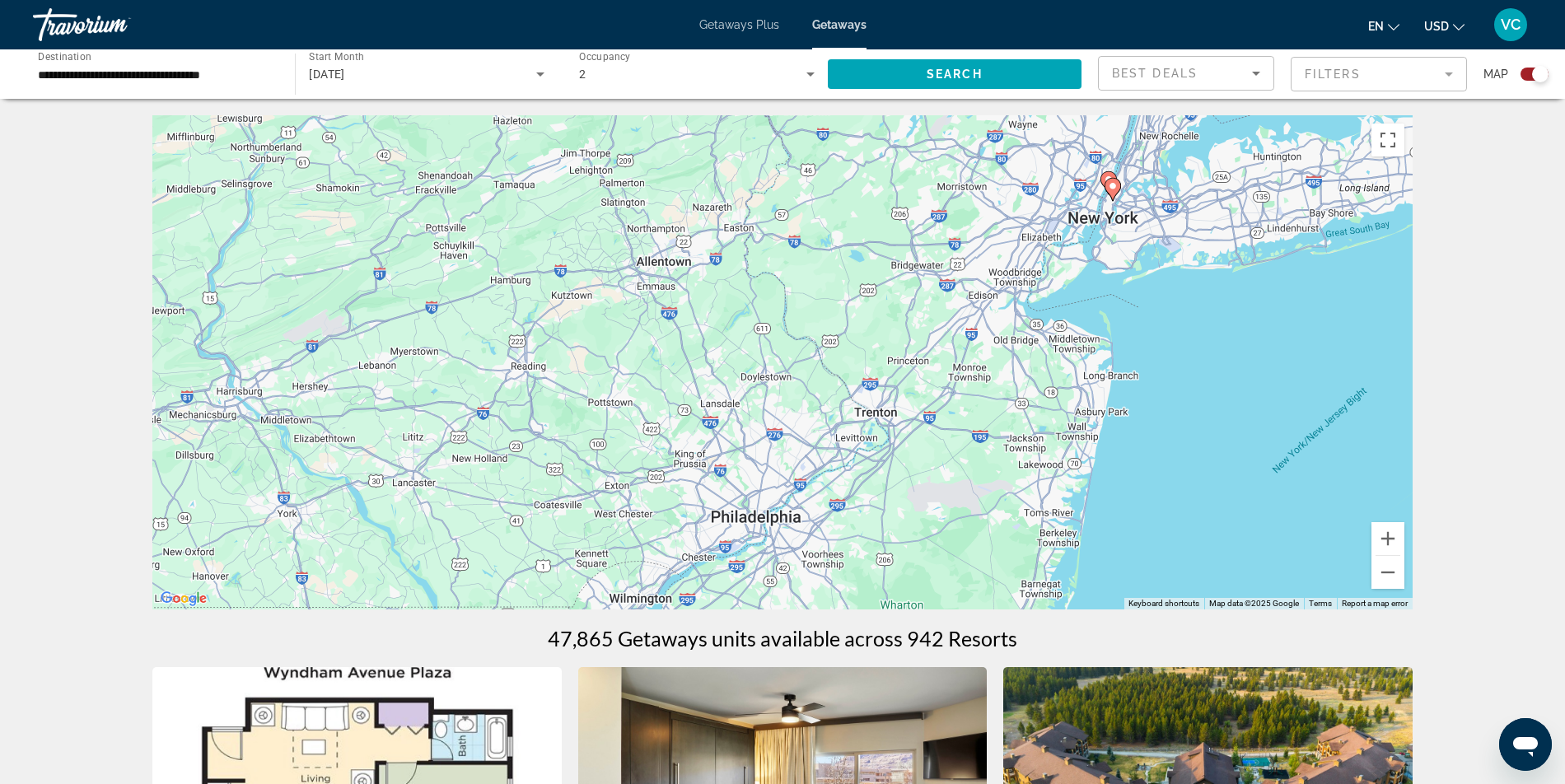
drag, startPoint x: 1368, startPoint y: 423, endPoint x: 1298, endPoint y: 591, distance: 182.0
click at [1298, 591] on div "To activate drag with keyboard, press Alt + Enter. Once in keyboard drag state,…" at bounding box center [782, 363] width 1260 height 494
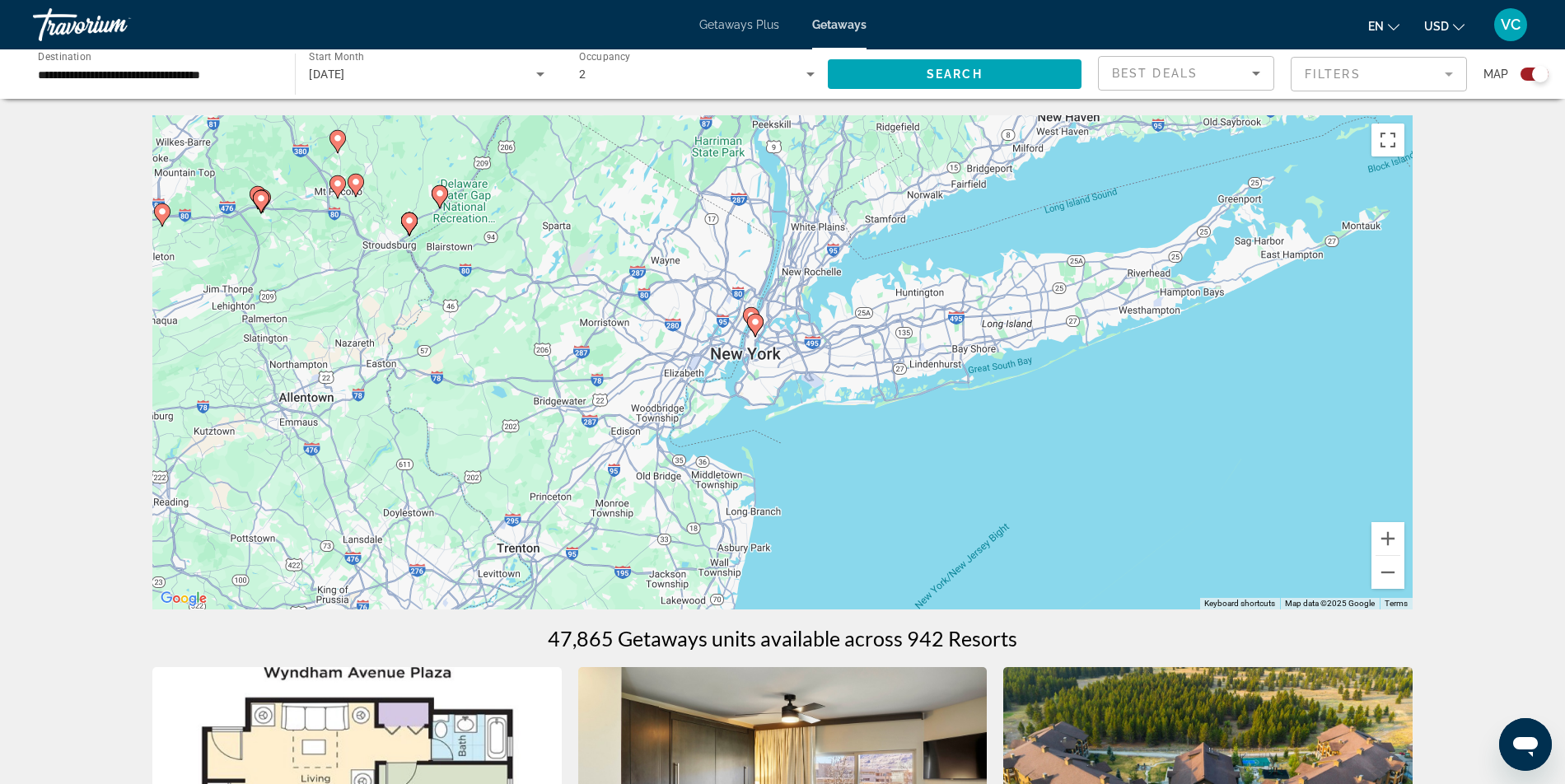
drag, startPoint x: 1386, startPoint y: 439, endPoint x: 1025, endPoint y: 573, distance: 385.1
click at [1025, 573] on div "To activate drag with keyboard, press Alt + Enter. Once in keyboard drag state,…" at bounding box center [782, 363] width 1260 height 494
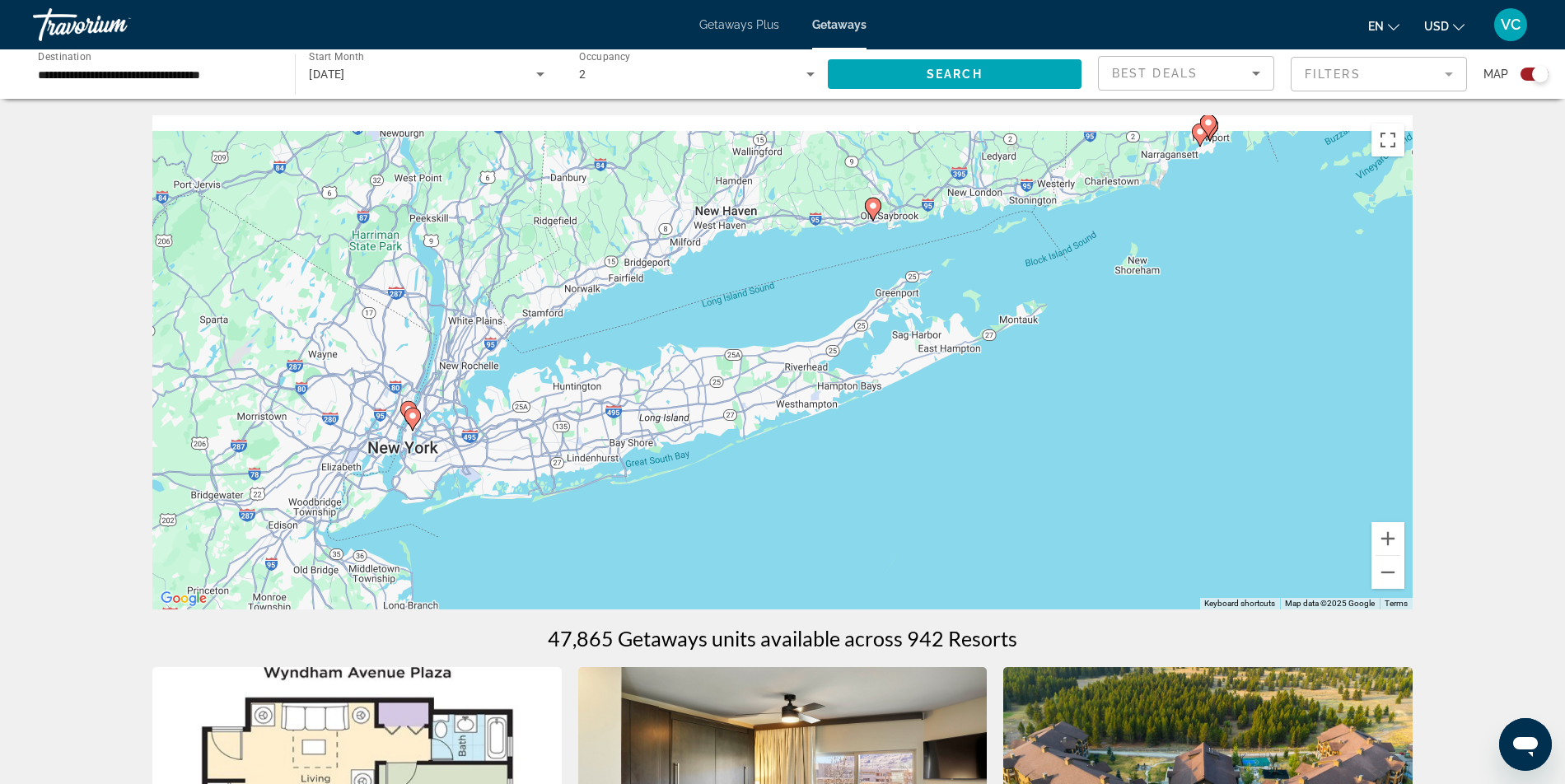
drag, startPoint x: 1298, startPoint y: 451, endPoint x: 908, endPoint y: 555, distance: 403.6
click at [908, 555] on div "To activate drag with keyboard, press Alt + Enter. Once in keyboard drag state,…" at bounding box center [782, 363] width 1260 height 494
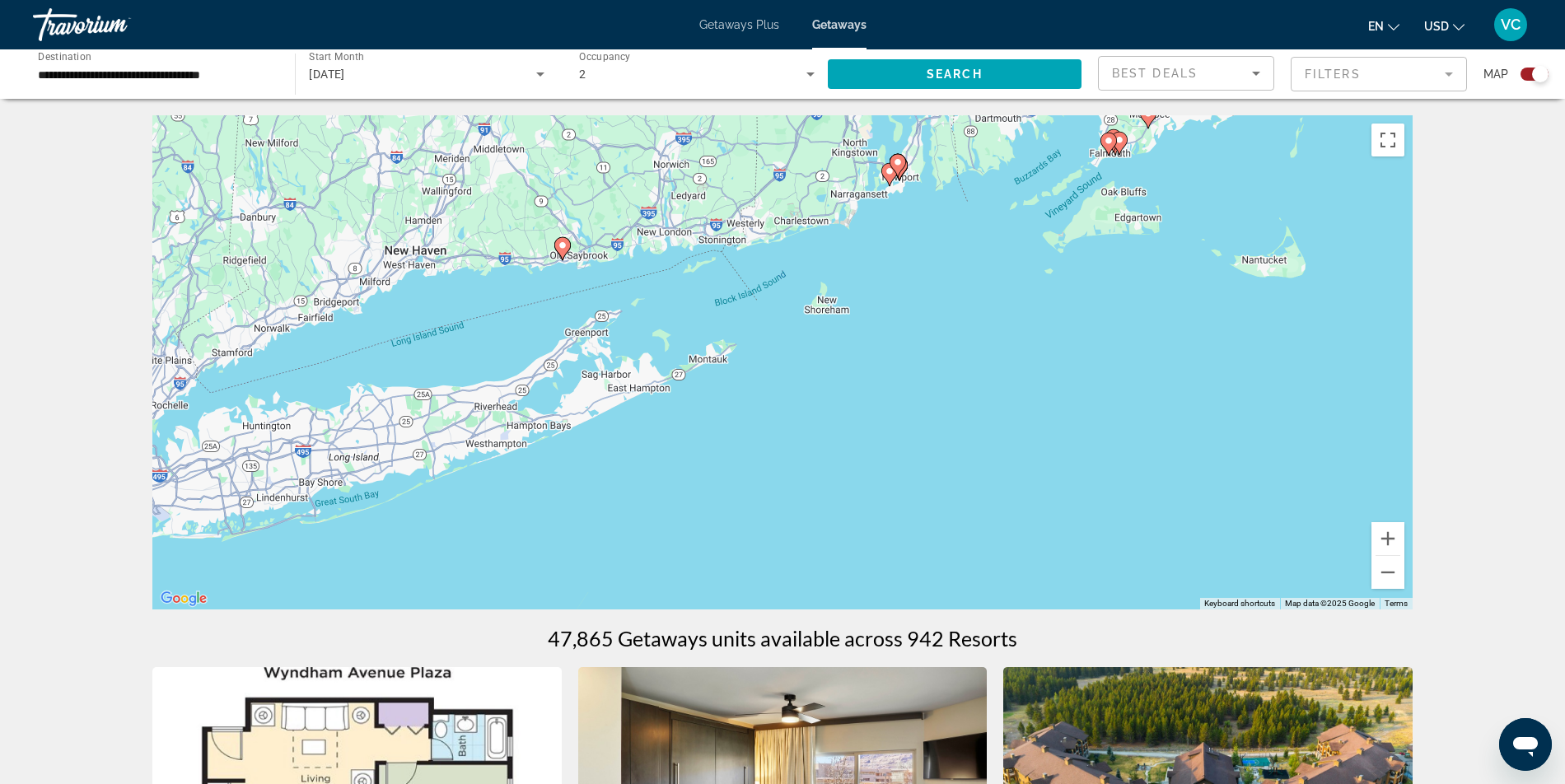
drag, startPoint x: 1220, startPoint y: 426, endPoint x: 925, endPoint y: 458, distance: 296.7
click at [925, 458] on div "To activate drag with keyboard, press Alt + Enter. Once in keyboard drag state,…" at bounding box center [782, 363] width 1260 height 494
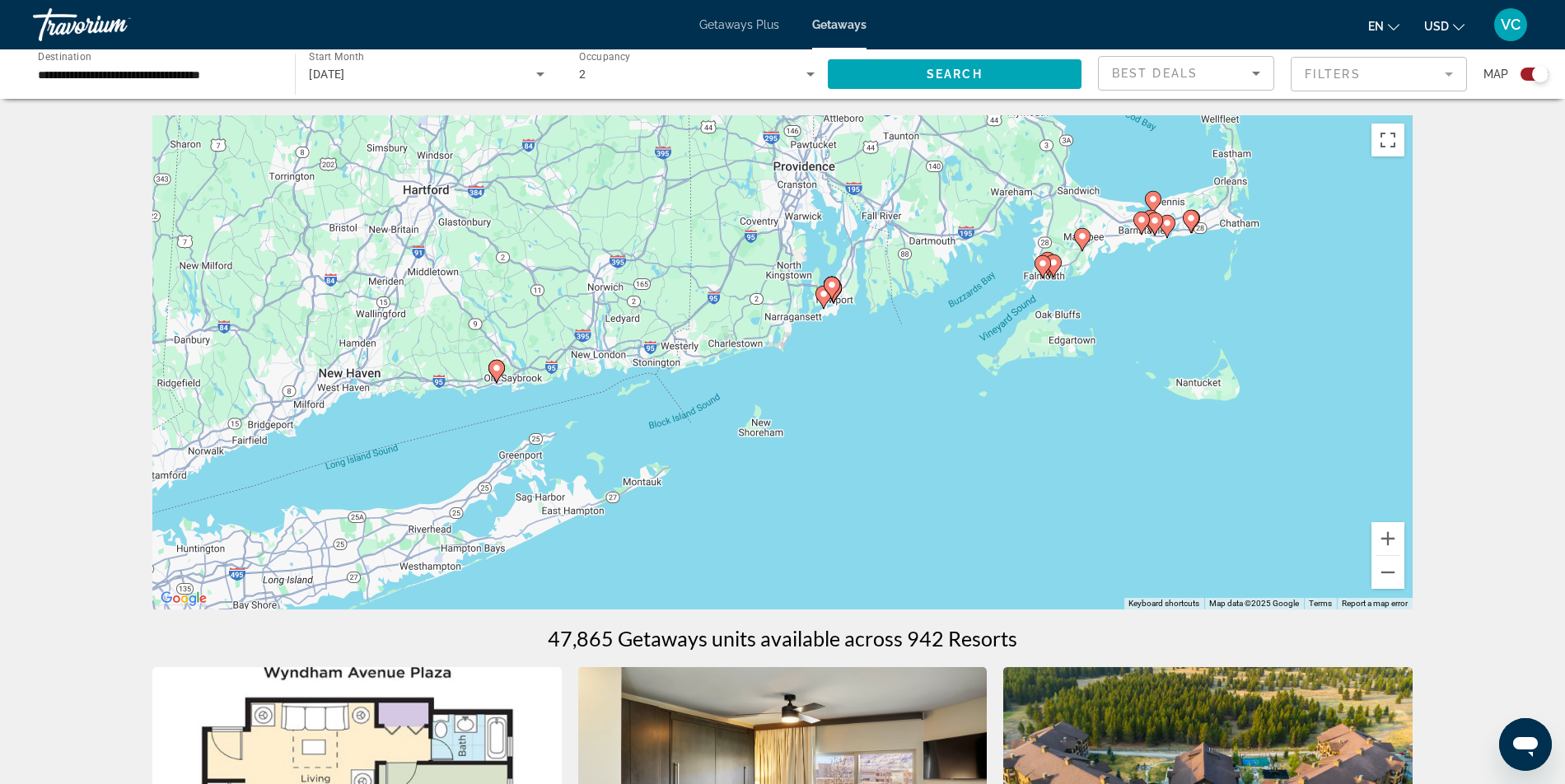
drag, startPoint x: 1273, startPoint y: 357, endPoint x: 1244, endPoint y: 479, distance: 125.4
click at [1244, 479] on div "To activate drag with keyboard, press Alt + Enter. Once in keyboard drag state,…" at bounding box center [782, 363] width 1260 height 494
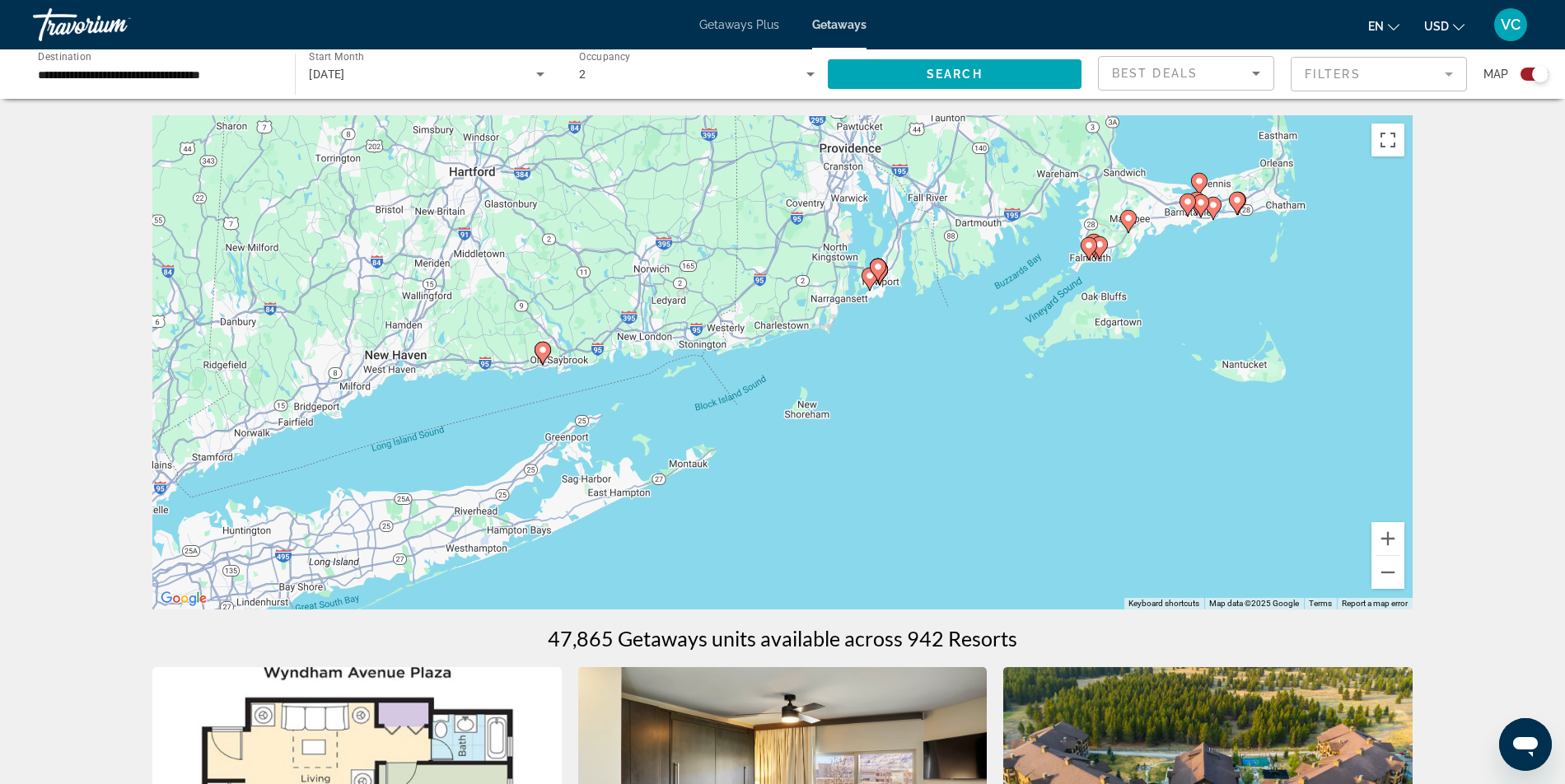
drag, startPoint x: 1003, startPoint y: 516, endPoint x: 1052, endPoint y: 497, distance: 52.6
click at [1052, 497] on div "To activate drag with keyboard, press Alt + Enter. Once in keyboard drag state,…" at bounding box center [782, 363] width 1260 height 494
click at [1404, 555] on button "Zoom in" at bounding box center [1387, 538] width 33 height 33
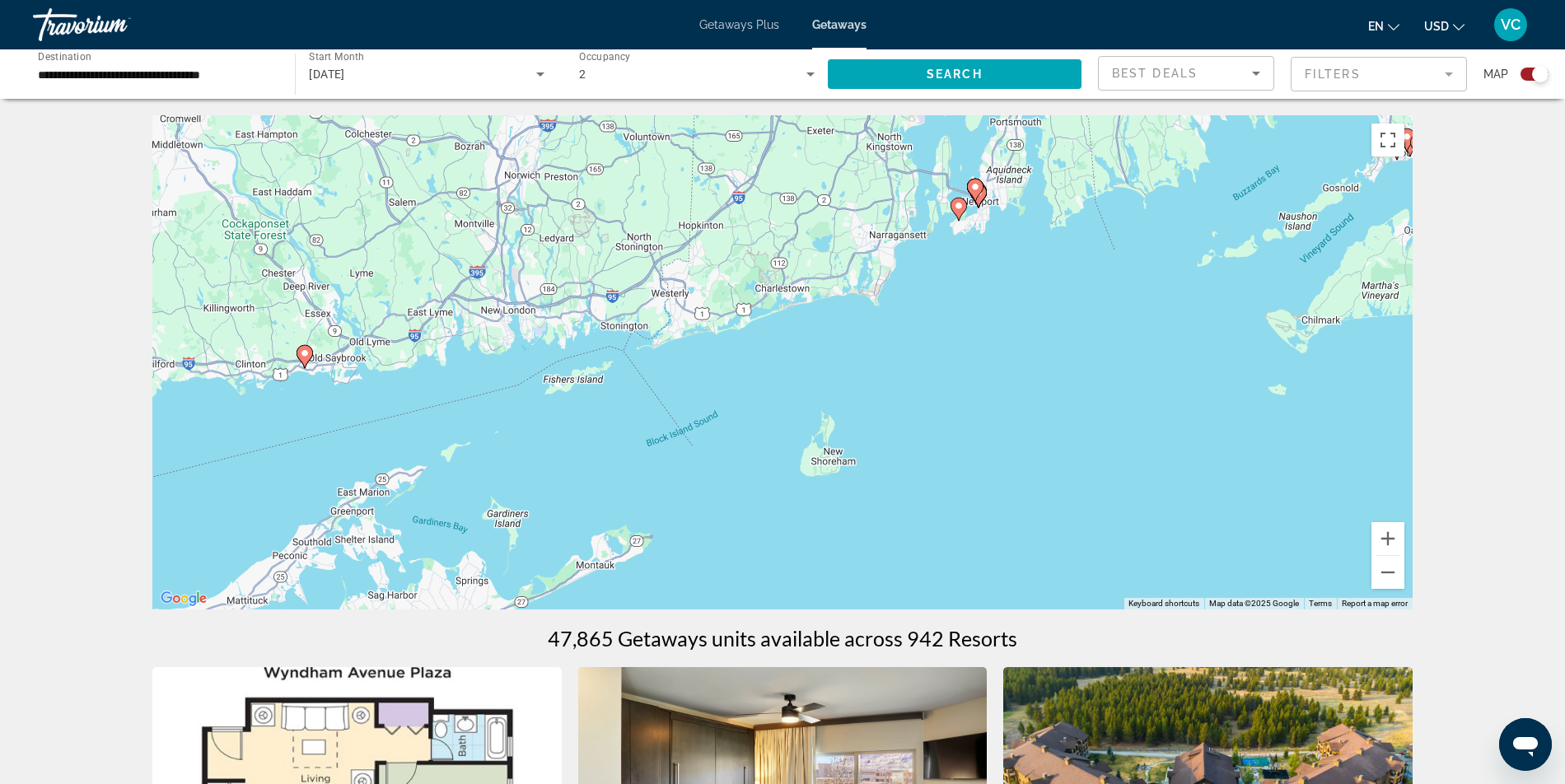
click at [305, 367] on icon "Main content" at bounding box center [305, 357] width 15 height 21
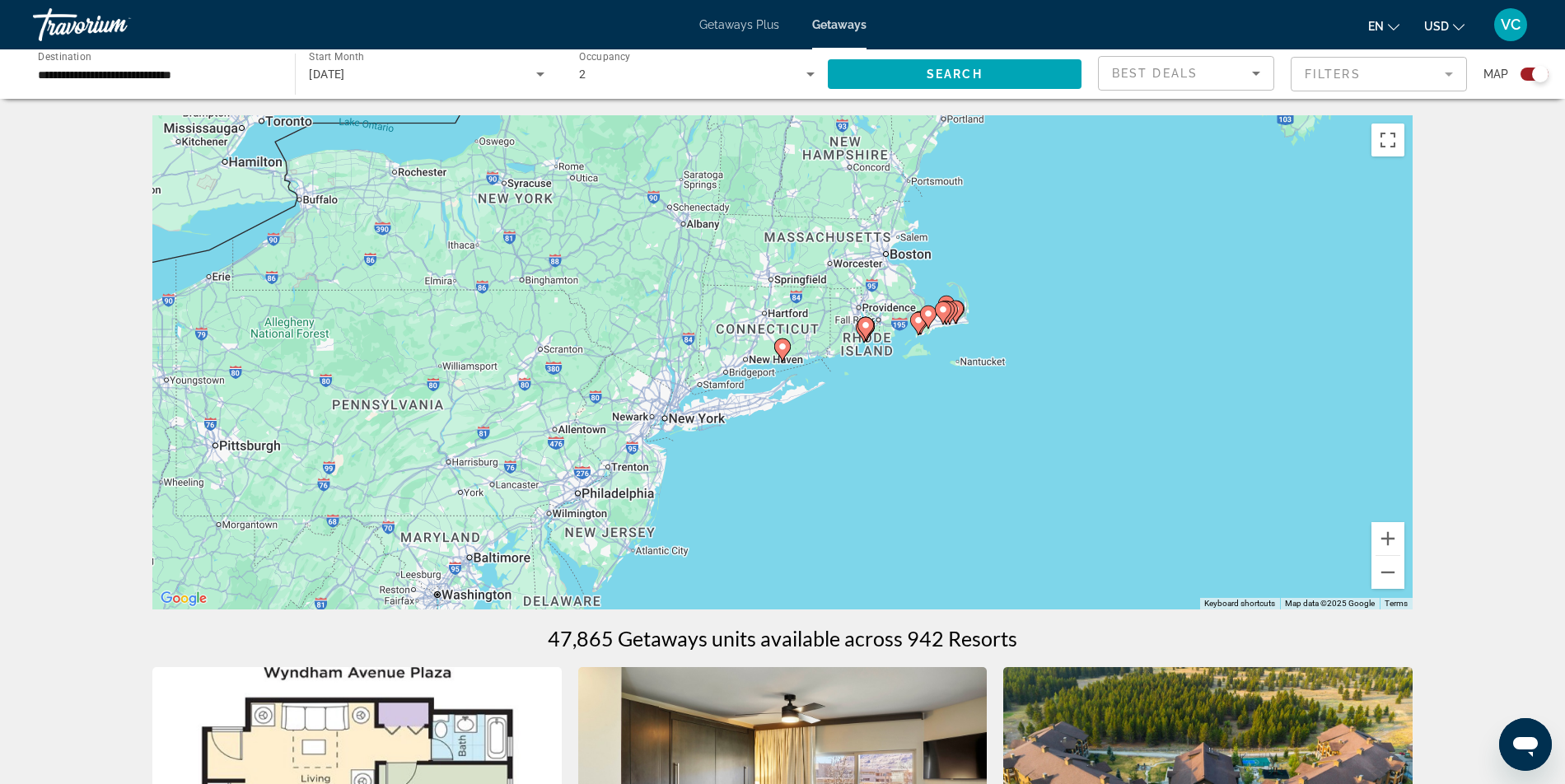
click at [781, 351] on image "Main content" at bounding box center [782, 346] width 10 height 10
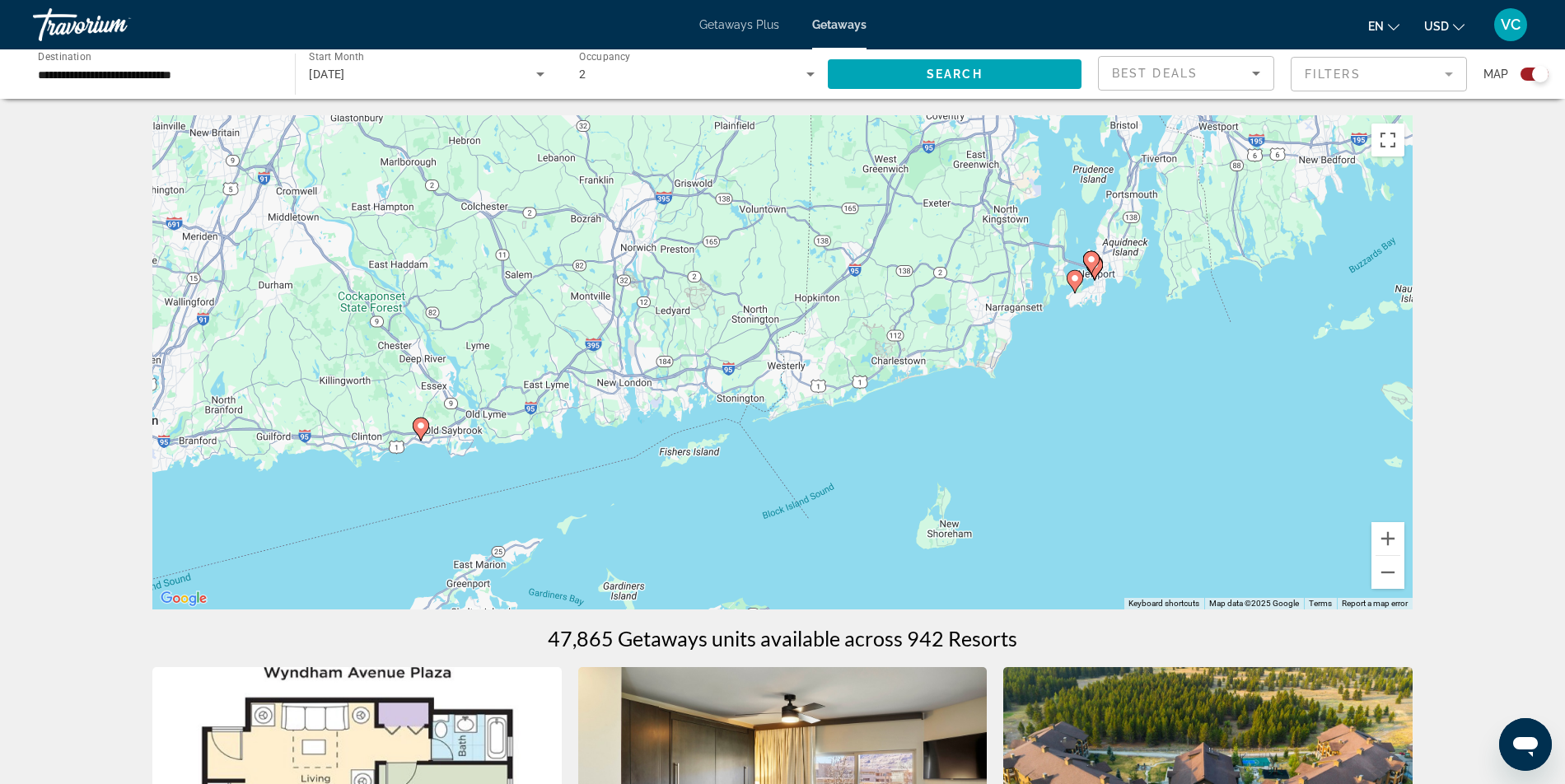
drag, startPoint x: 940, startPoint y: 393, endPoint x: 574, endPoint y: 472, distance: 374.4
click at [574, 472] on div "To activate drag with keyboard, press Alt + Enter. Once in keyboard drag state,…" at bounding box center [782, 363] width 1260 height 494
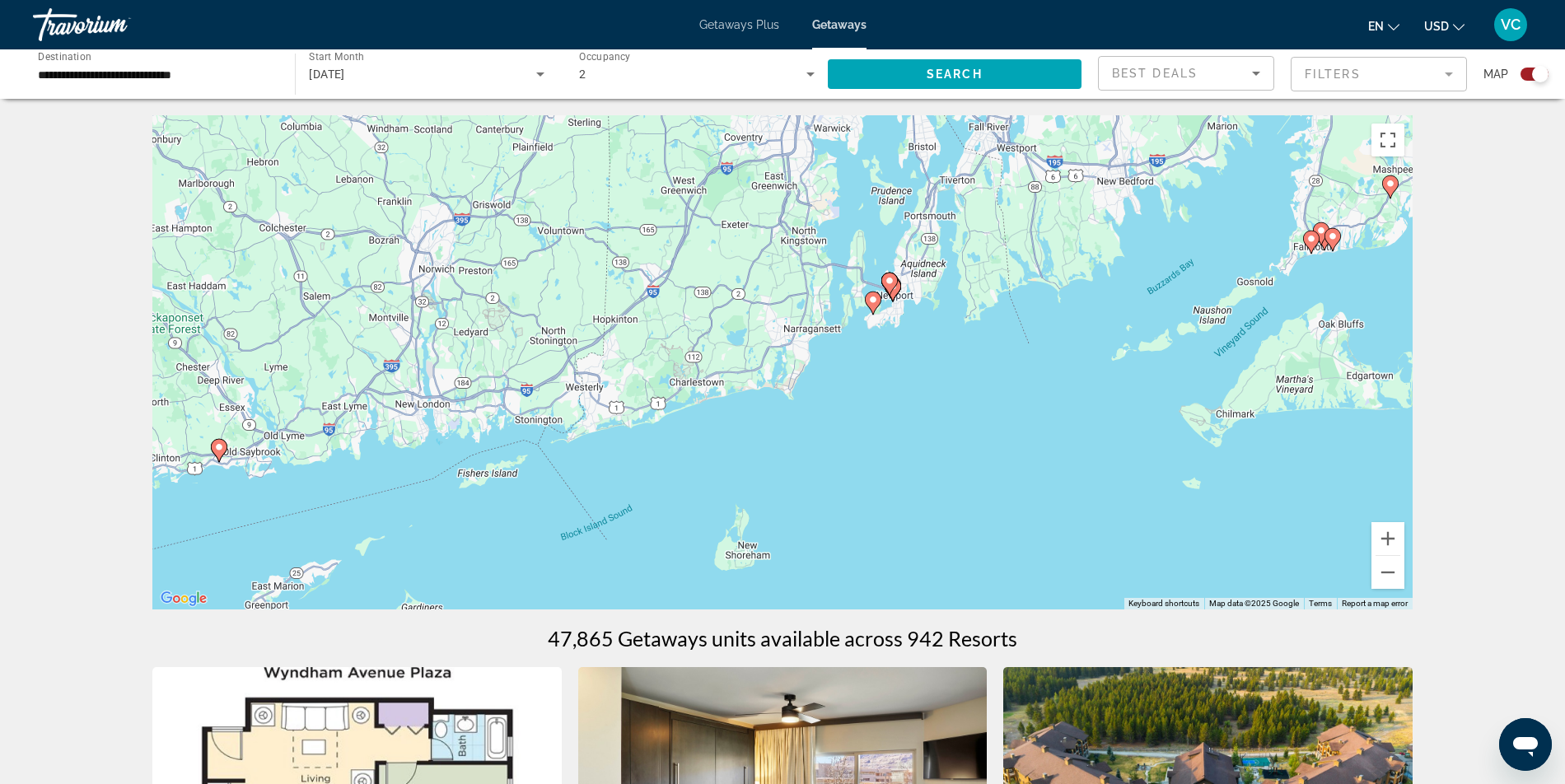
drag, startPoint x: 1209, startPoint y: 456, endPoint x: 1012, endPoint y: 478, distance: 198.2
click at [1012, 478] on div "To activate drag with keyboard, press Alt + Enter. Once in keyboard drag state,…" at bounding box center [782, 363] width 1260 height 494
click at [1404, 555] on button "Zoom in" at bounding box center [1387, 538] width 33 height 33
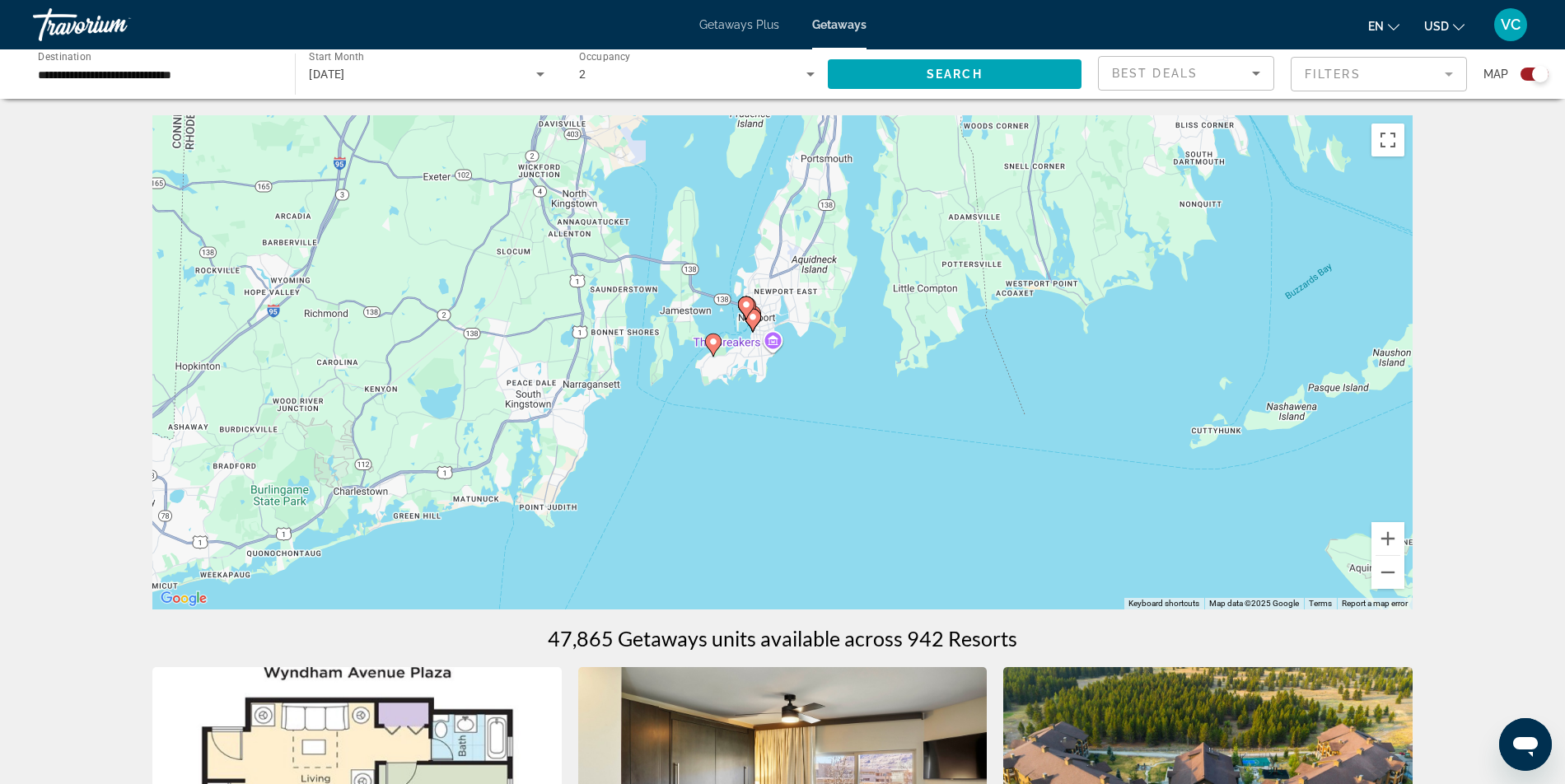
drag, startPoint x: 1246, startPoint y: 441, endPoint x: 993, endPoint y: 532, distance: 268.9
click at [993, 532] on div "To activate drag with keyboard, press Alt + Enter. Once in keyboard drag state,…" at bounding box center [782, 363] width 1260 height 494
click at [708, 356] on icon "Main content" at bounding box center [713, 345] width 15 height 21
type input "**********"
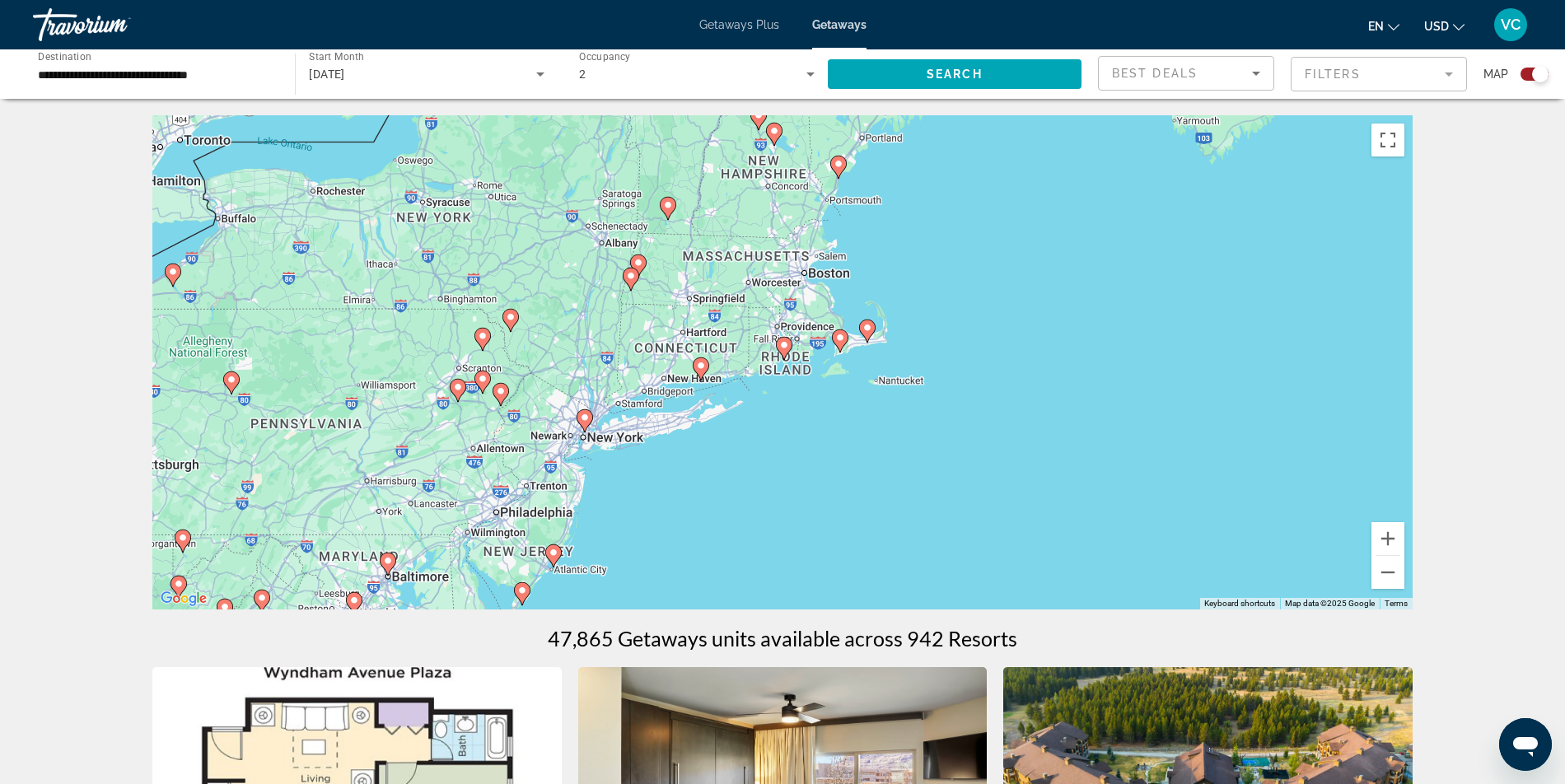
click at [786, 350] on image "Main content" at bounding box center [783, 344] width 10 height 10
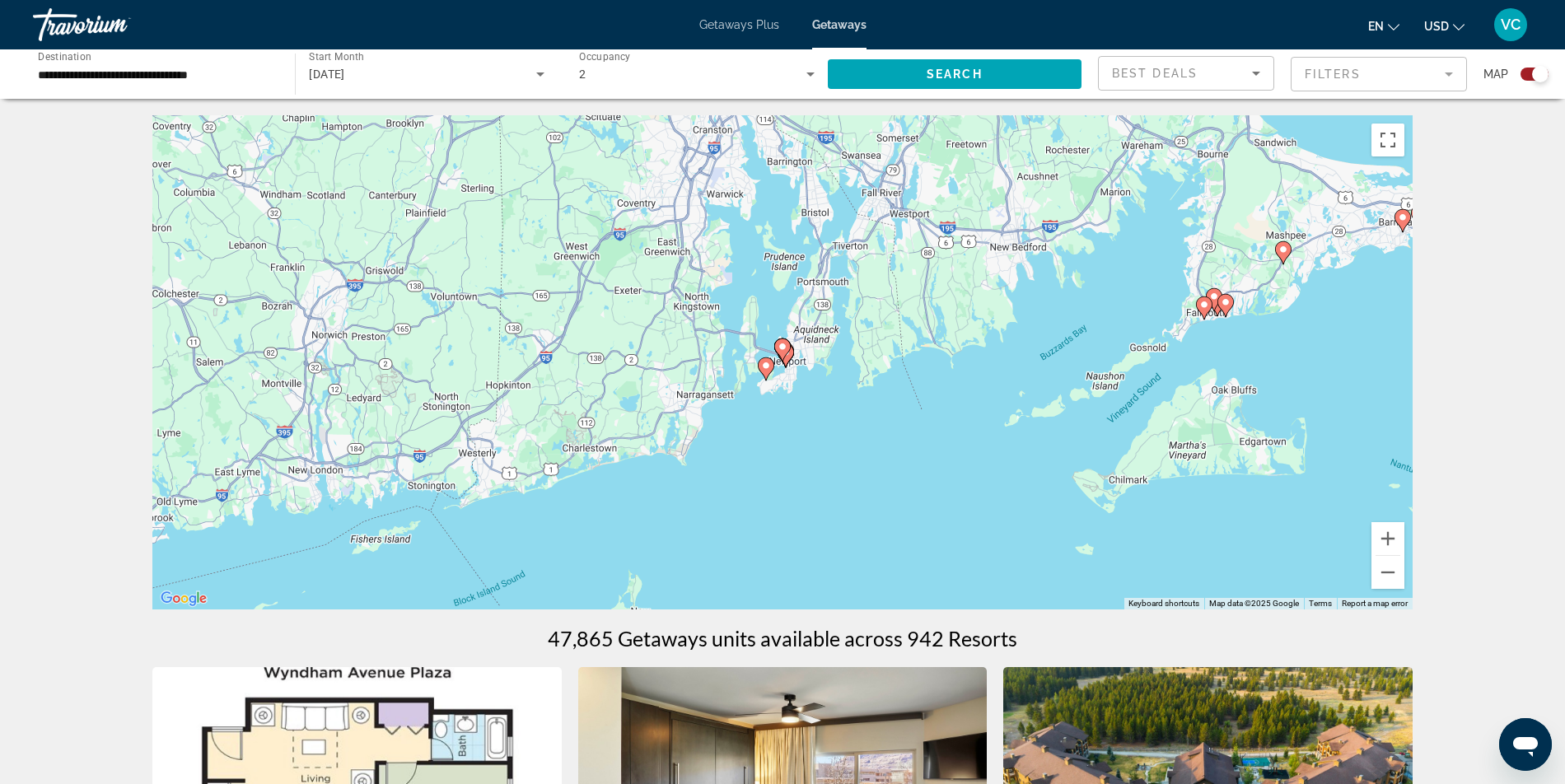
click at [779, 361] on icon "Main content" at bounding box center [782, 350] width 15 height 21
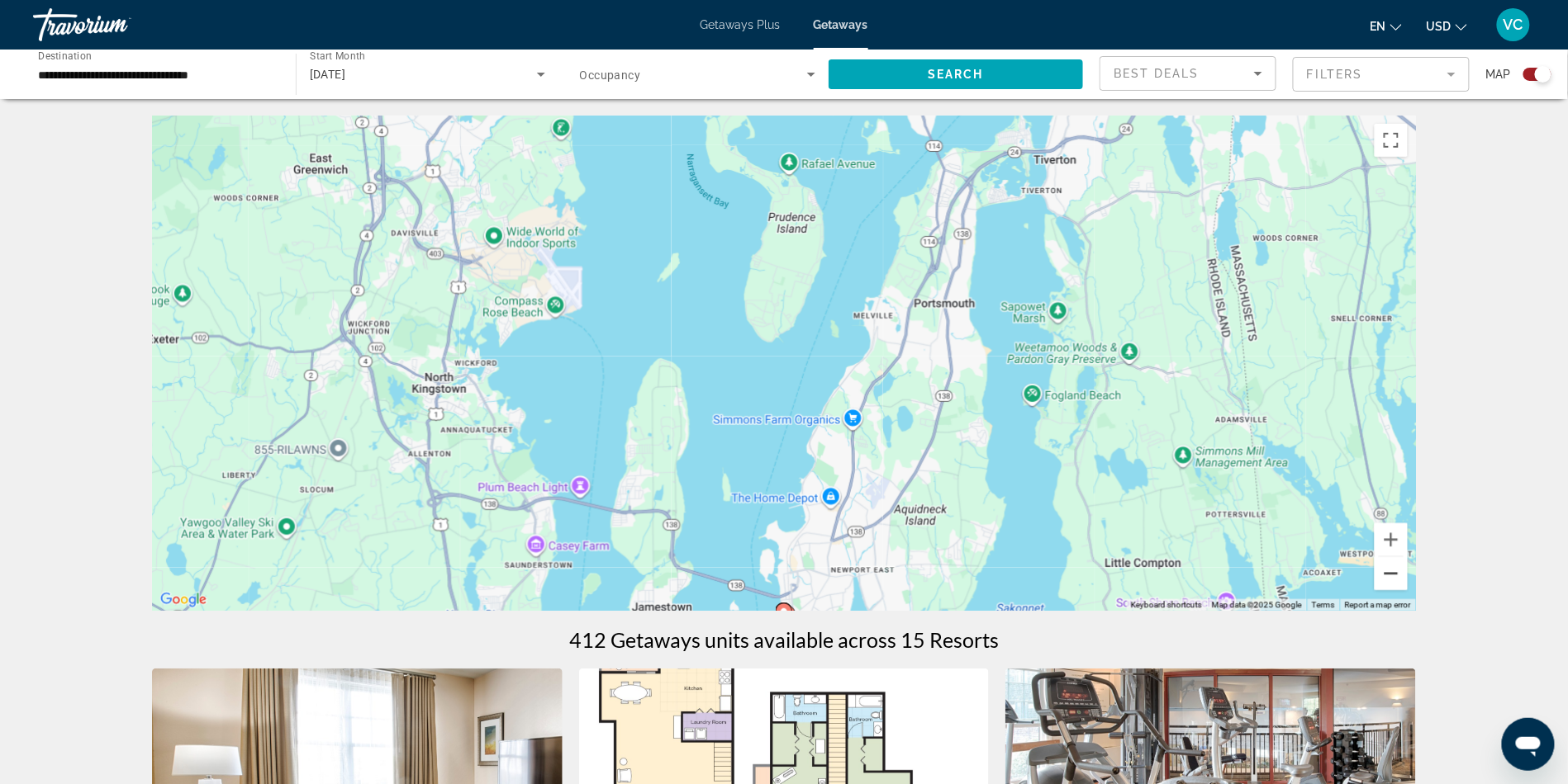
click at [1408, 588] on button "Zoom out" at bounding box center [1390, 573] width 33 height 33
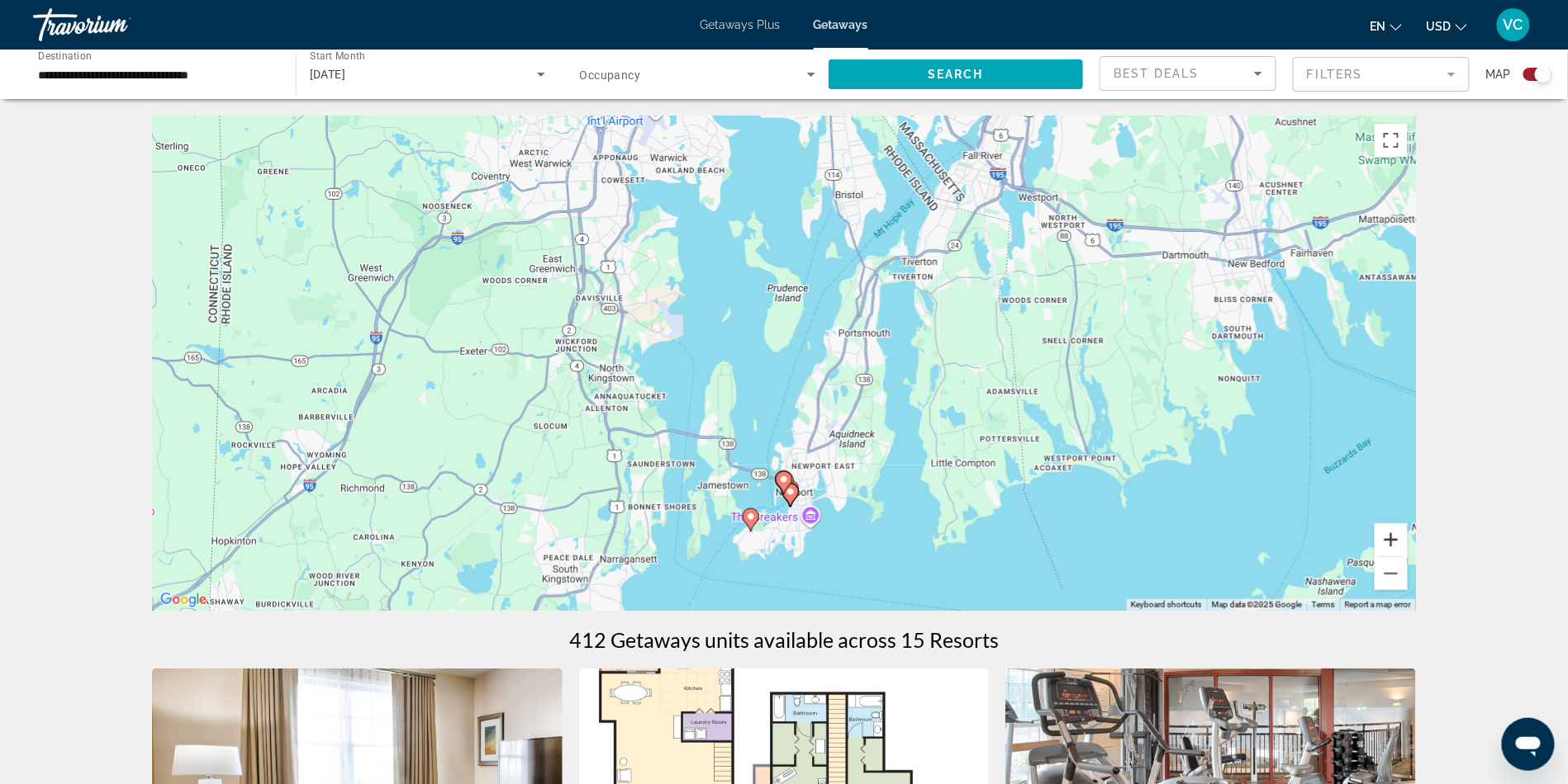
click at [1408, 556] on button "Zoom in" at bounding box center [1390, 539] width 33 height 33
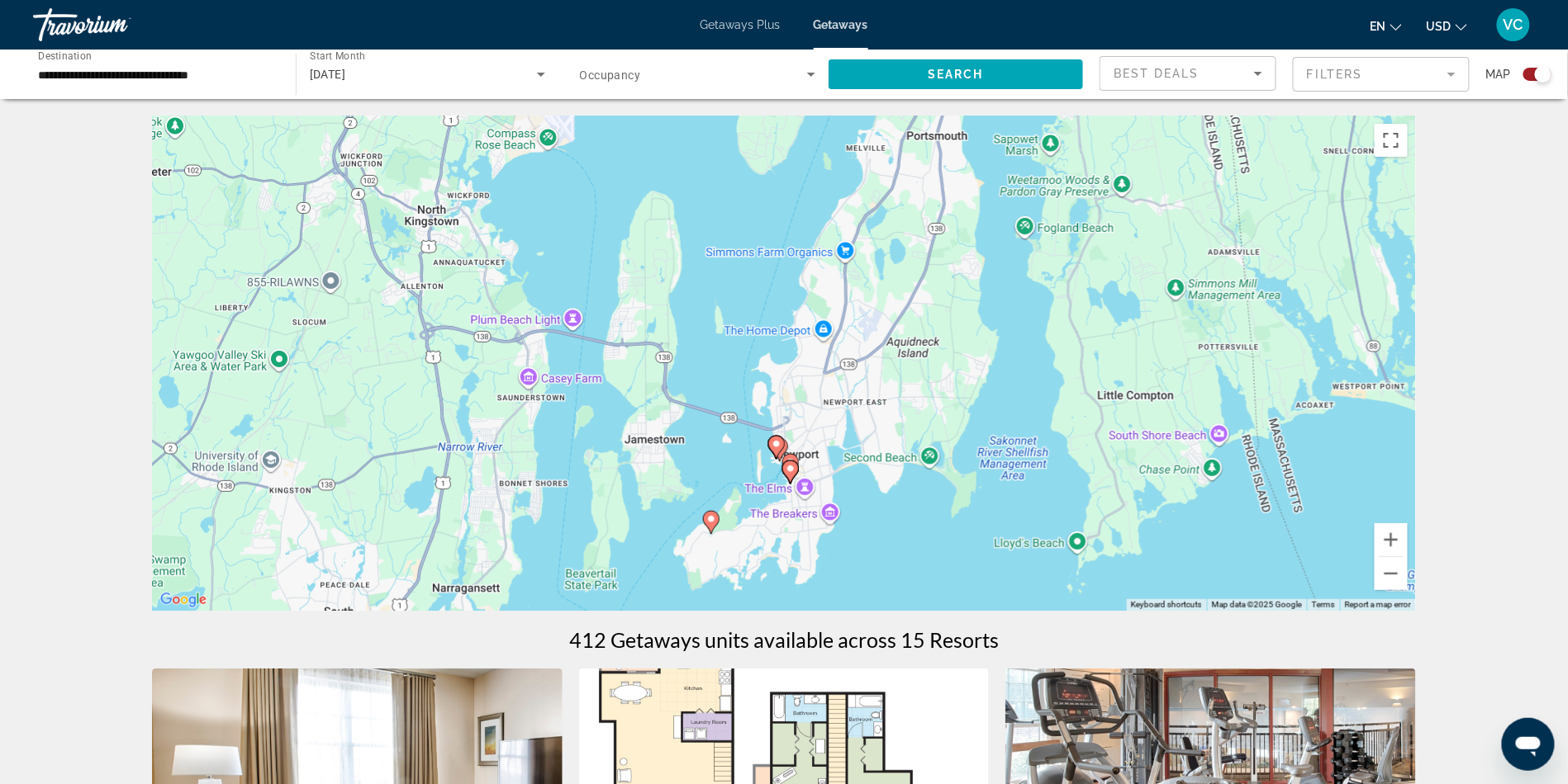
drag, startPoint x: 1236, startPoint y: 469, endPoint x: 1229, endPoint y: 299, distance: 170.1
click at [1229, 299] on div "To activate drag with keyboard, press Alt + Enter. Once in keyboard drag state,…" at bounding box center [784, 364] width 1263 height 496
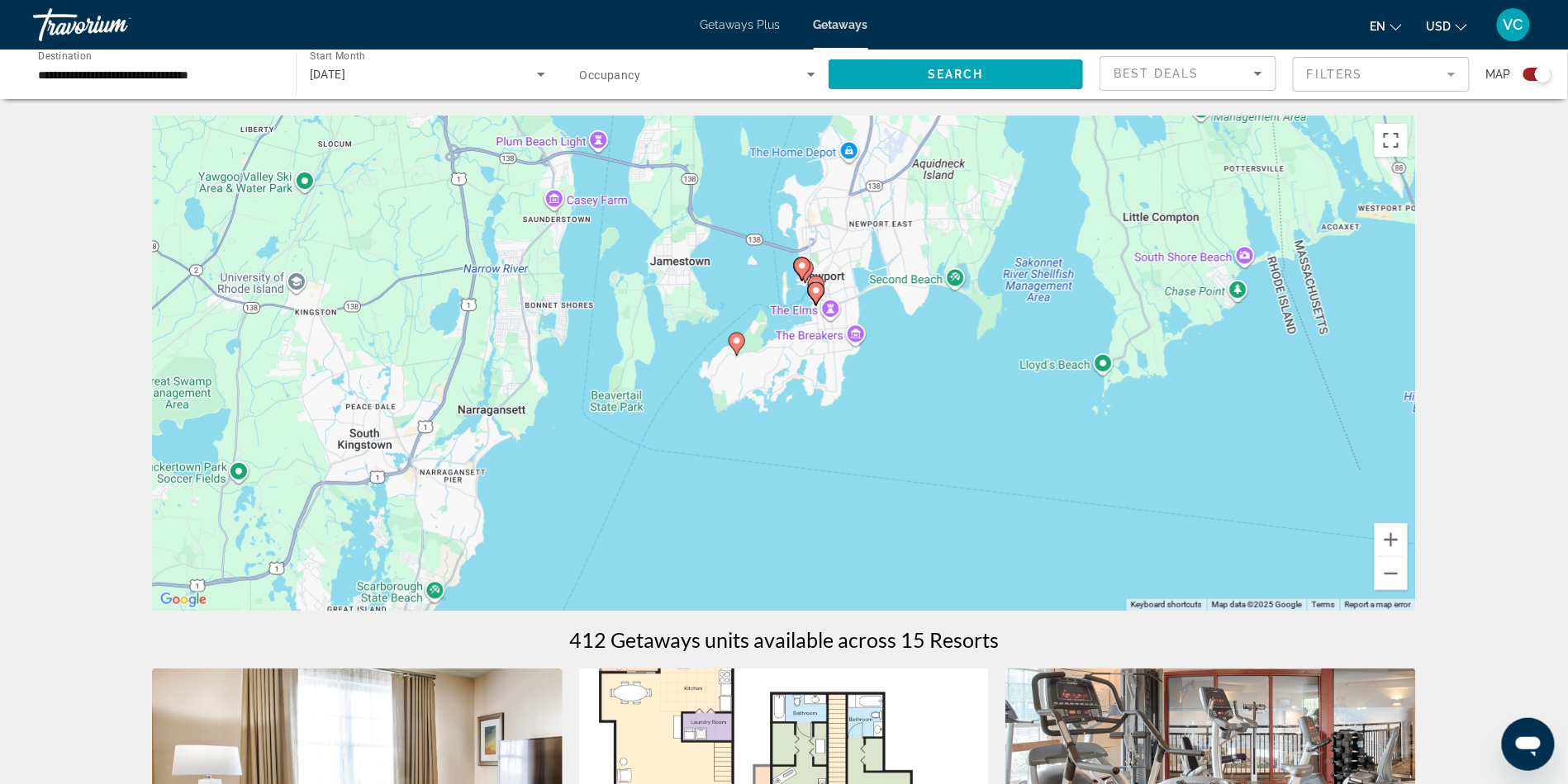
drag, startPoint x: 940, startPoint y: 414, endPoint x: 965, endPoint y: 231, distance: 184.7
click at [965, 231] on div "To activate drag with keyboard, press Alt + Enter. Once in keyboard drag state,…" at bounding box center [784, 364] width 1263 height 496
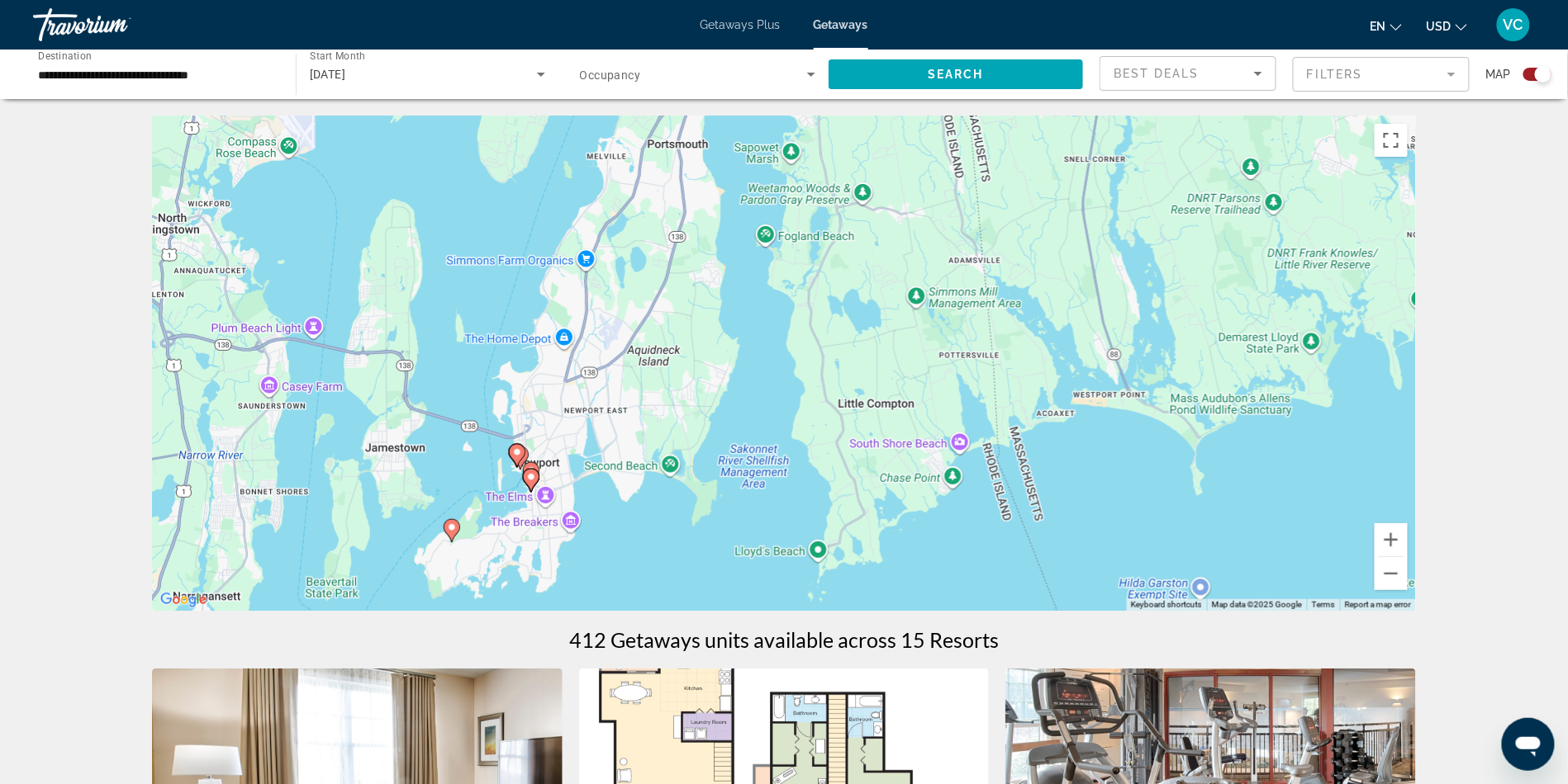
drag, startPoint x: 1044, startPoint y: 319, endPoint x: 755, endPoint y: 506, distance: 344.2
click at [755, 506] on div "To activate drag with keyboard, press Alt + Enter. Once in keyboard drag state,…" at bounding box center [784, 364] width 1263 height 496
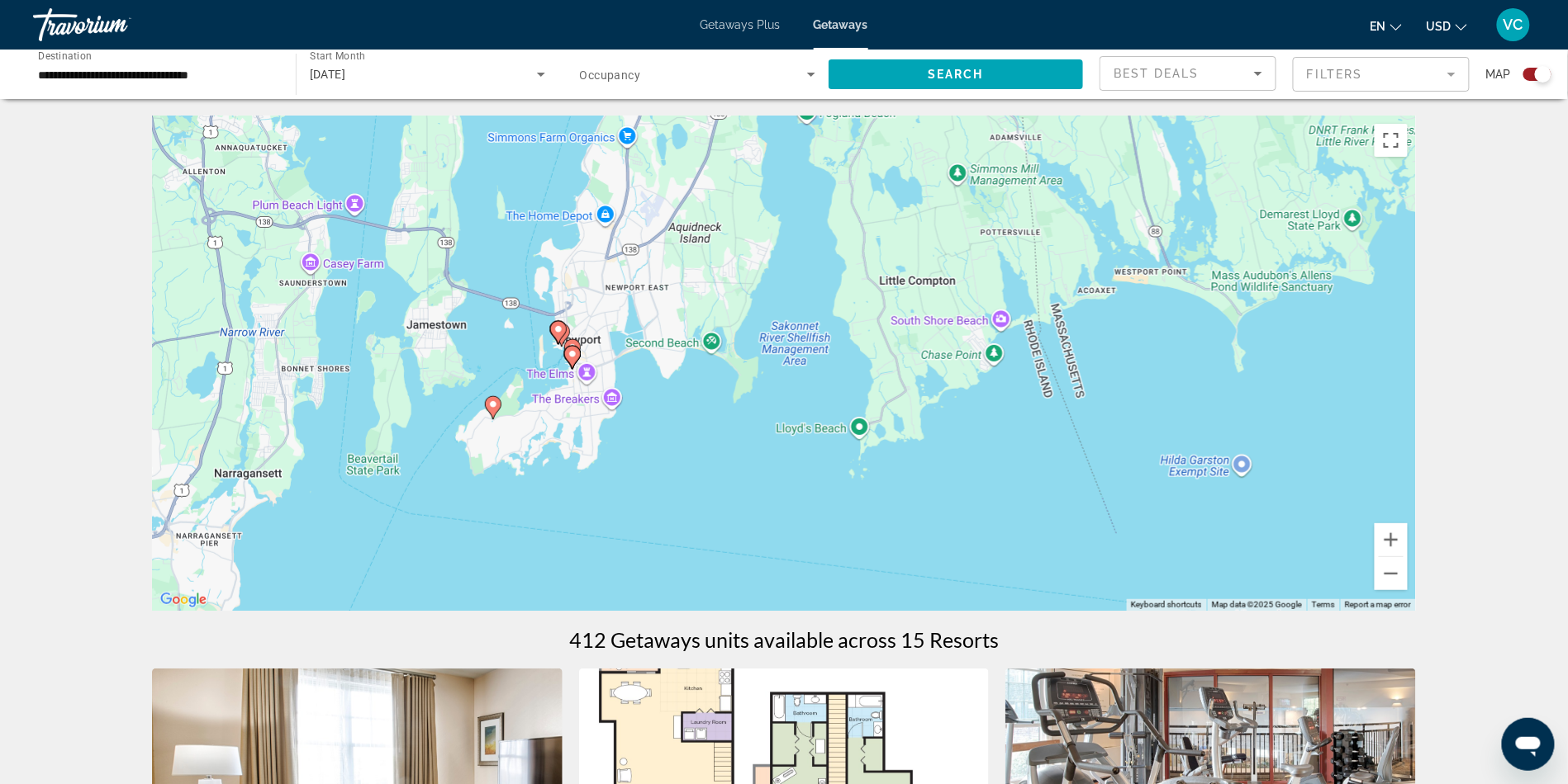
drag, startPoint x: 1247, startPoint y: 429, endPoint x: 1288, endPoint y: 308, distance: 127.8
click at [1288, 308] on div "To activate drag with keyboard, press Alt + Enter. Once in keyboard drag state,…" at bounding box center [784, 364] width 1263 height 496
click at [496, 409] on image "Main content" at bounding box center [492, 404] width 10 height 10
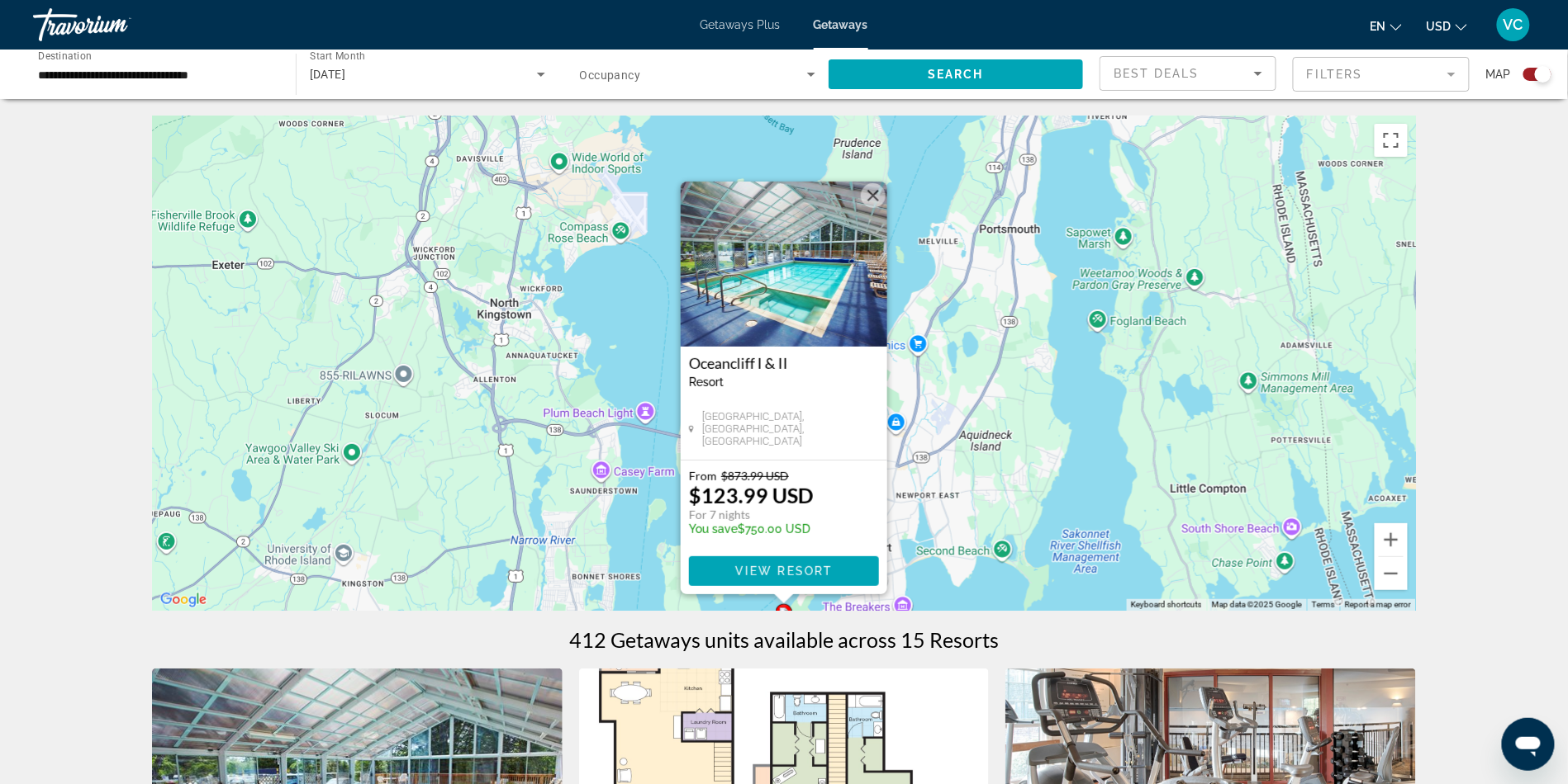
click at [1070, 420] on div "To activate drag with keyboard, press Alt + Enter. Once in keyboard drag state,…" at bounding box center [784, 364] width 1263 height 496
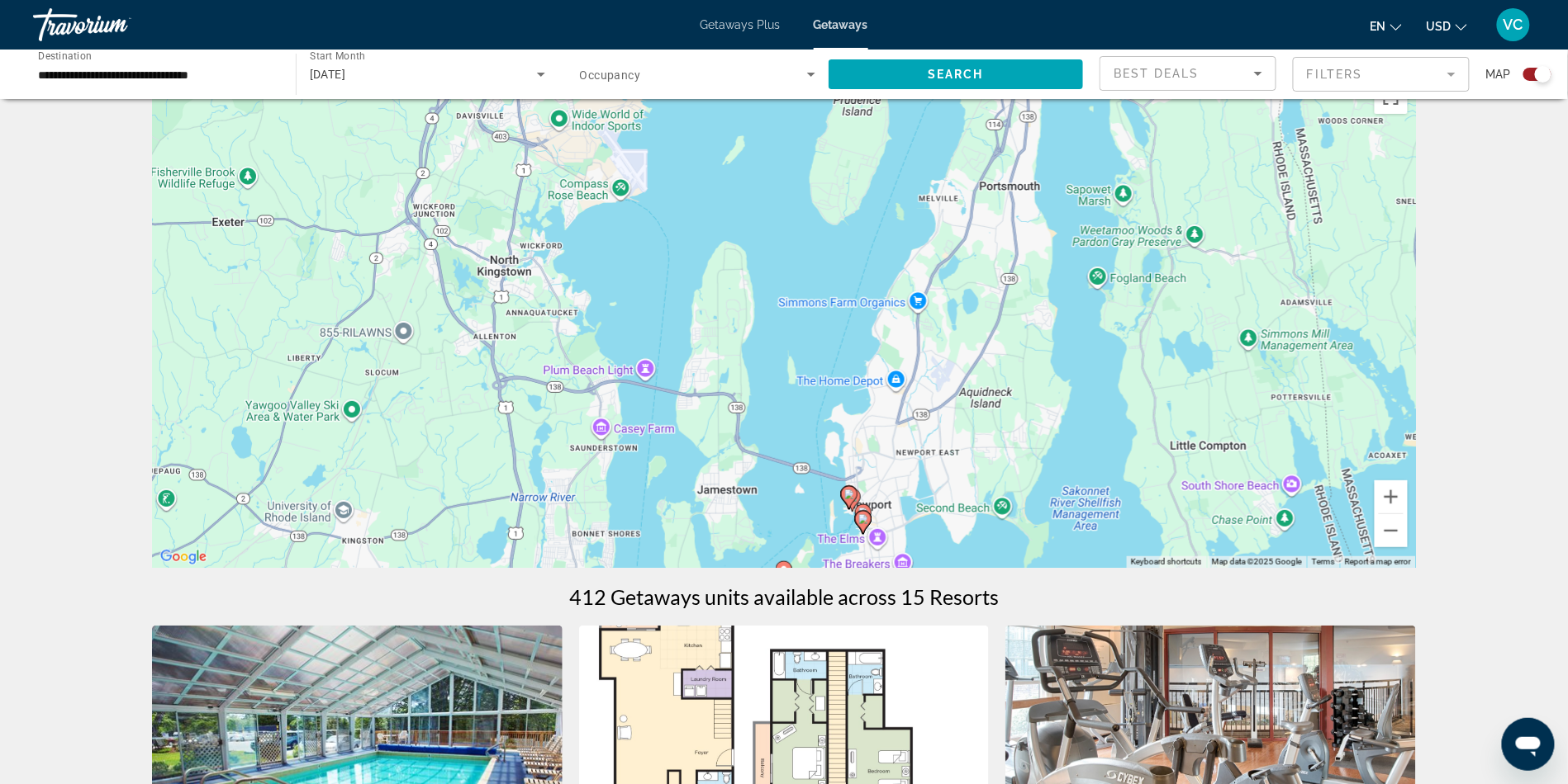
scroll to position [50, 0]
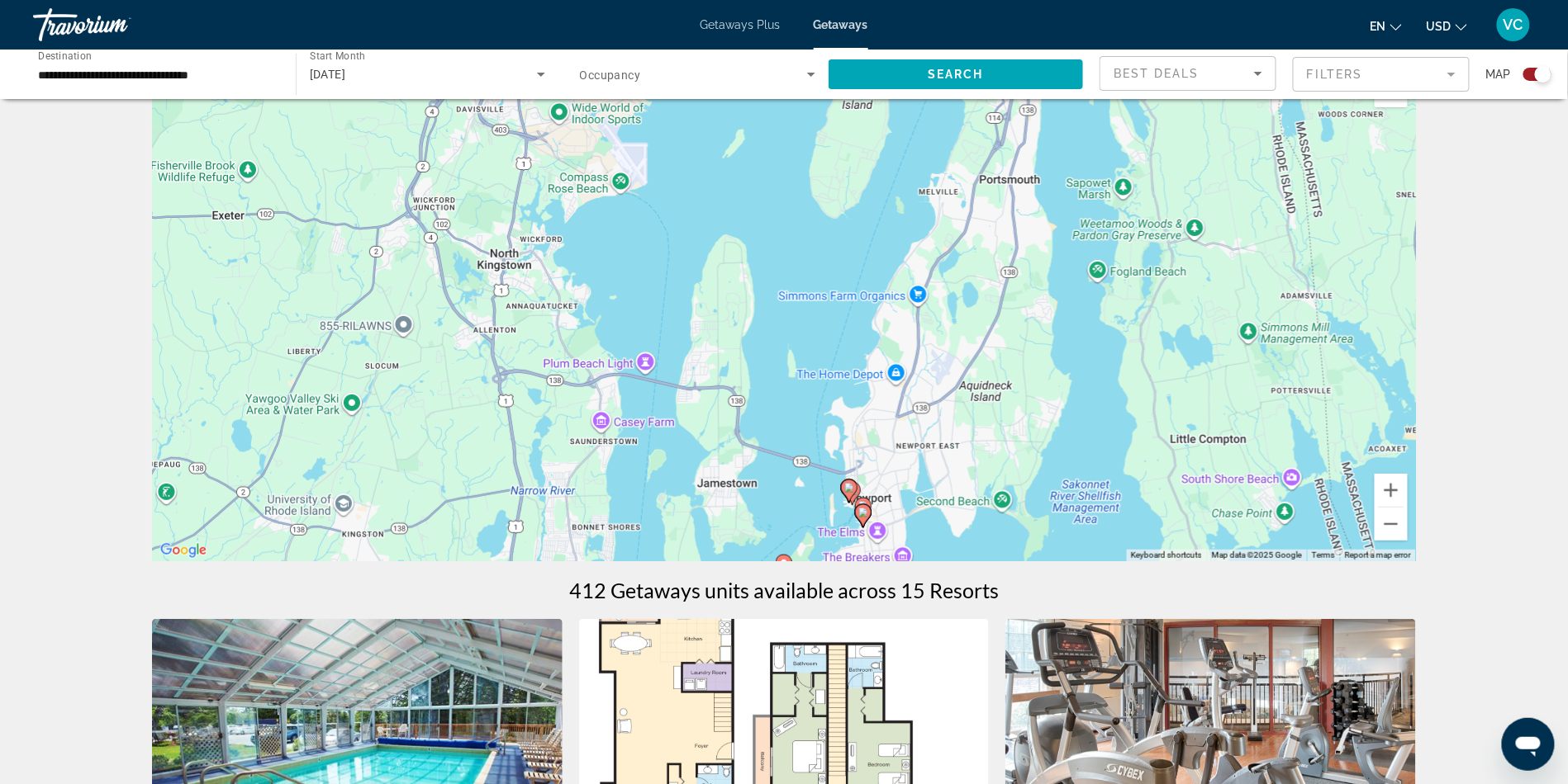
click at [851, 493] on image "Main content" at bounding box center [848, 488] width 10 height 10
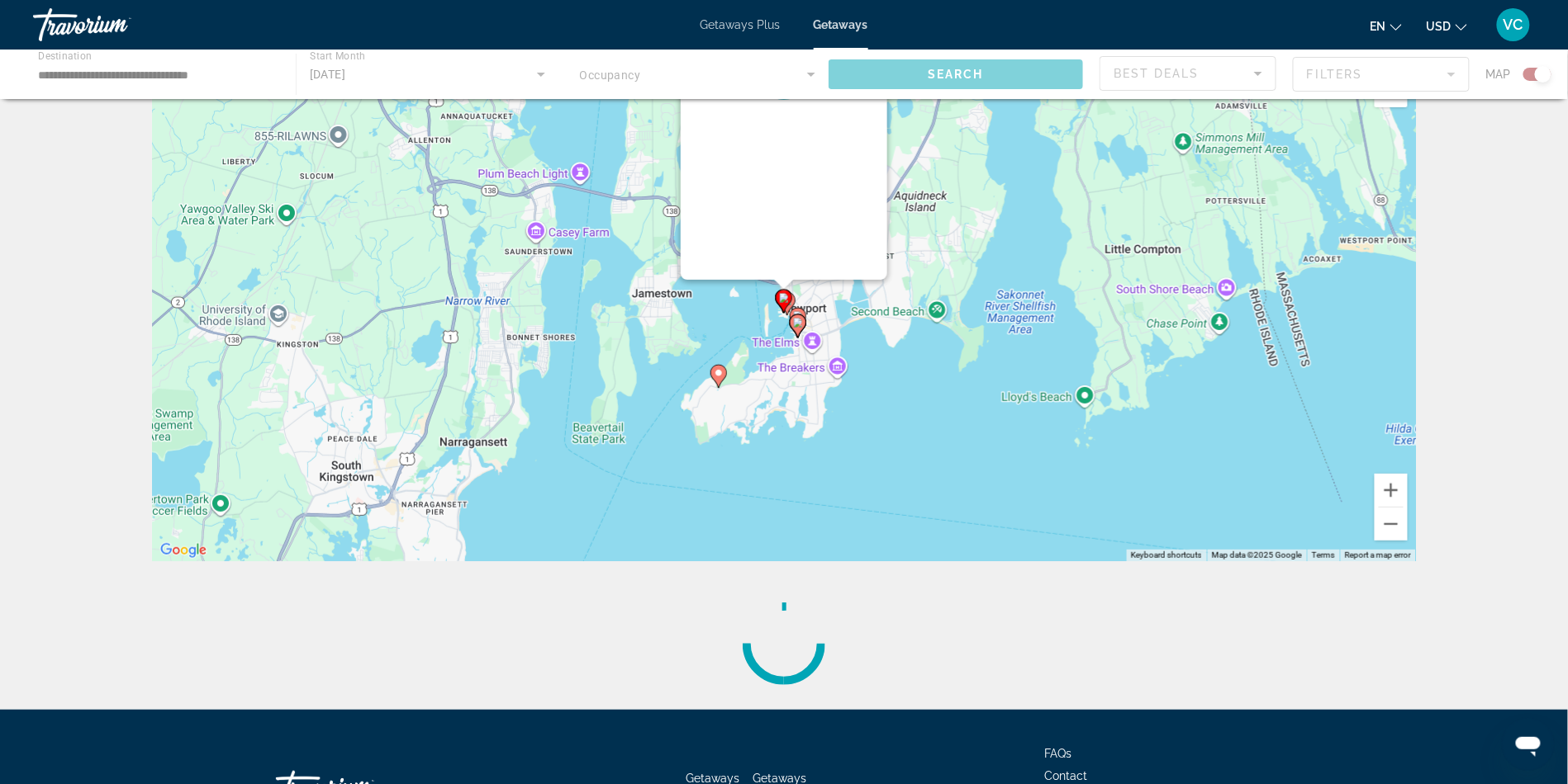
scroll to position [0, 0]
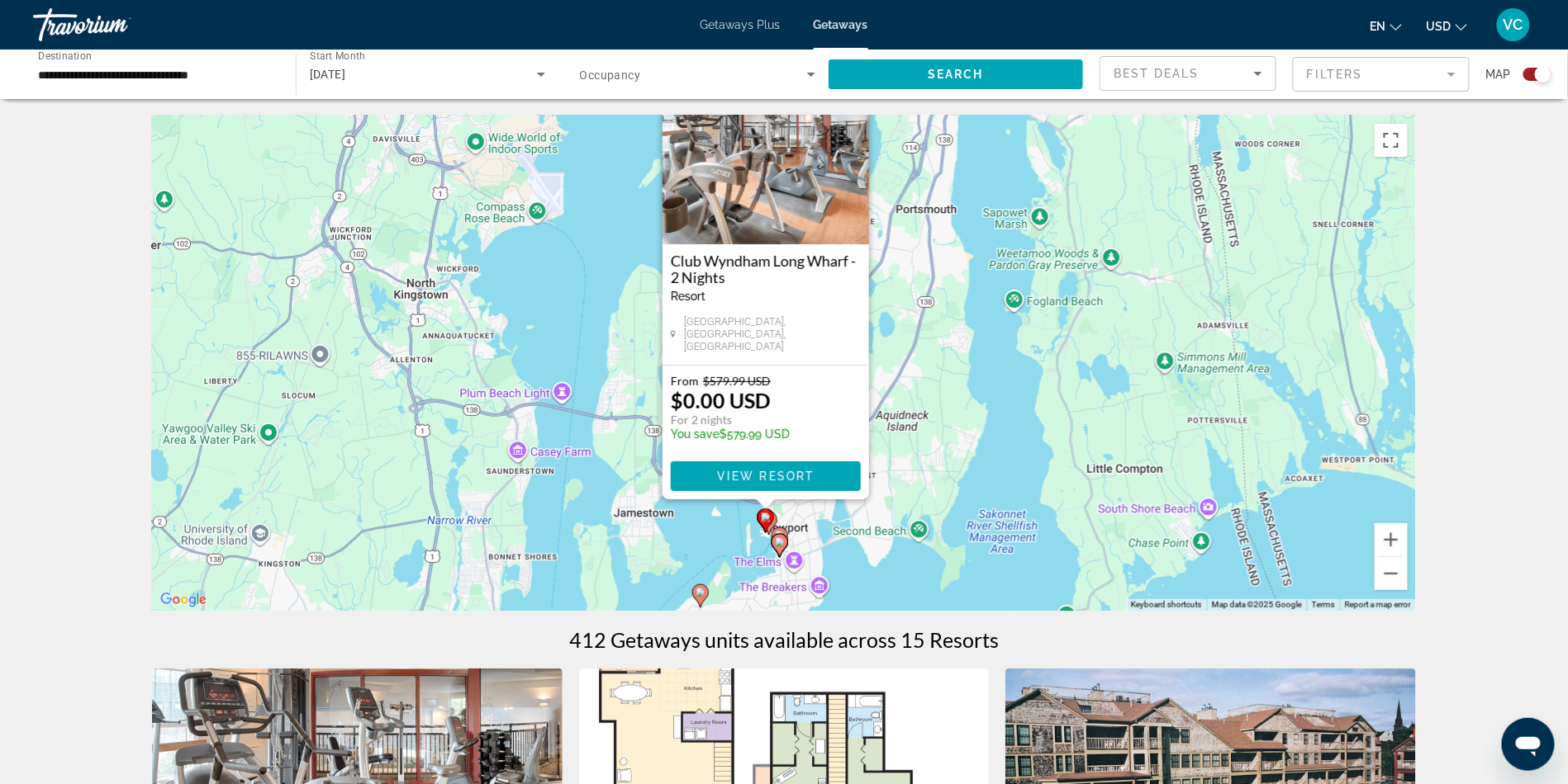
drag, startPoint x: 1062, startPoint y: 463, endPoint x: 1044, endPoint y: 366, distance: 98.7
click at [1044, 366] on div "To activate drag with keyboard, press Alt + Enter. Once in keyboard drag state,…" at bounding box center [784, 364] width 1263 height 496
click at [776, 547] on image "Main content" at bounding box center [779, 542] width 10 height 10
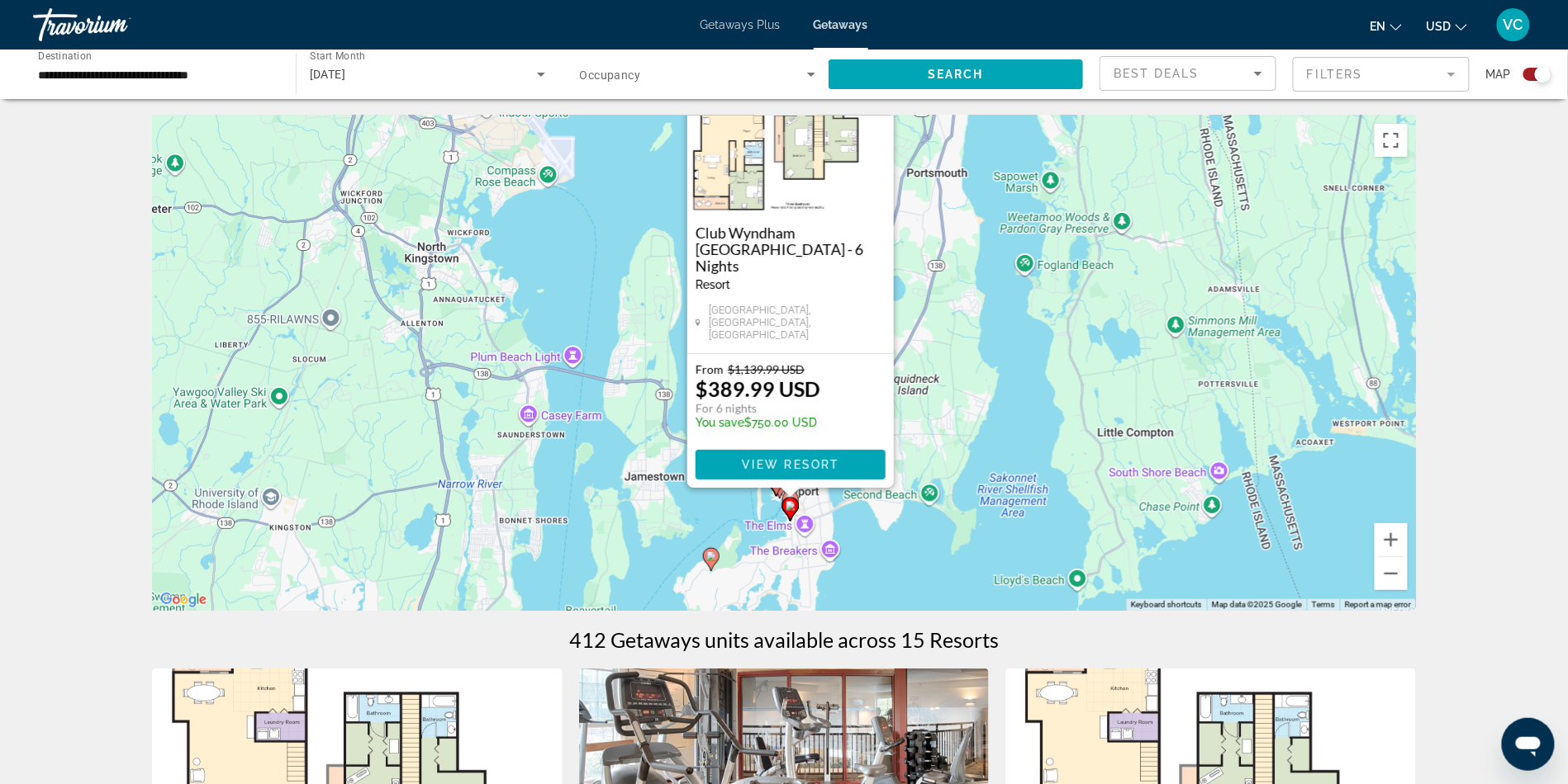
drag, startPoint x: 1059, startPoint y: 427, endPoint x: 1067, endPoint y: 312, distance: 115.3
click at [1067, 315] on div "To activate drag with keyboard, press Alt + Enter. Once in keyboard drag state,…" at bounding box center [784, 364] width 1263 height 496
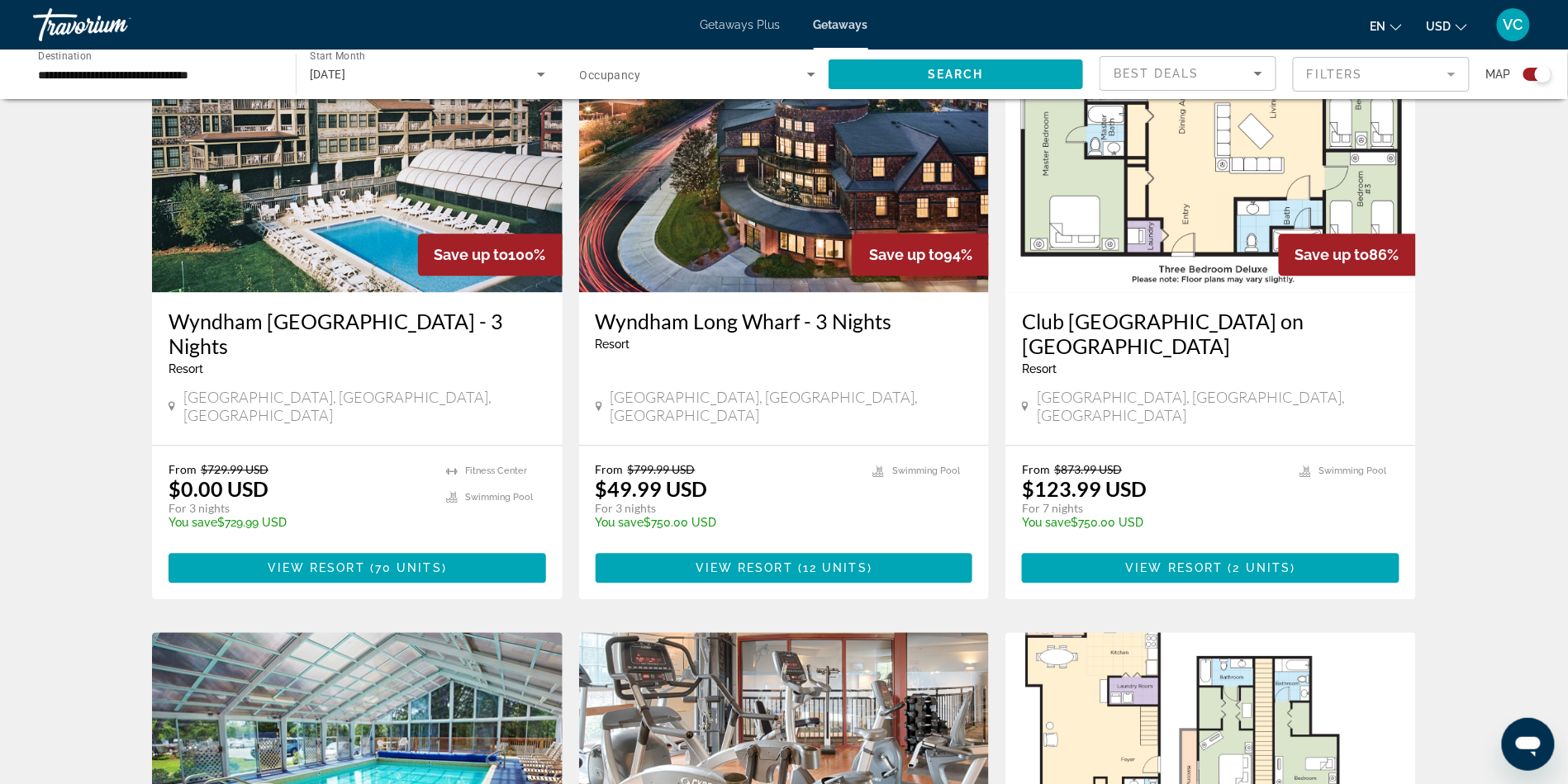
scroll to position [1295, 0]
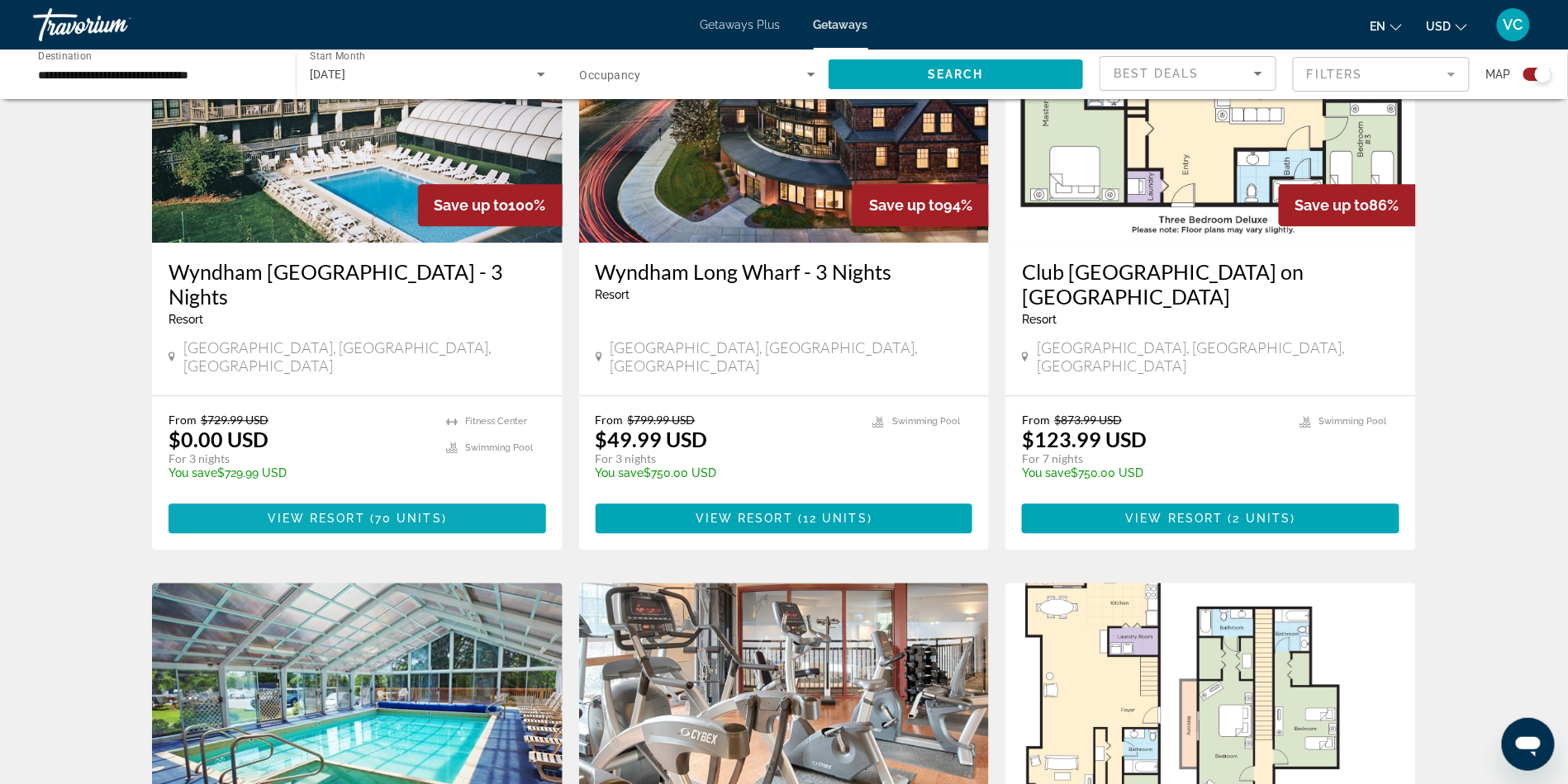
click at [375, 525] on span "70 units" at bounding box center [409, 518] width 67 height 13
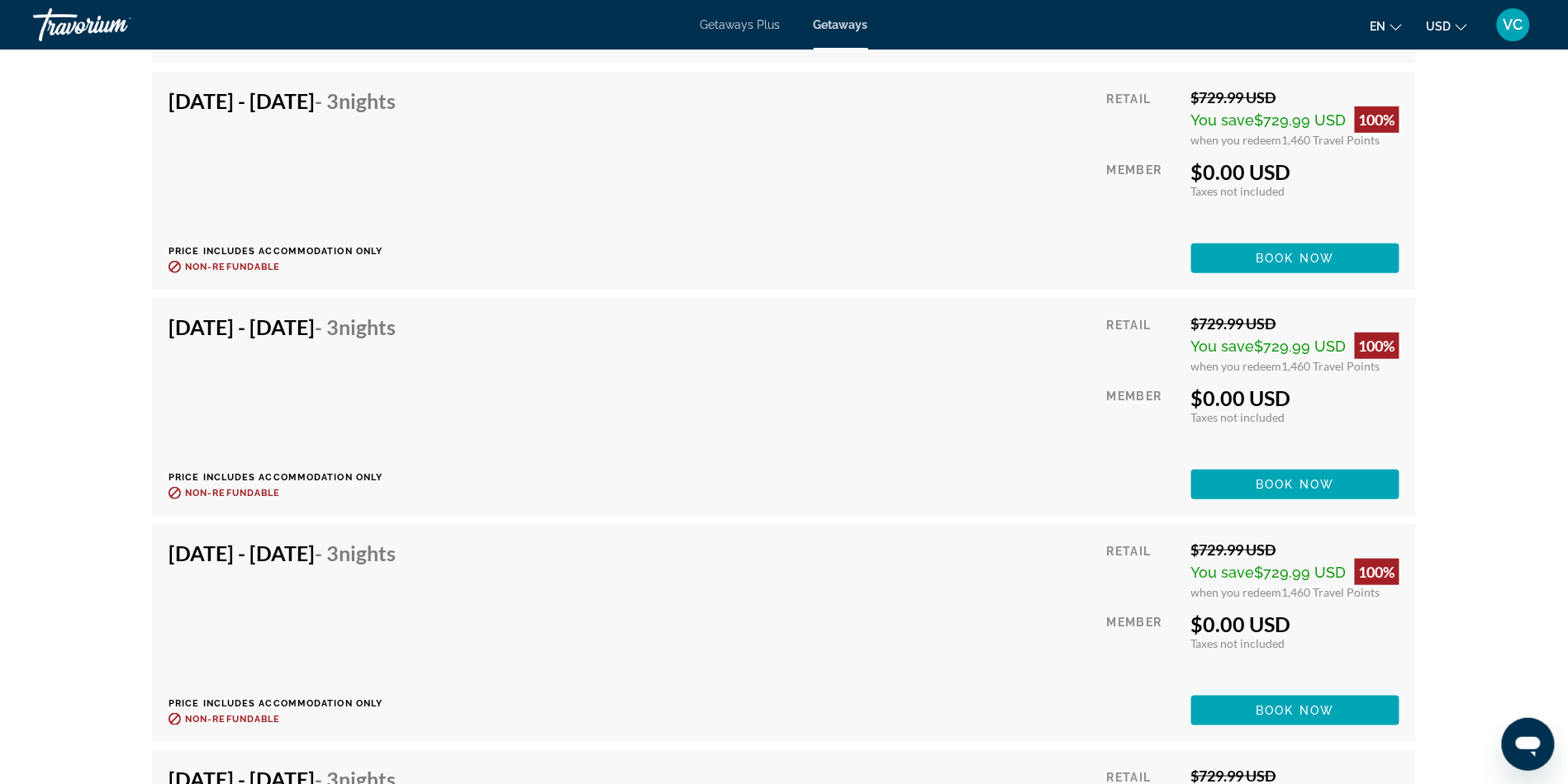
scroll to position [4968, 0]
